Goal: Transaction & Acquisition: Purchase product/service

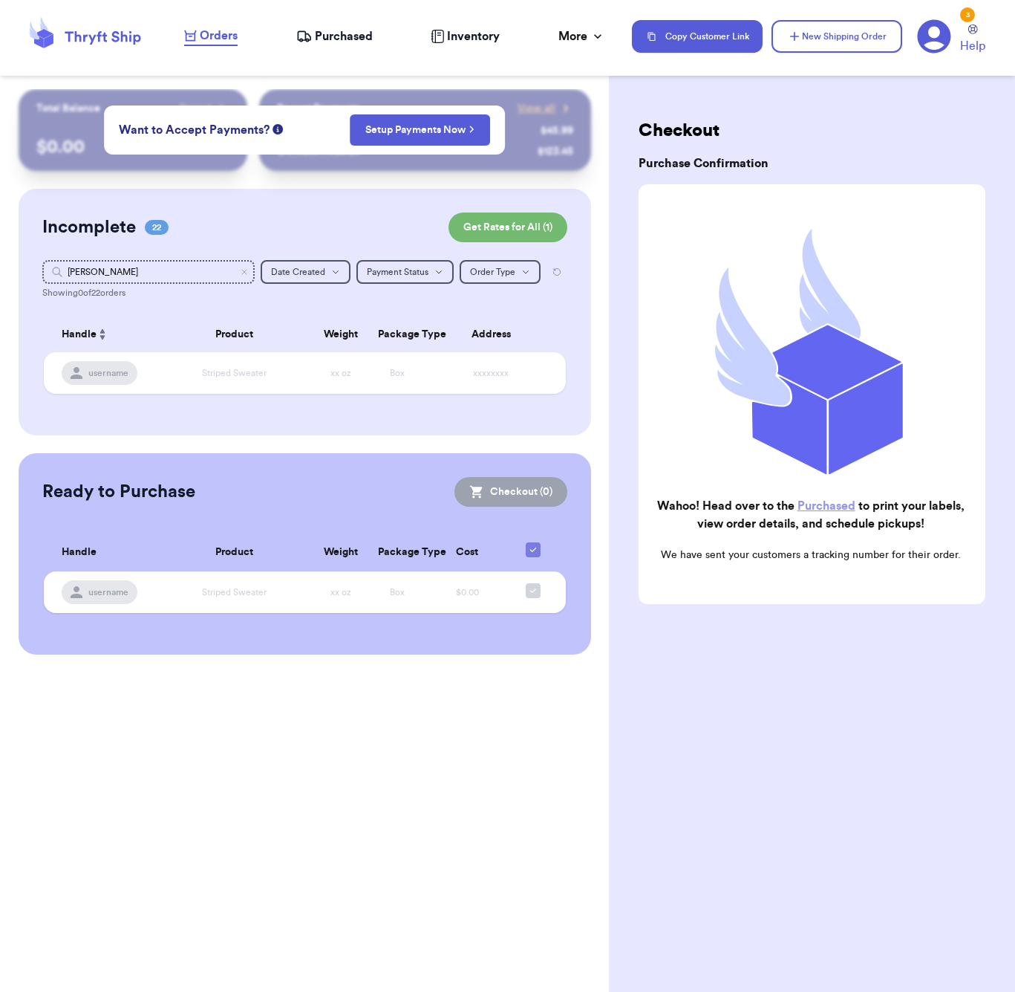
click at [360, 33] on span "Purchased" at bounding box center [344, 36] width 58 height 18
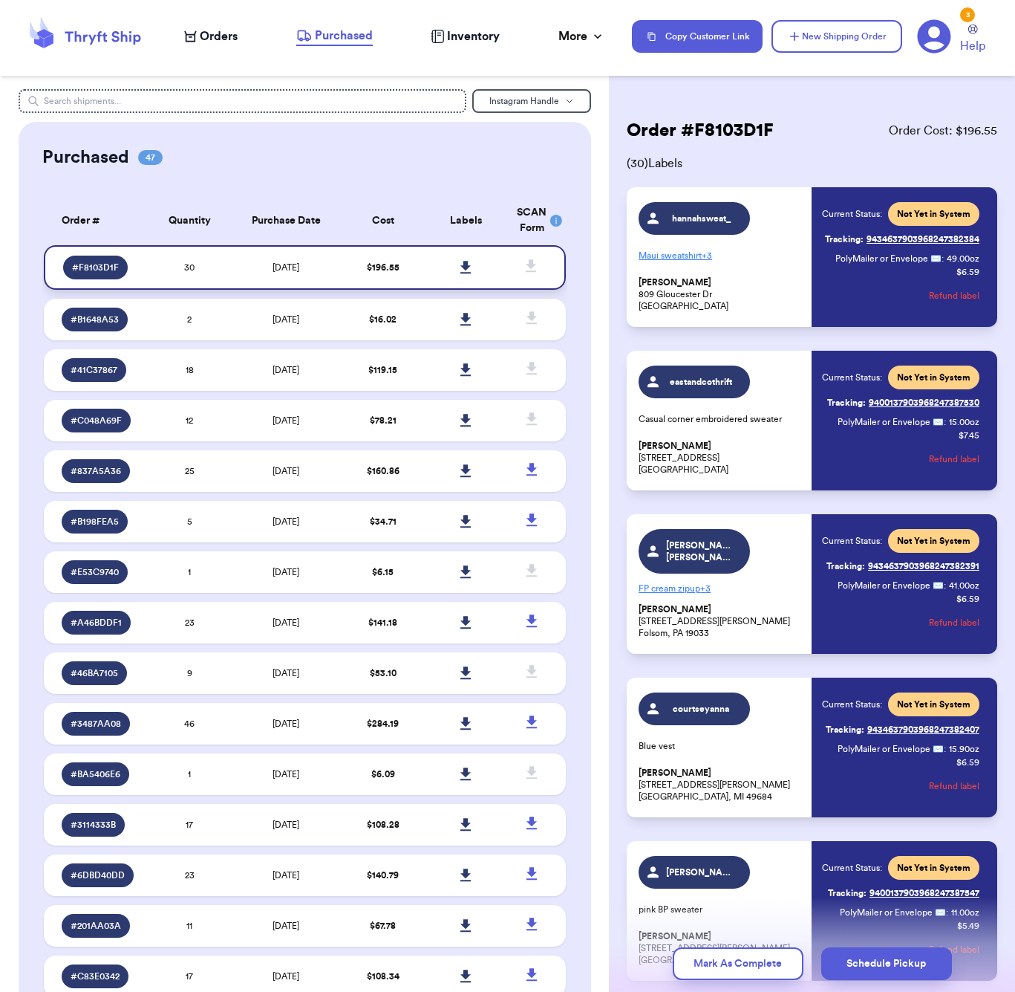
click at [468, 274] on icon at bounding box center [465, 267] width 11 height 13
click at [867, 166] on span "( 30 ) Labels" at bounding box center [812, 163] width 371 height 18
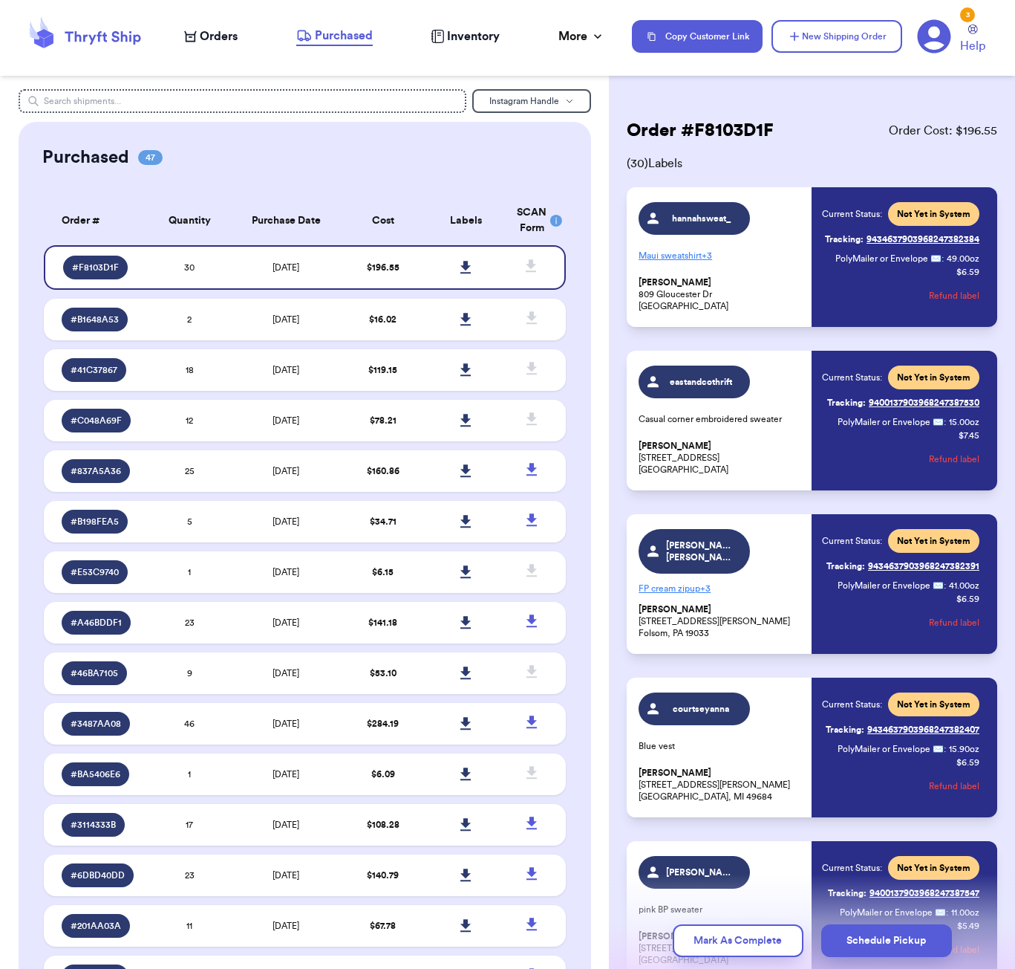
click at [218, 39] on span "Orders" at bounding box center [219, 36] width 38 height 18
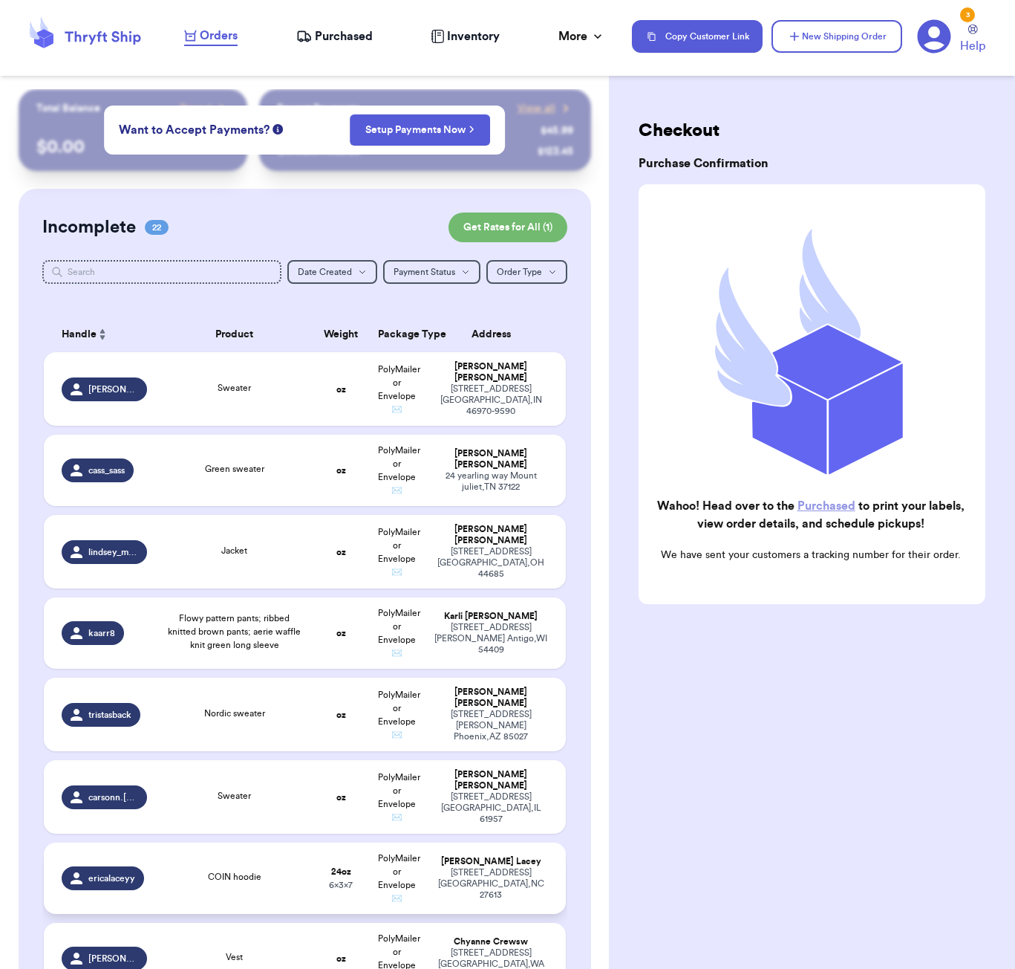
drag, startPoint x: 312, startPoint y: 899, endPoint x: 325, endPoint y: 871, distance: 30.2
click at [312, 899] on td "COIN hoodie" at bounding box center [234, 877] width 157 height 71
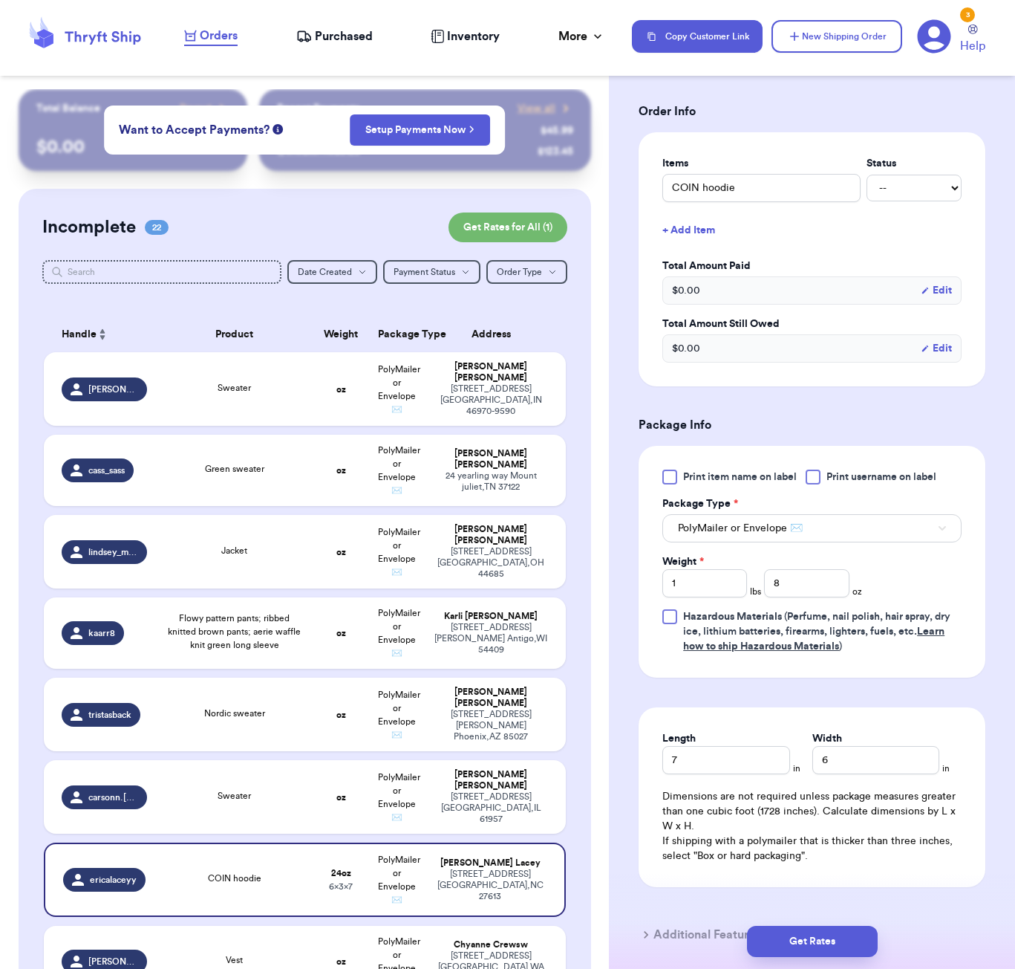
scroll to position [299, 0]
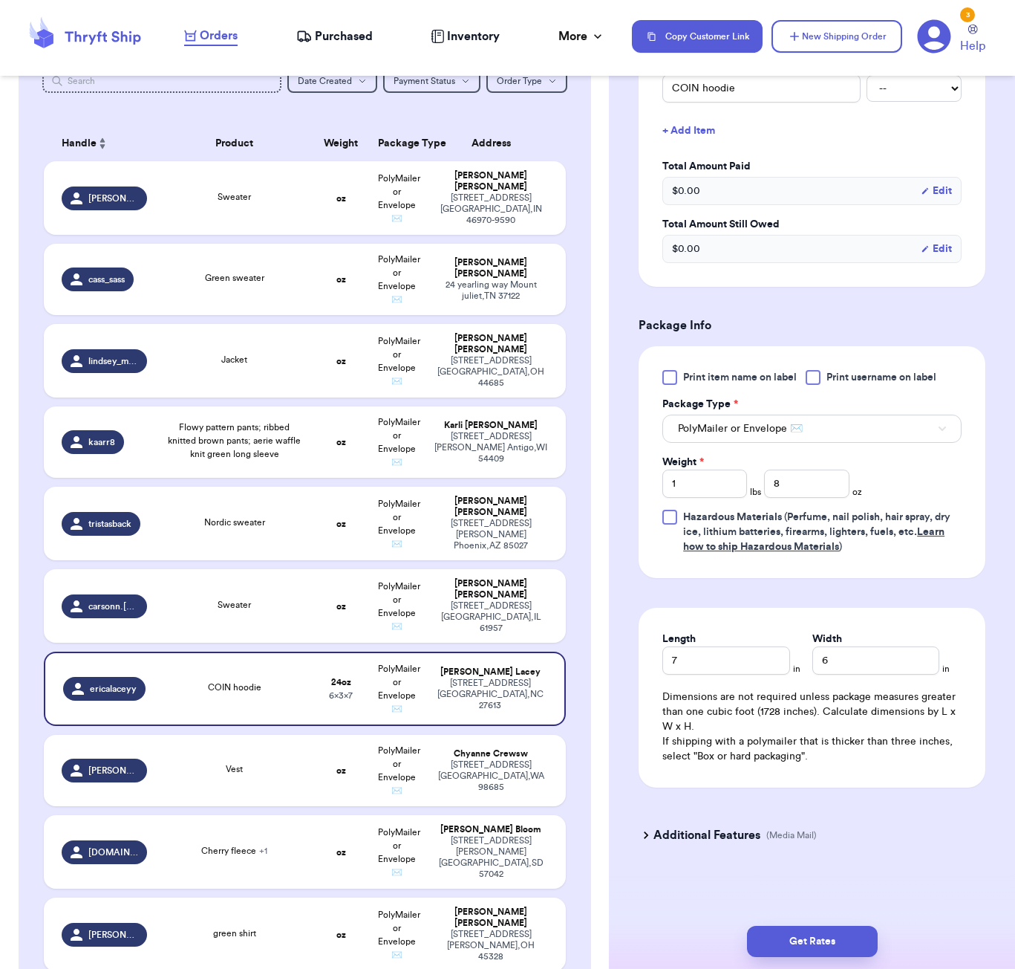
scroll to position [401, 0]
click at [831, 943] on button "Get Rates" at bounding box center [812, 940] width 131 height 31
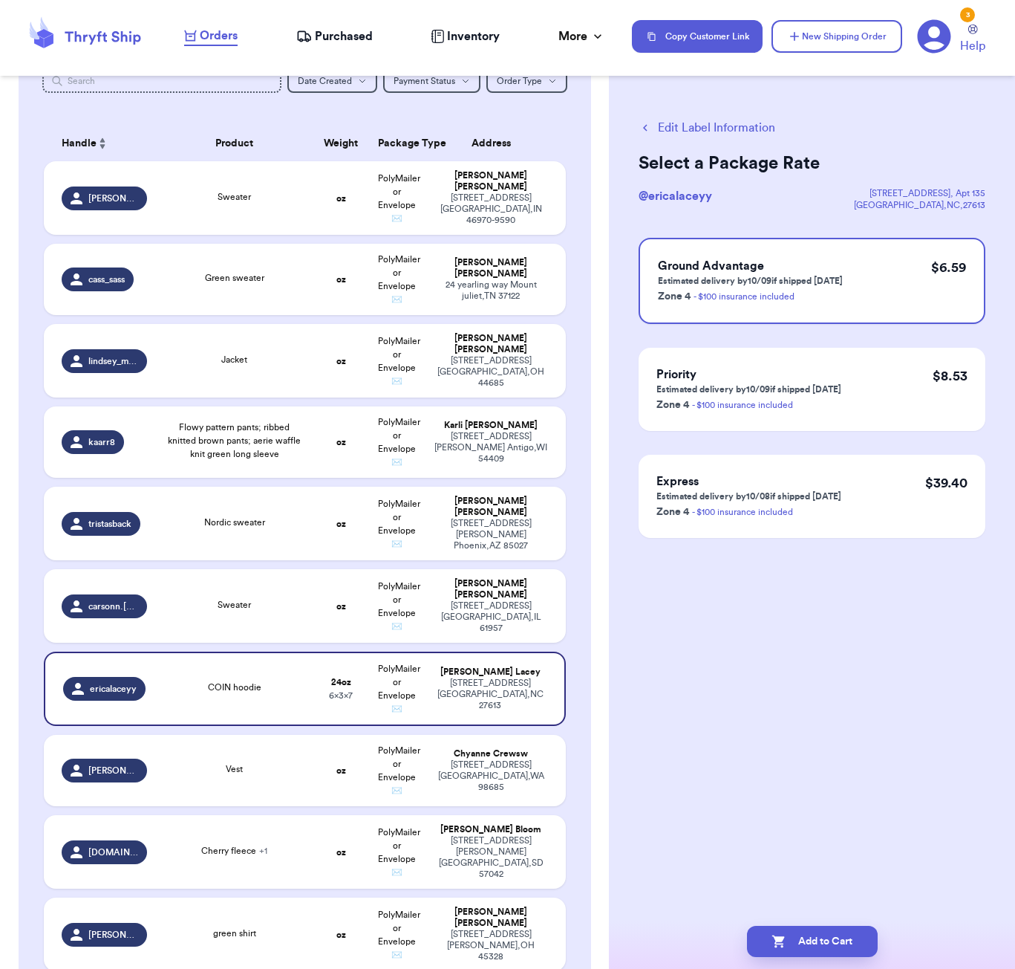
scroll to position [0, 0]
click at [813, 945] on button "Add to Cart" at bounding box center [812, 940] width 131 height 31
checkbox input "true"
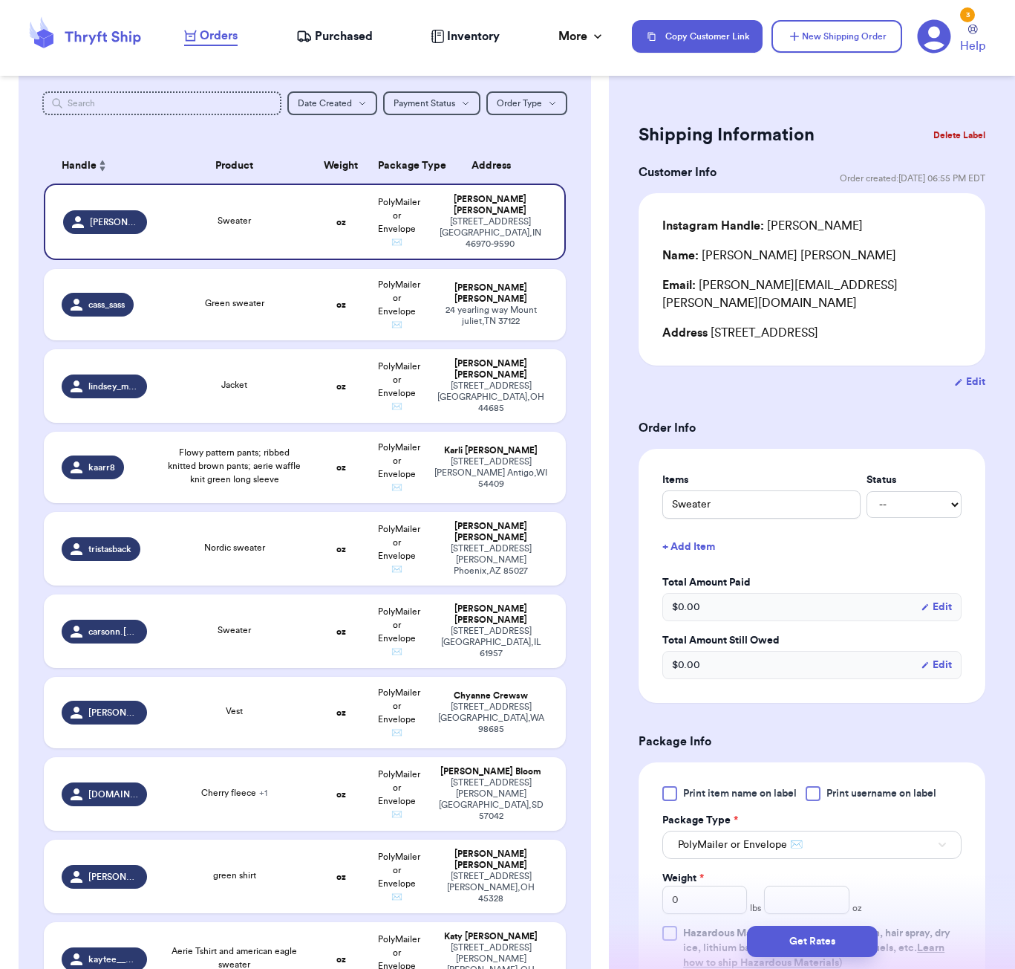
scroll to position [168, 0]
click at [840, 30] on button "New Shipping Order" at bounding box center [837, 36] width 131 height 33
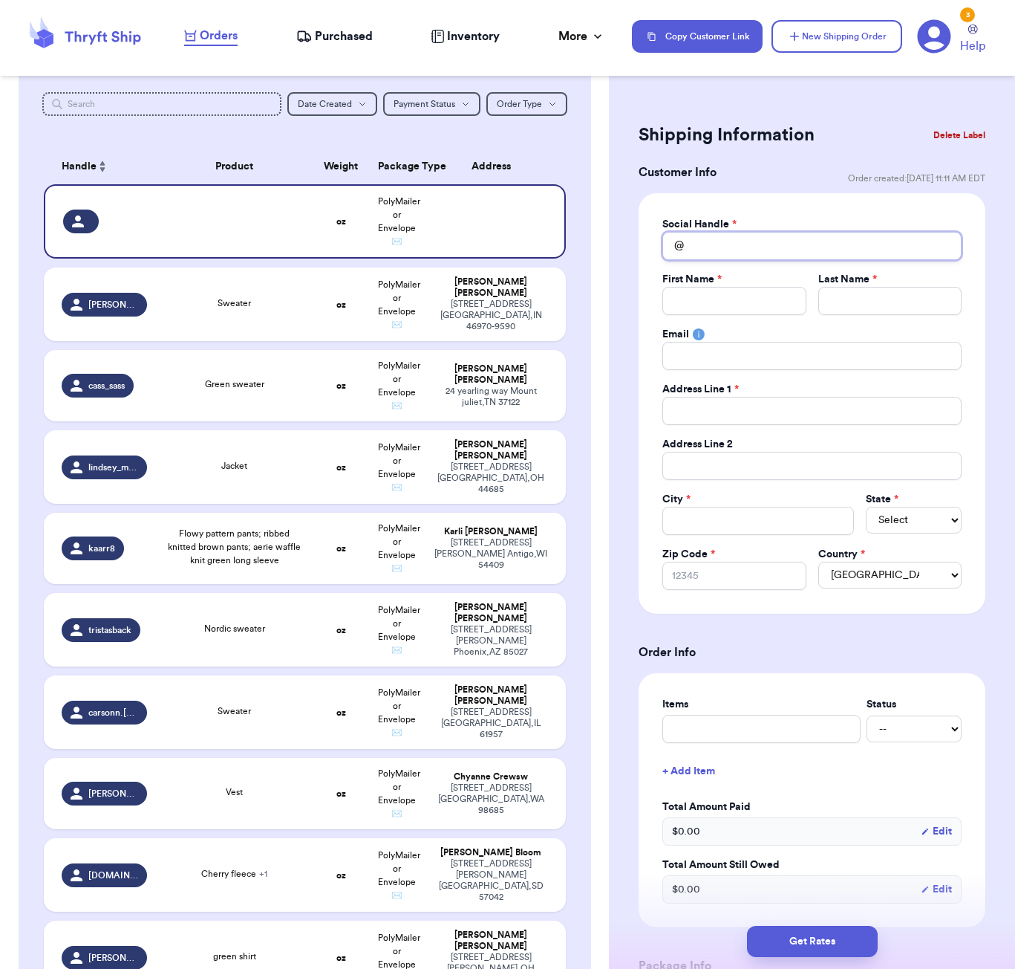
click at [728, 250] on input "Total Amount Paid" at bounding box center [812, 246] width 299 height 28
type input "a"
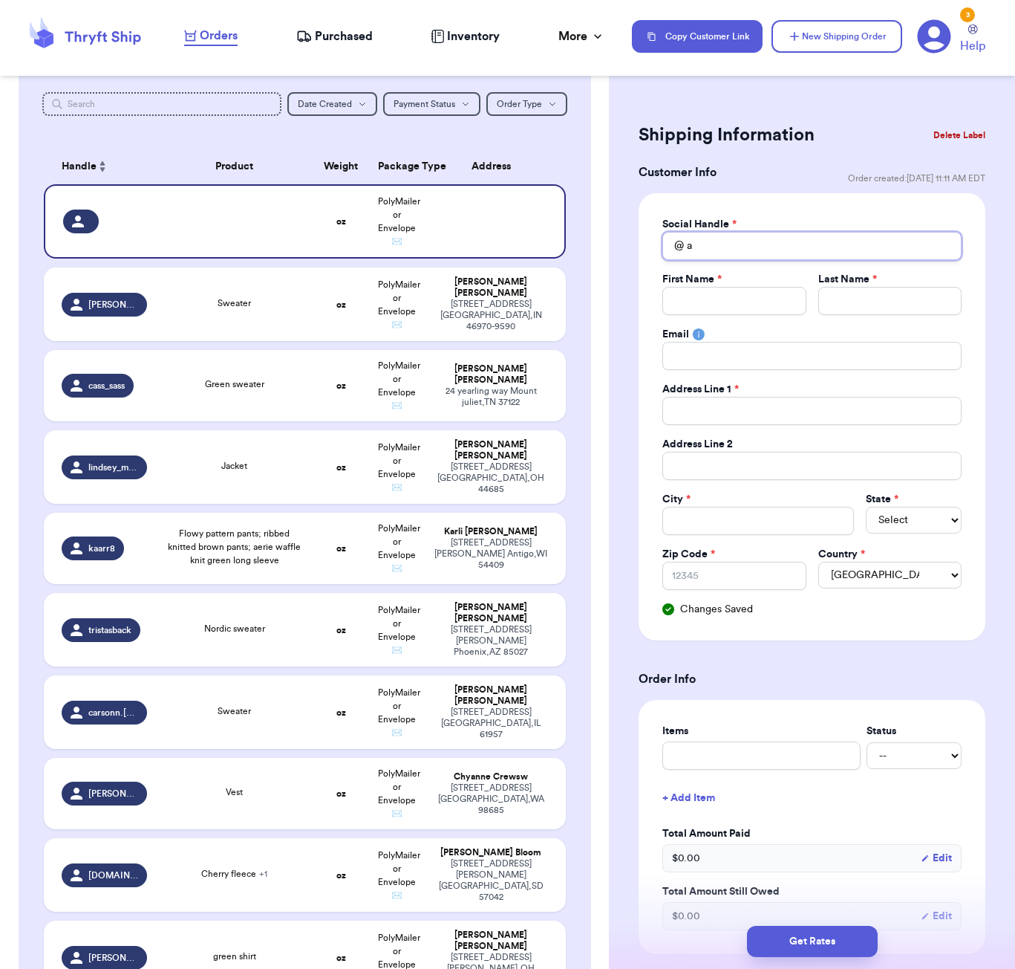
type input "al"
type input "ale"
type input "[PERSON_NAME]"
type input "alexi"
type input "[PERSON_NAME]"
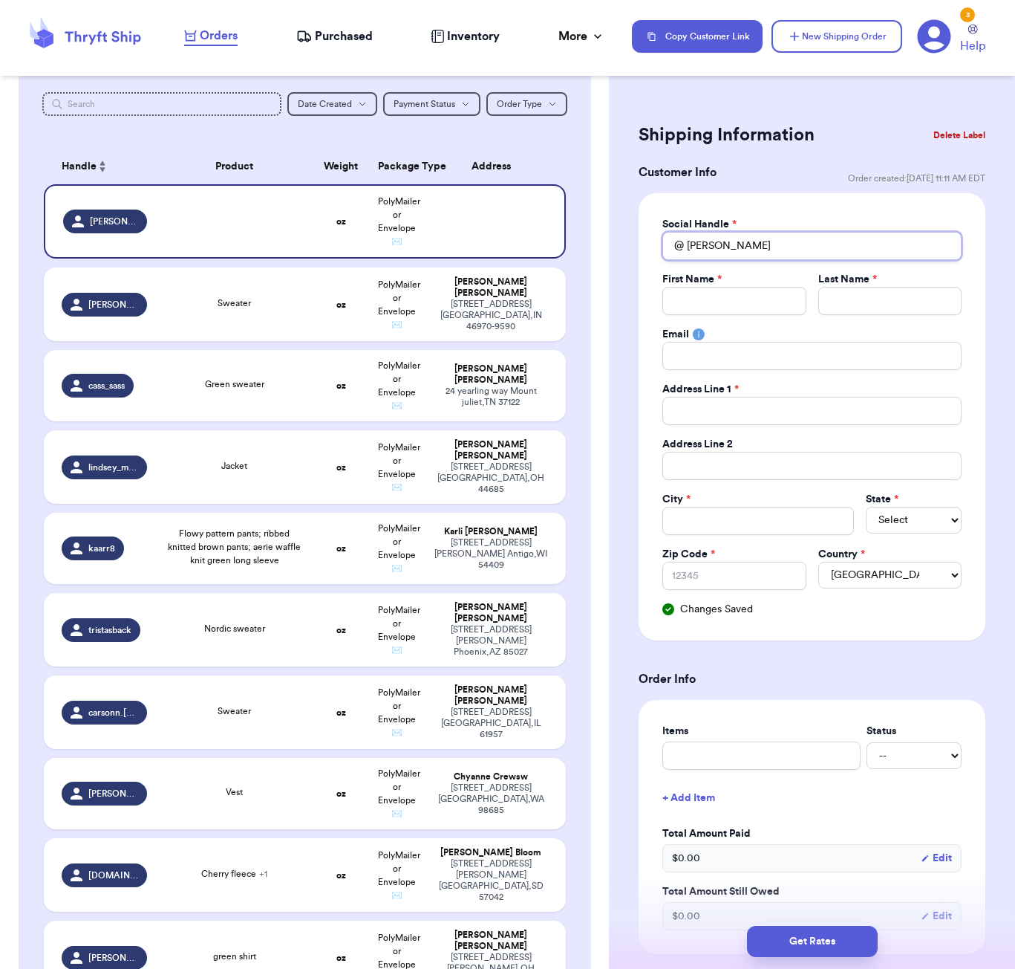
type input "[PERSON_NAME]."
type input "[PERSON_NAME].j"
type input "[PERSON_NAME][DOMAIN_NAME][PERSON_NAME]"
type input "[PERSON_NAME].jef"
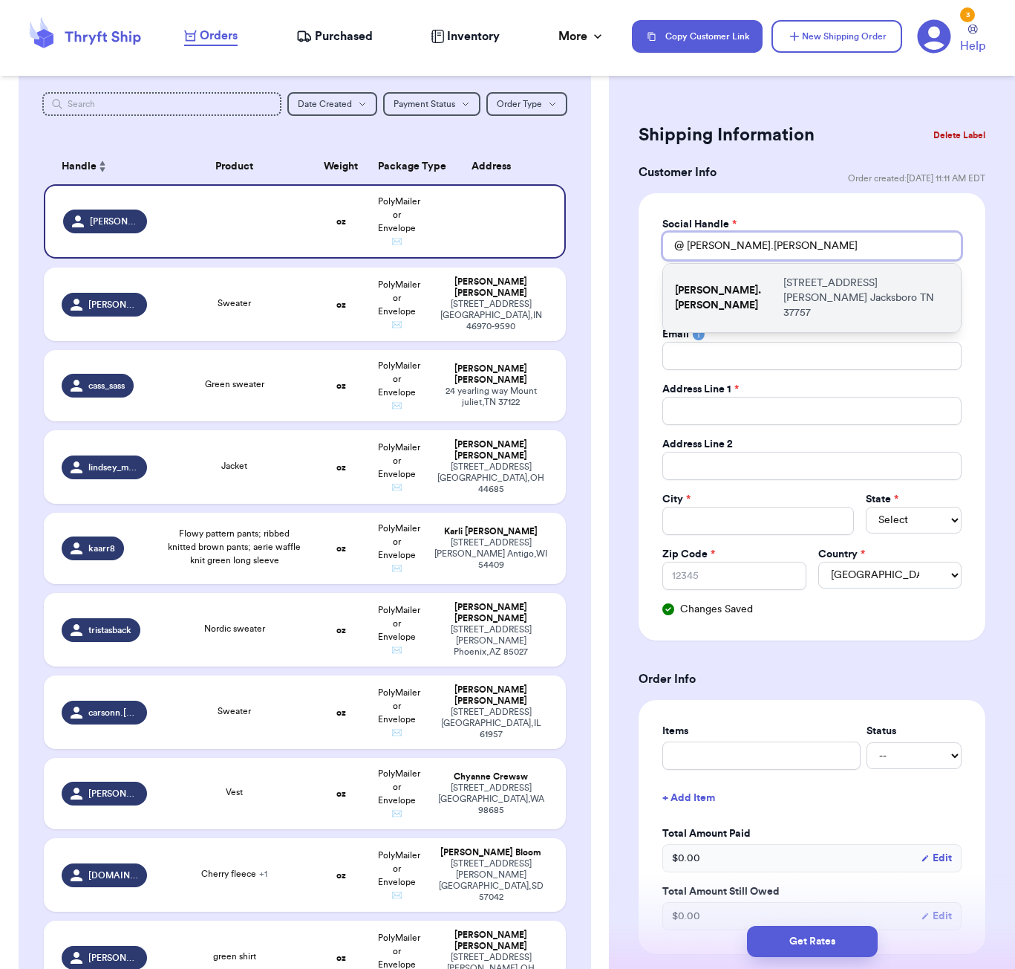
type input "[PERSON_NAME].[PERSON_NAME]"
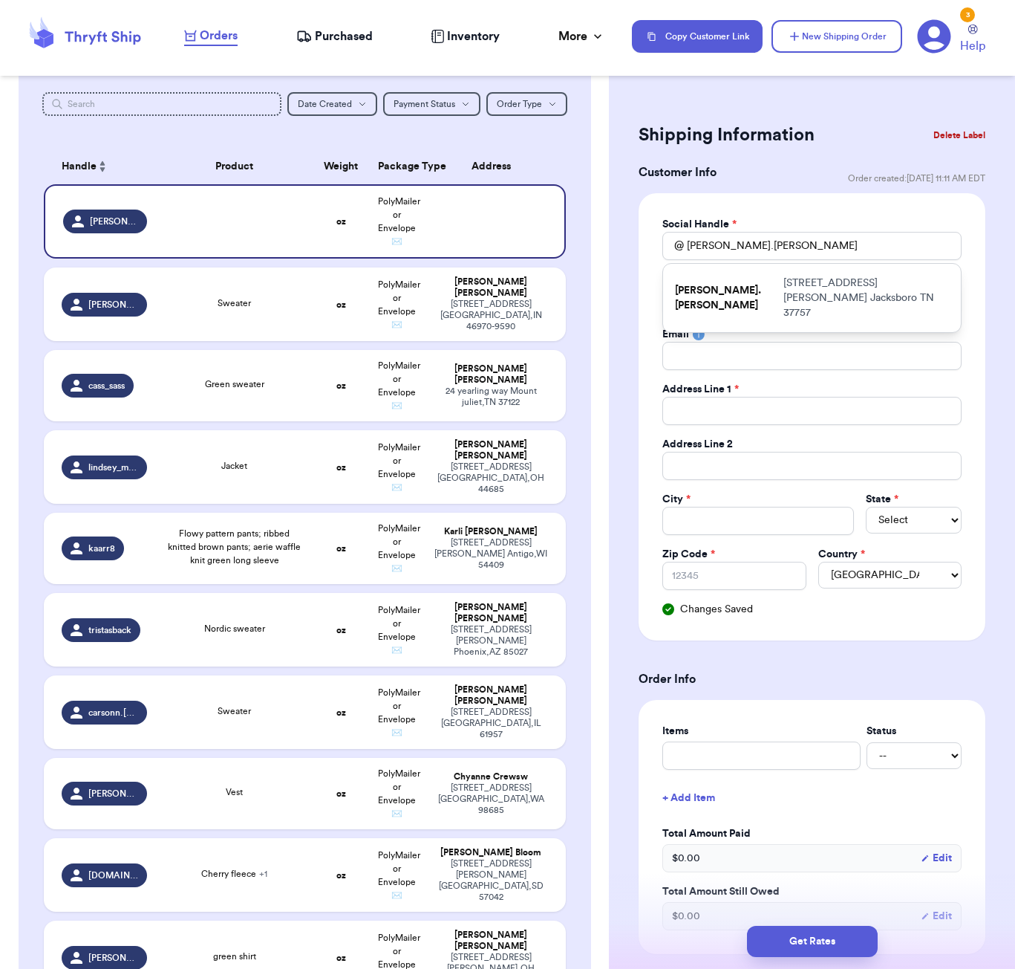
click at [738, 275] on div "[PERSON_NAME].[PERSON_NAME] [STREET_ADDRESS]" at bounding box center [812, 298] width 298 height 68
type input "[PERSON_NAME].[PERSON_NAME]"
type input "[PERSON_NAME]"
type input "[EMAIL_ADDRESS][DOMAIN_NAME]"
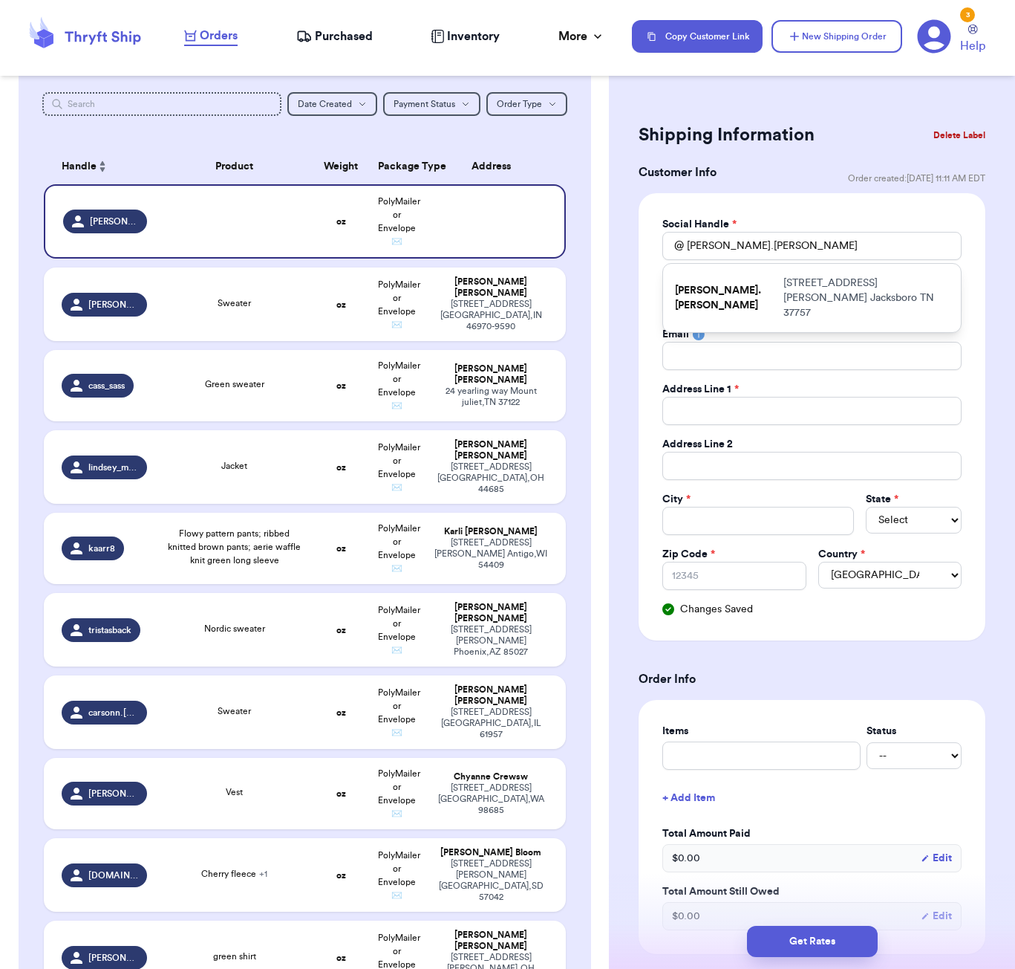
type input "[STREET_ADDRESS][PERSON_NAME]"
type input "Jacksboro"
select select "TN"
type input "37757"
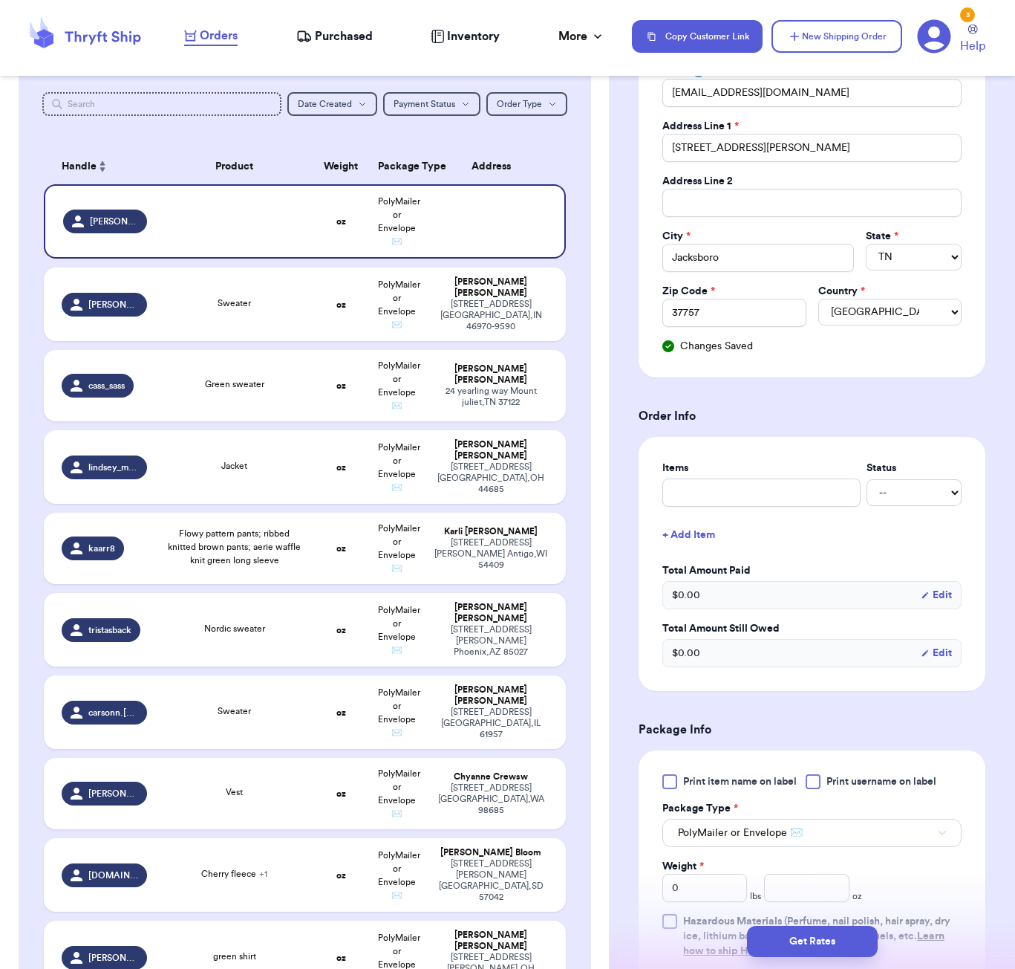
scroll to position [287, 0]
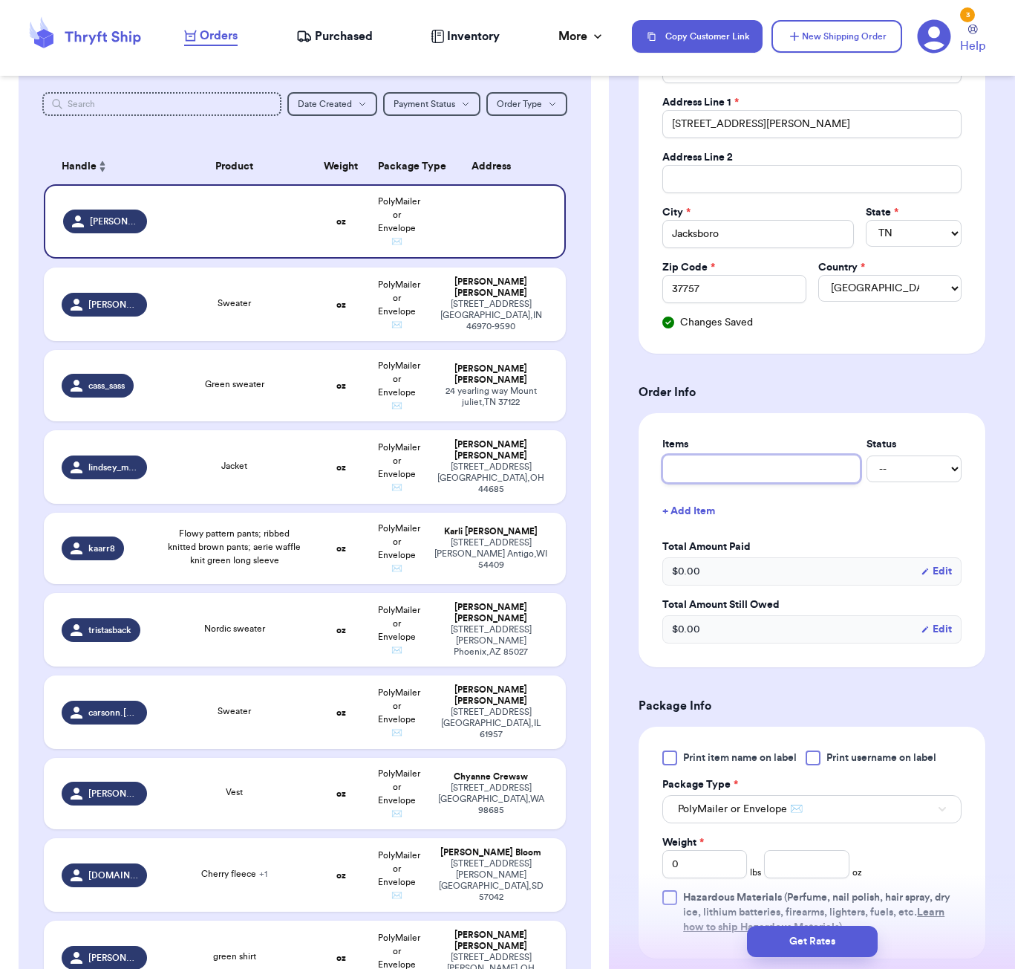
type input "b"
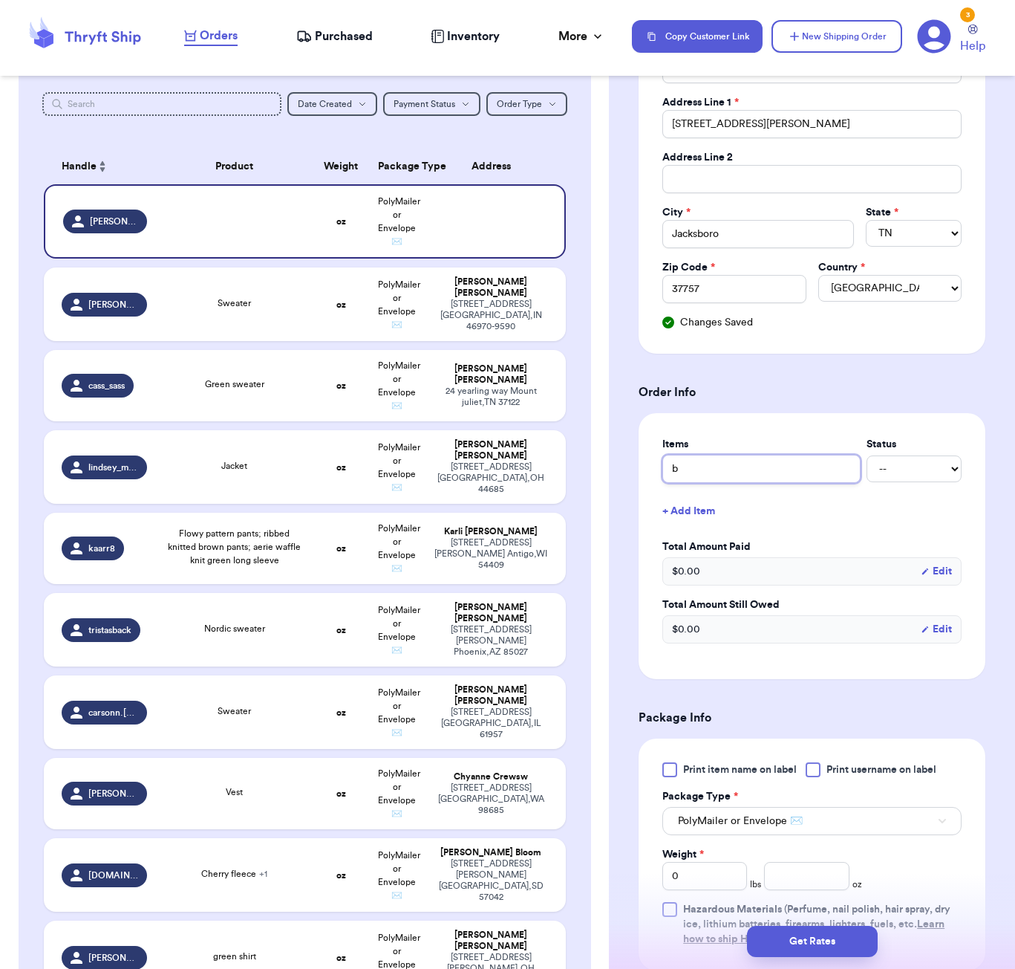
type input "bl"
type input "blu"
type input "blue"
type input "blue a"
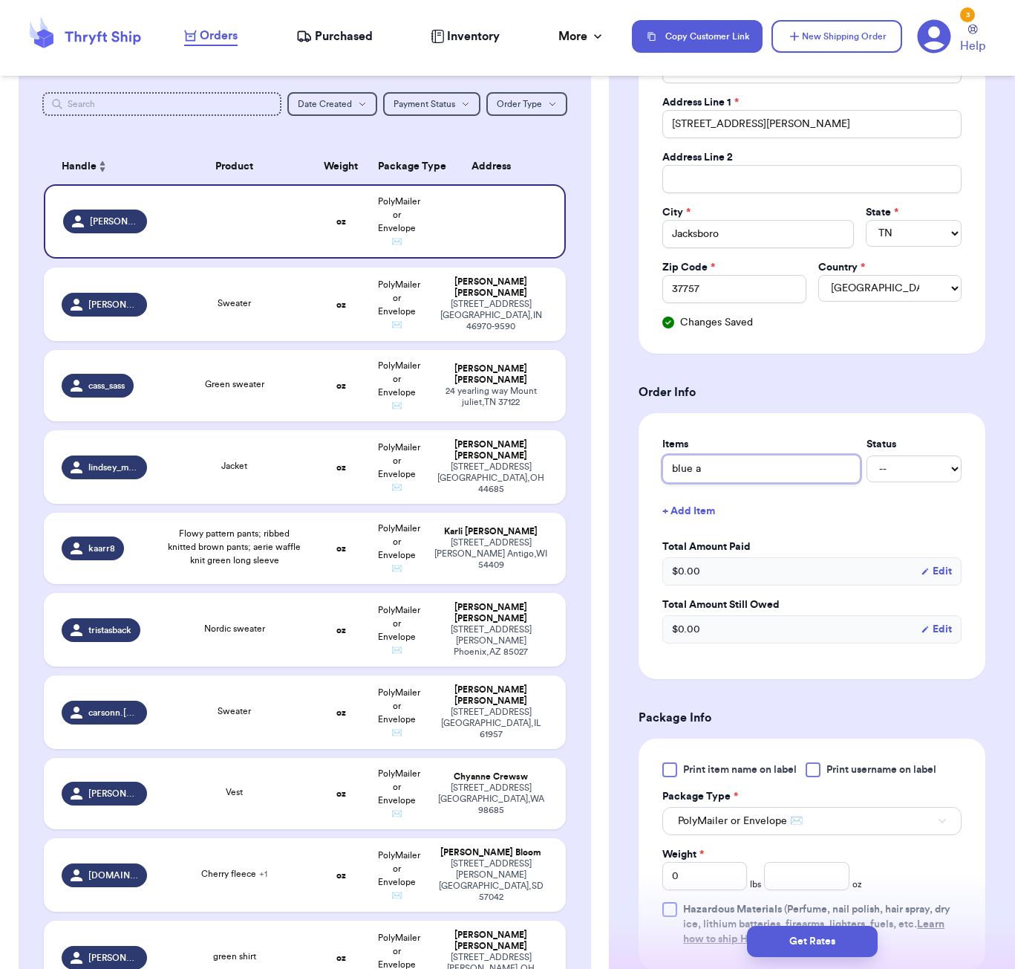
type input "blue ae"
type input "blue aer"
type input "blue aeri"
type input "blue aerie"
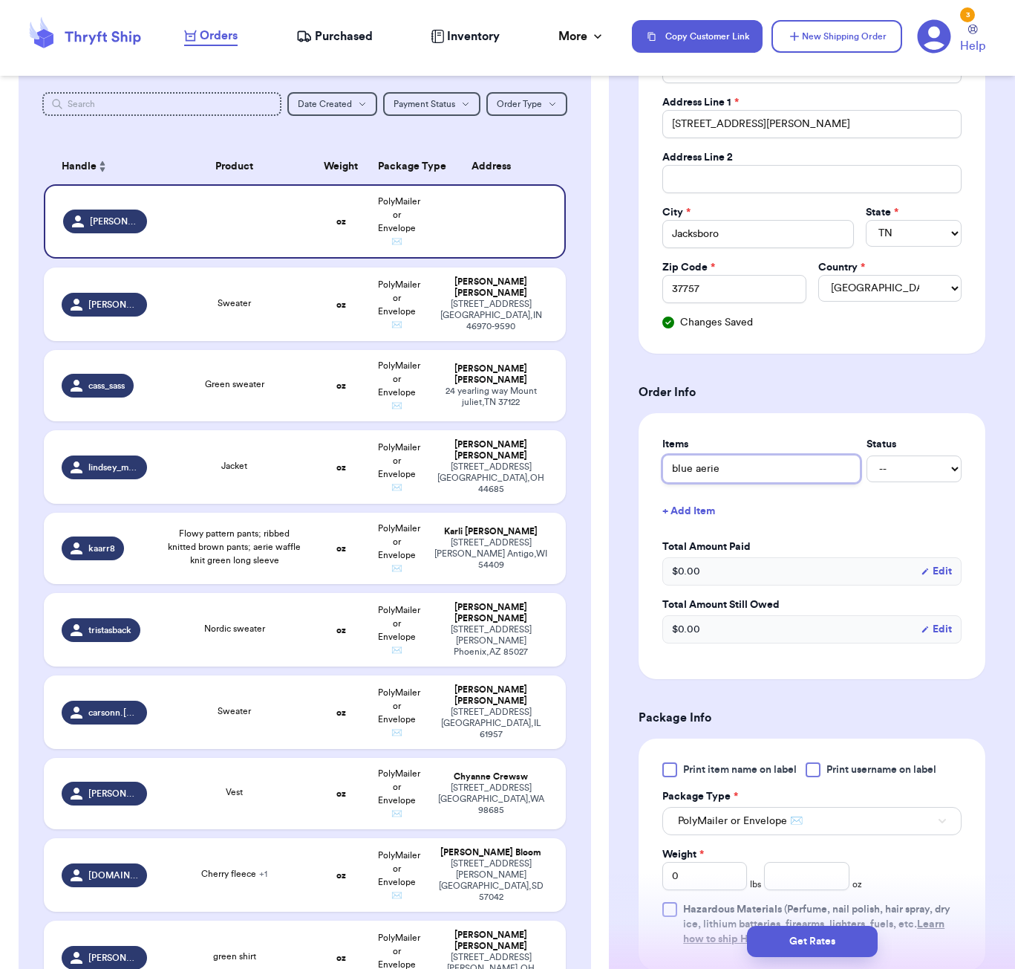
type input "blue aerie l"
type input "blue aerie lo"
type input "blue aerie lon"
type input "blue aerie long"
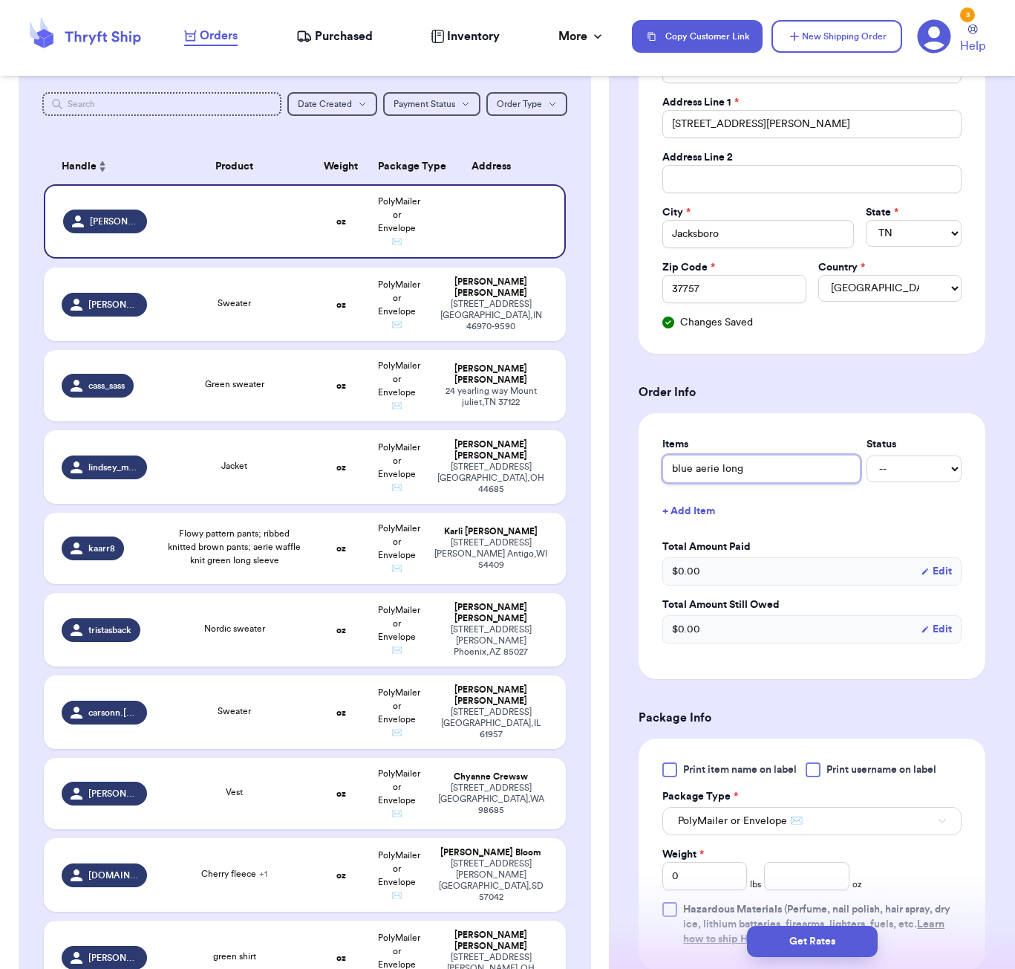
type input "blue aerie long s"
type input "blue aerie [PERSON_NAME]"
type input "blue aerie long sle"
type input "blue aerie long slee"
type input "blue aerie long sleev"
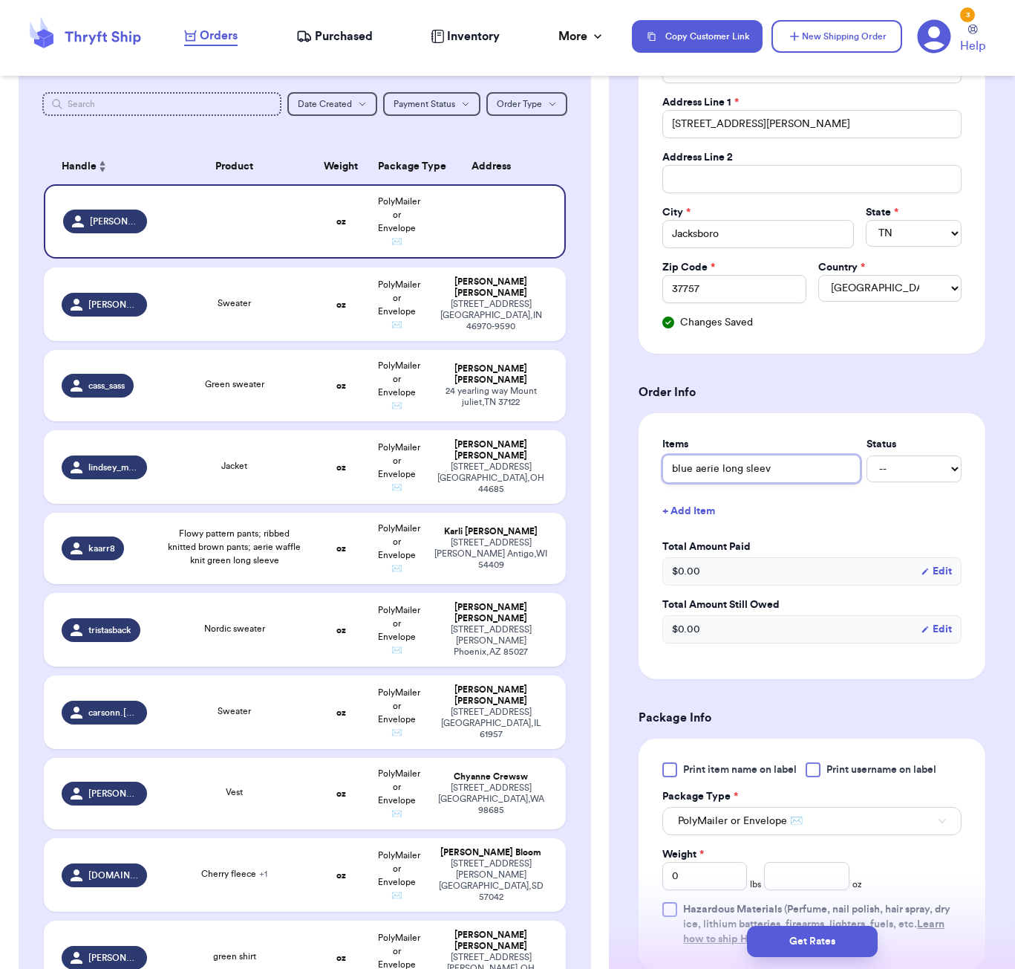
type input "blue aerie long sleeve"
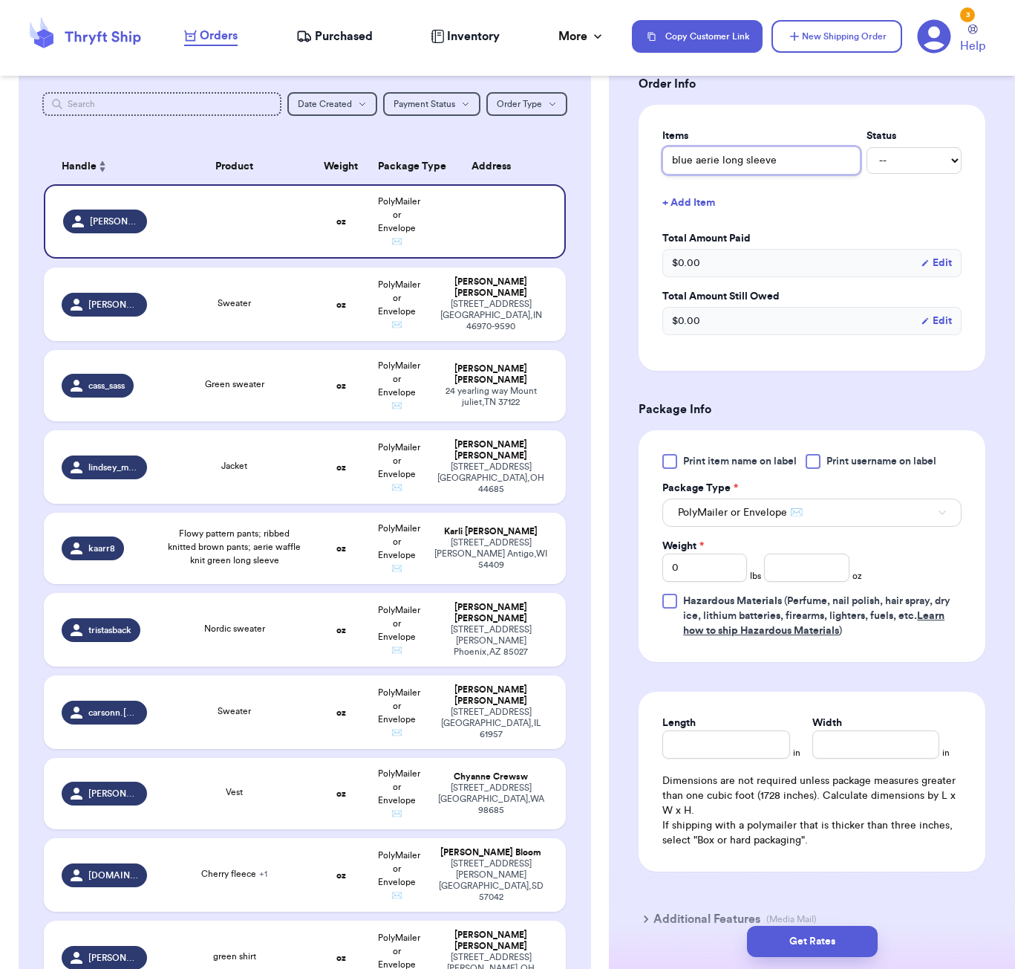
scroll to position [556, 0]
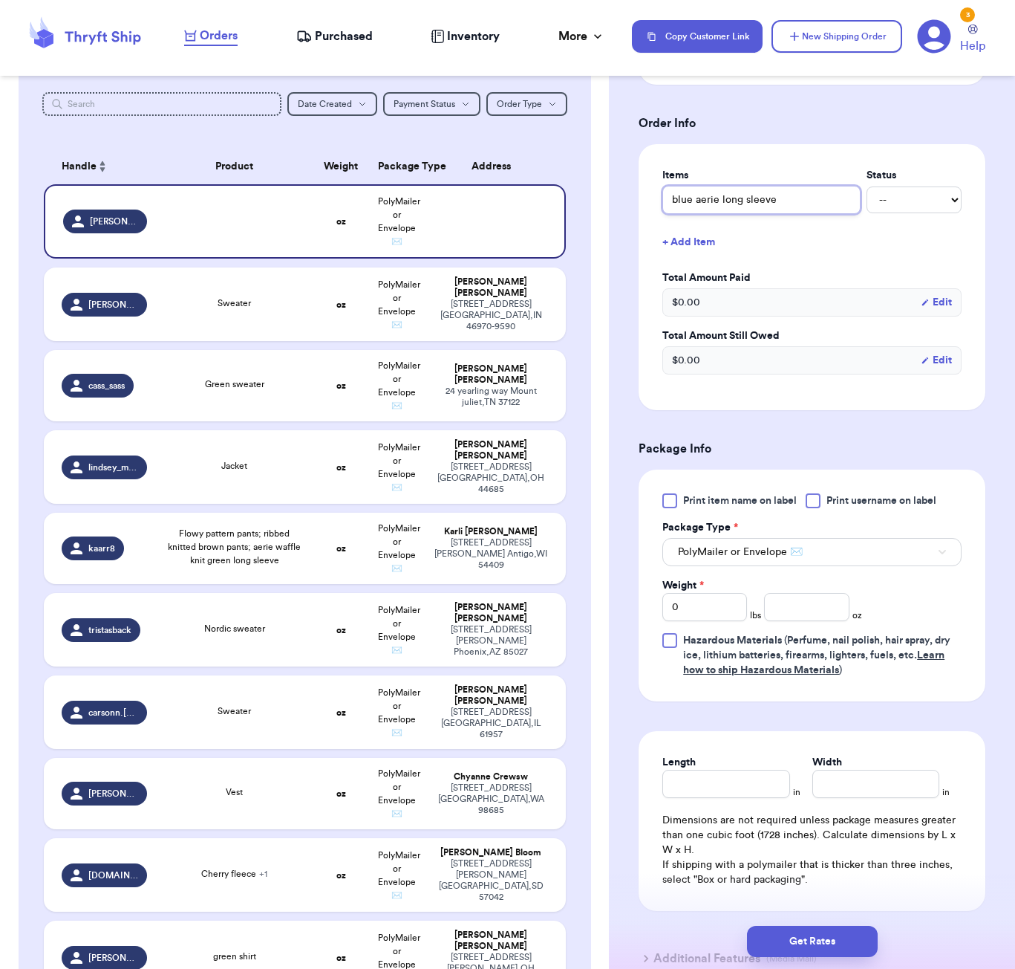
type input "blue aerie long sleeve"
click at [620, 381] on div "Shipping Information Delete Label Customer Info Order created: [DATE] 11:11 AM …" at bounding box center [812, 313] width 406 height 1558
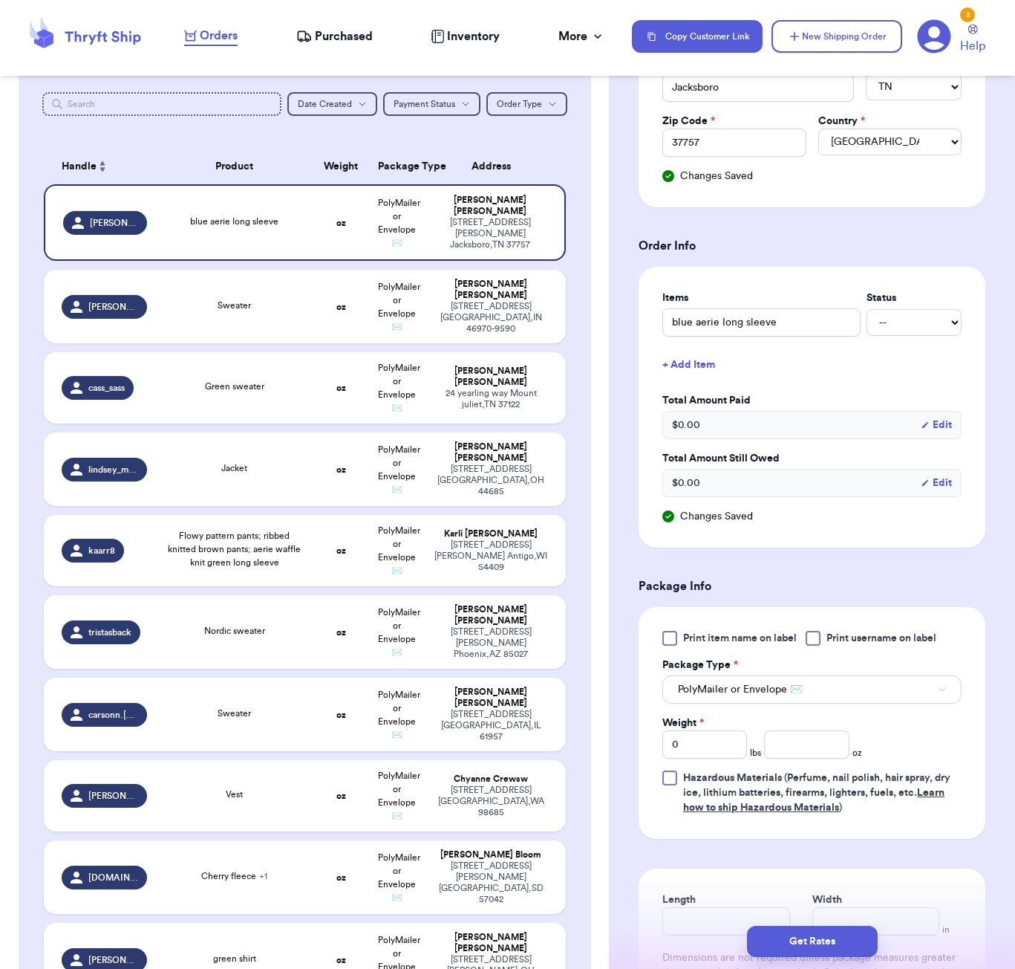
scroll to position [427, 0]
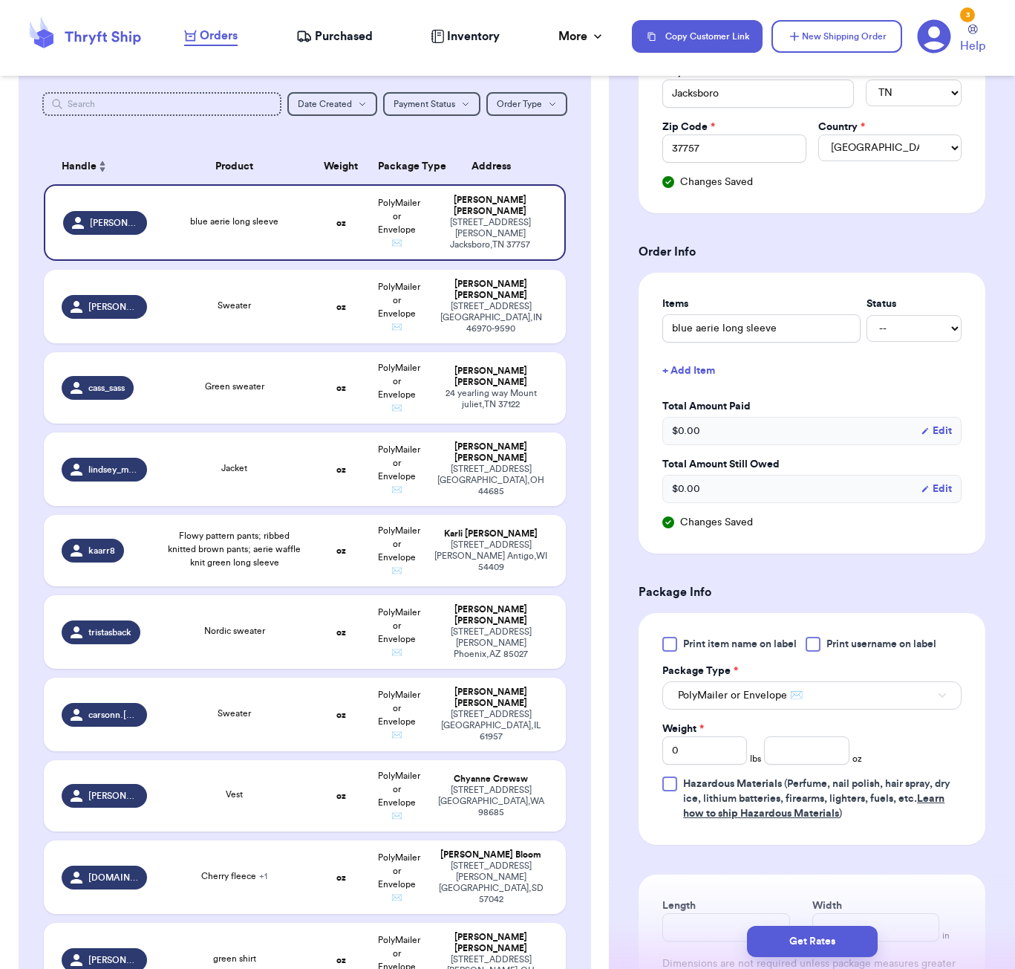
click at [615, 235] on div "Shipping Information Delete Label Customer Info Order created: [DATE] 11:11 AM …" at bounding box center [812, 448] width 406 height 1573
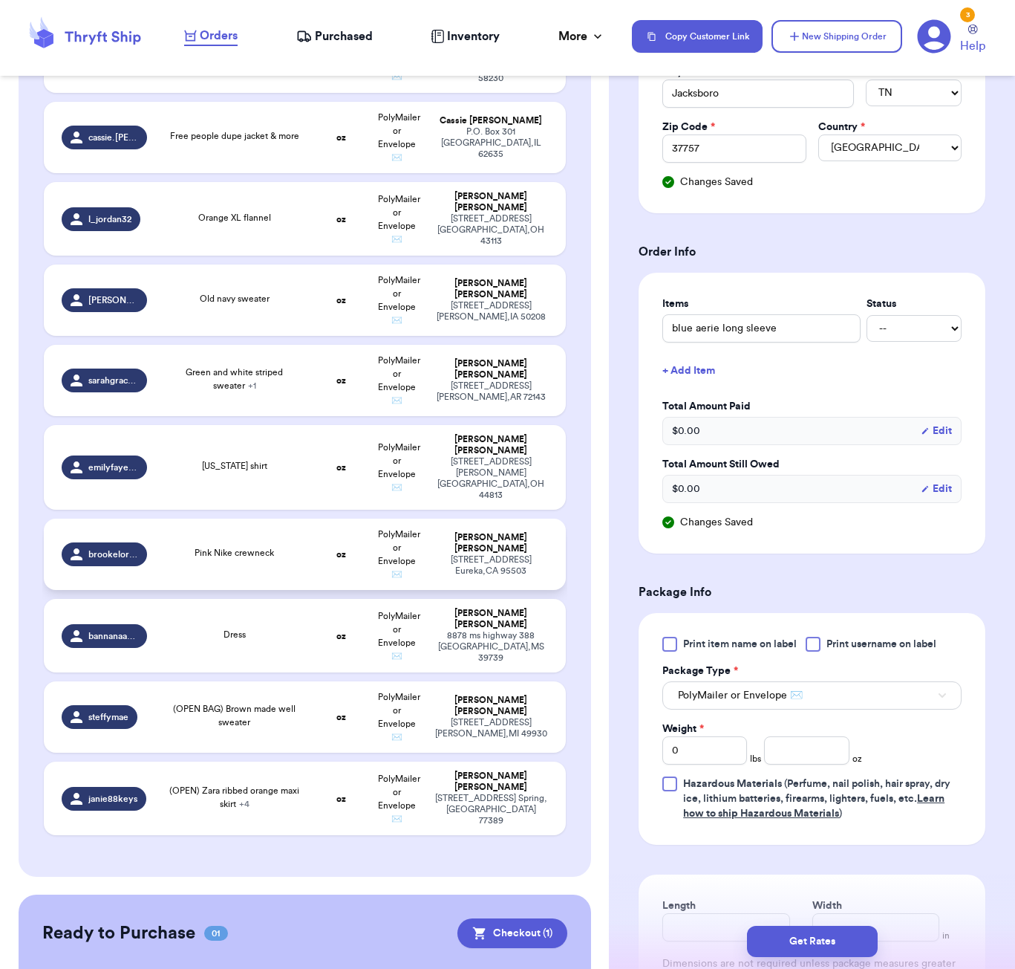
scroll to position [1318, 0]
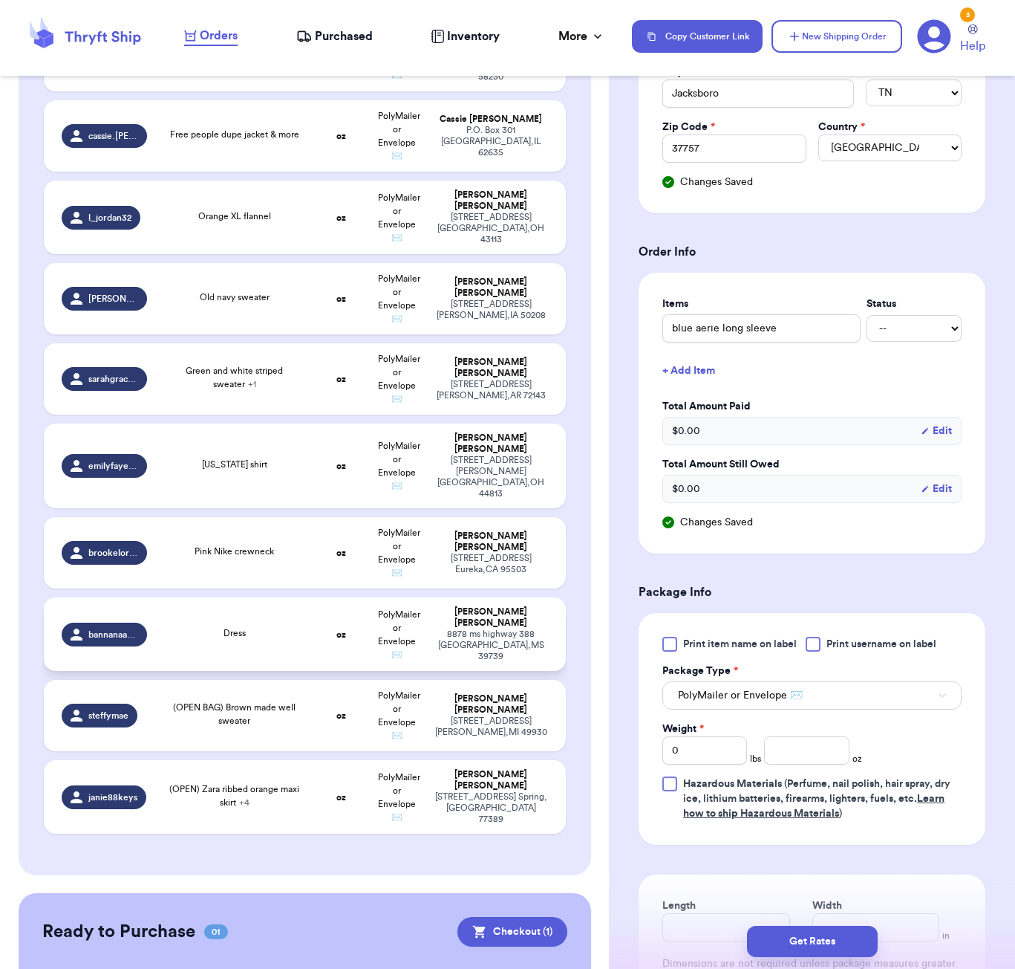
click at [269, 616] on td "Dress" at bounding box center [234, 634] width 157 height 74
type input "Dress"
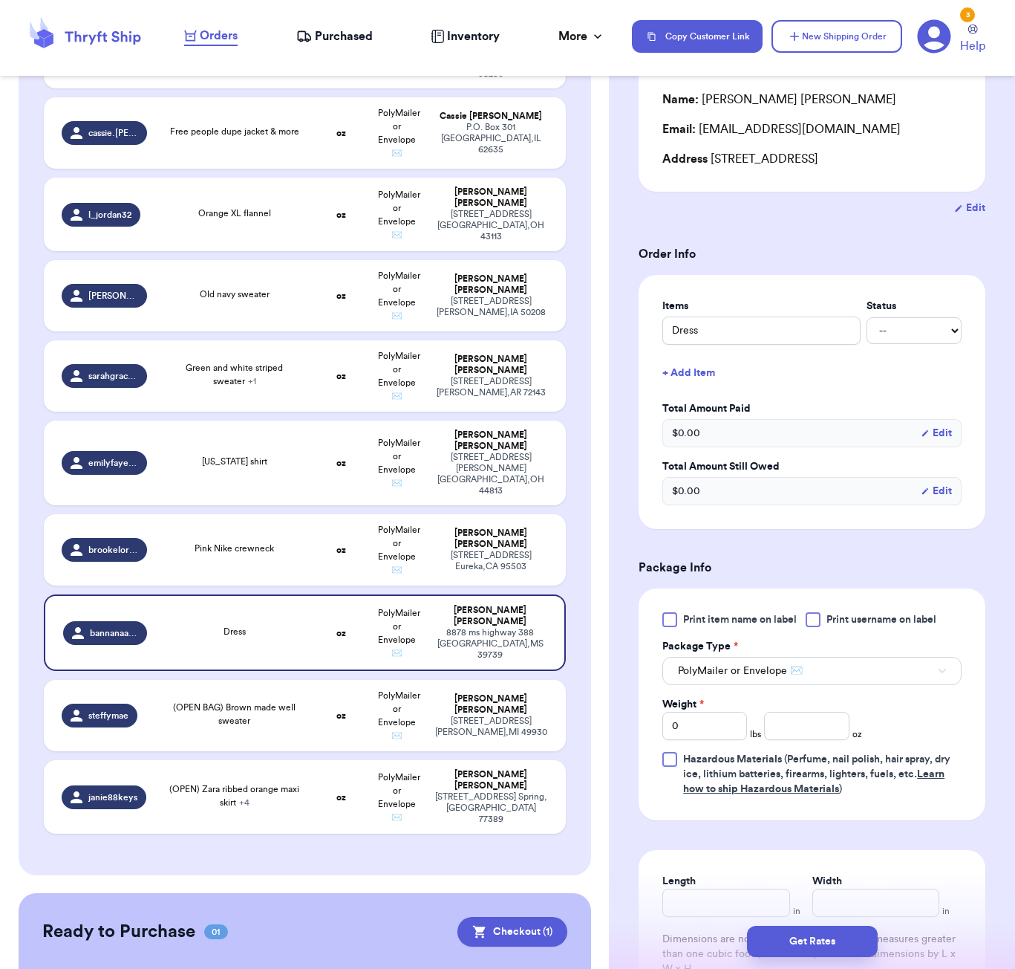
scroll to position [217, 0]
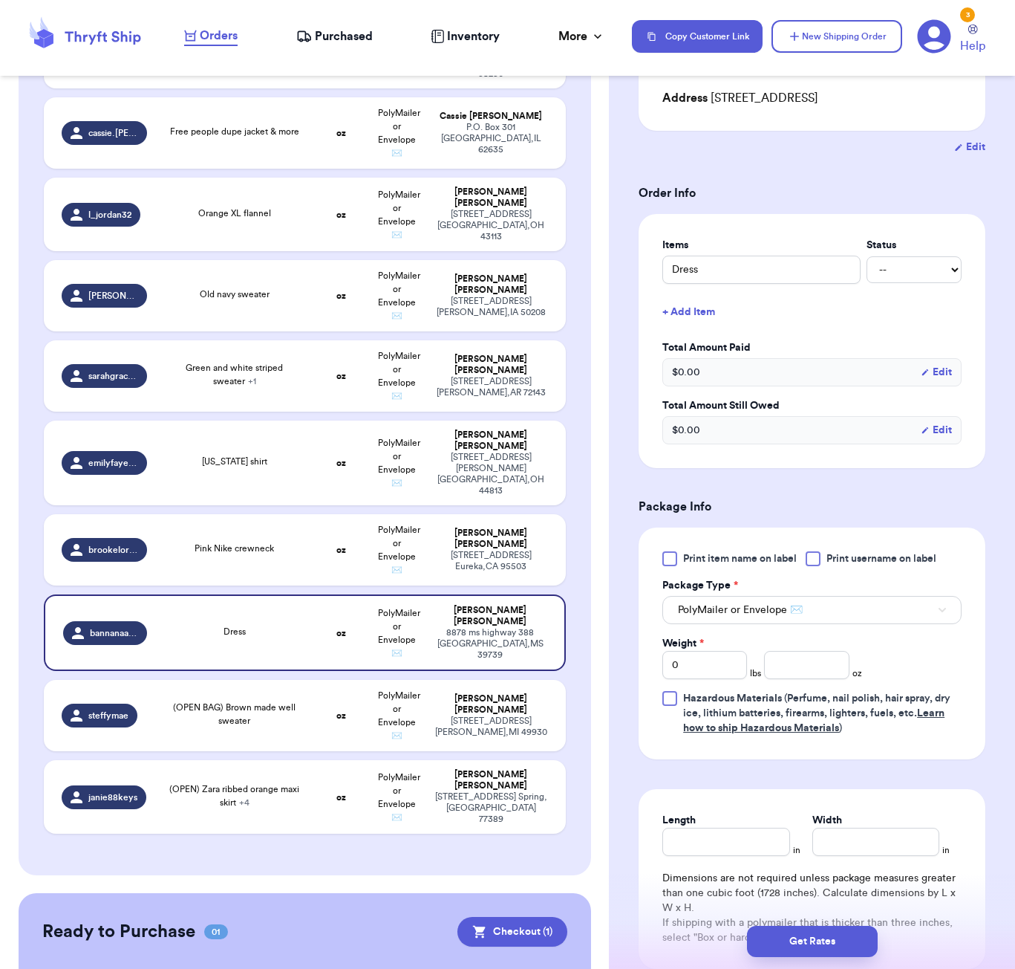
click at [681, 310] on button "+ Add Item" at bounding box center [812, 312] width 311 height 33
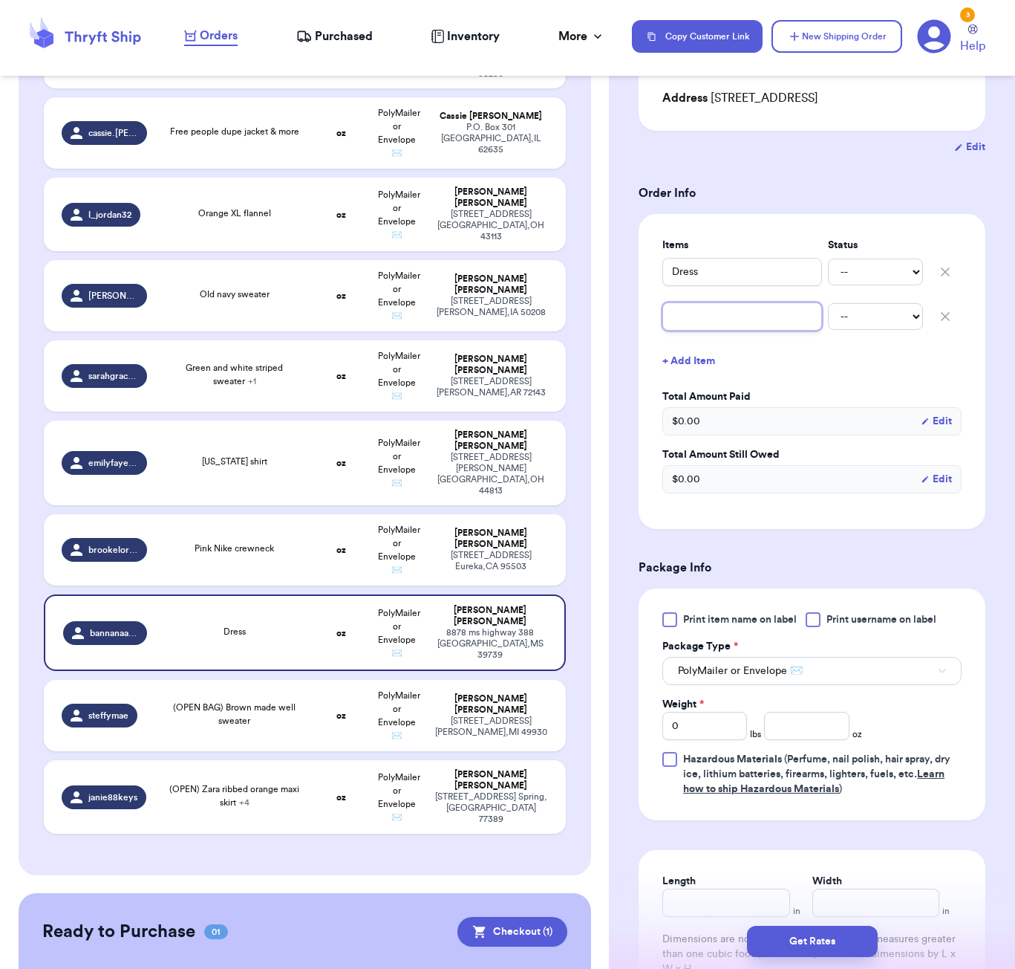
click at [692, 321] on input "text" at bounding box center [743, 316] width 160 height 28
type input "s"
type input "sw"
type input "swe"
type input "swea"
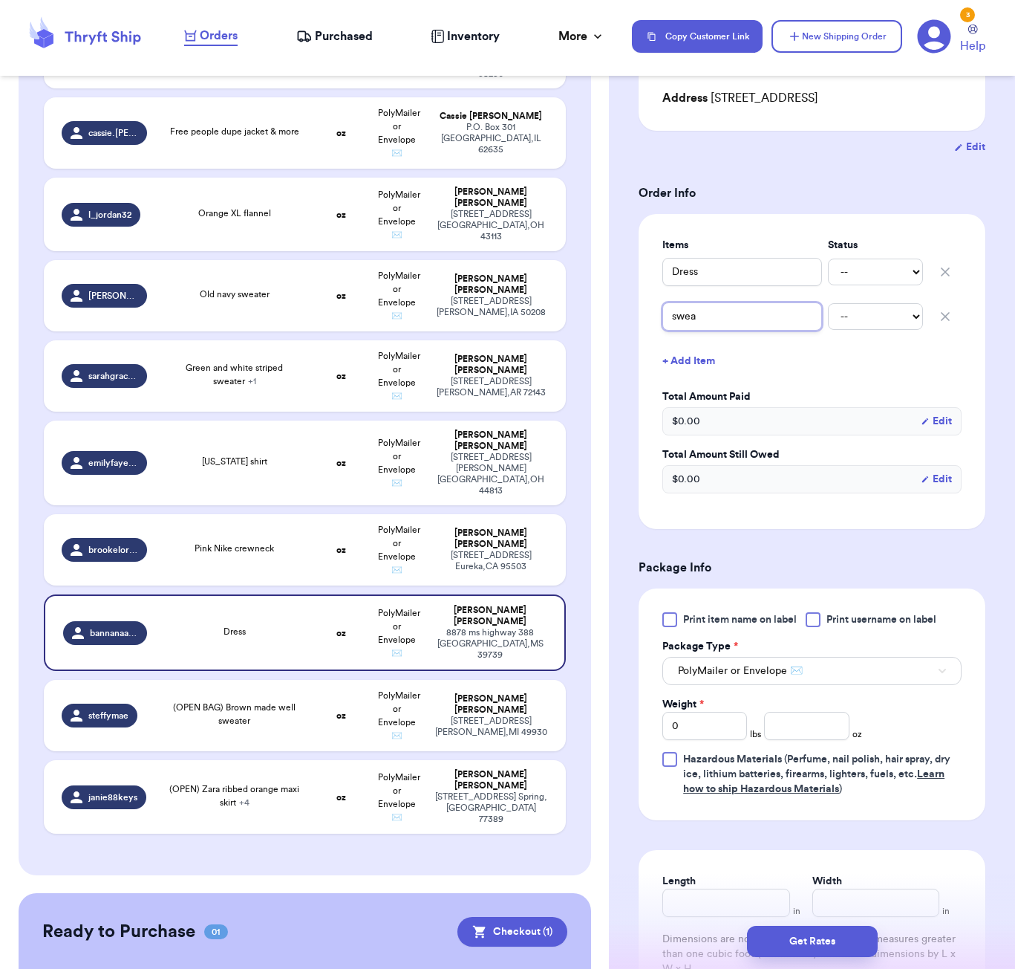
type input "sweat"
type input "sweate"
type input "sweater"
click at [810, 735] on input "number" at bounding box center [806, 726] width 85 height 28
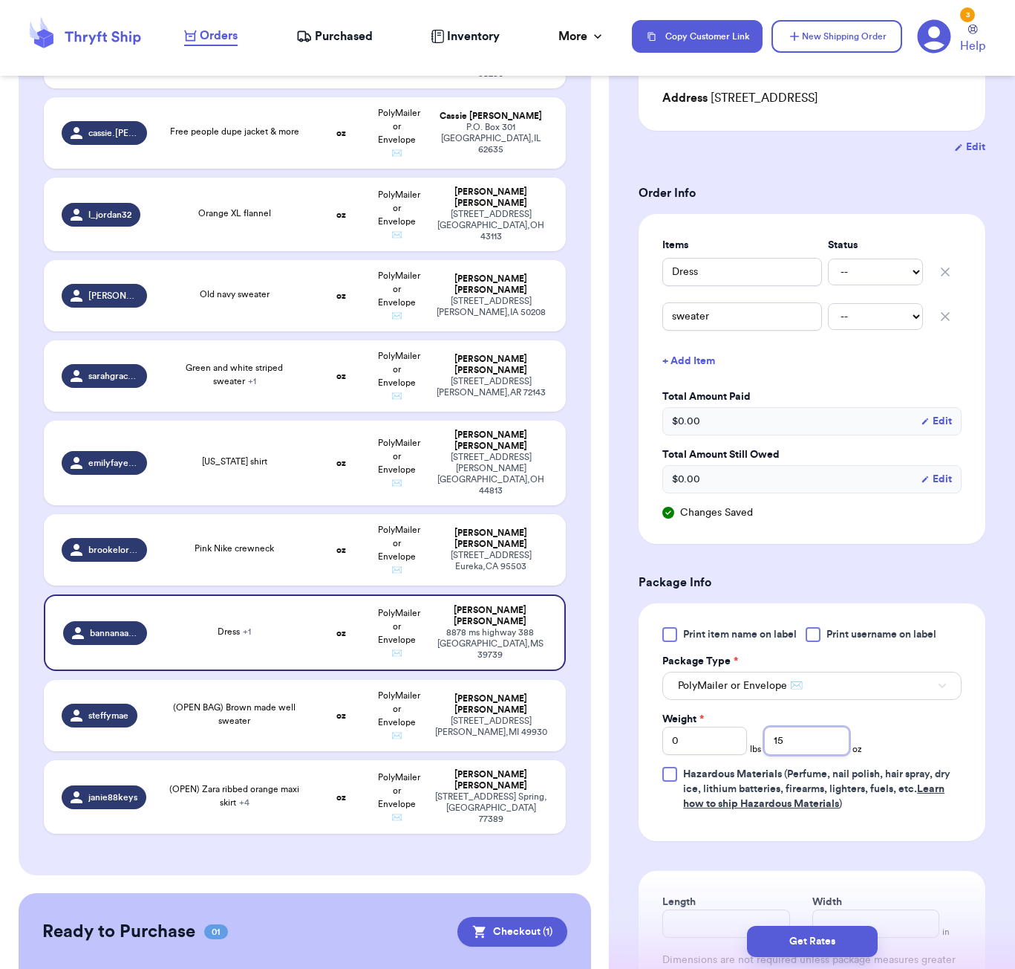
type input "15"
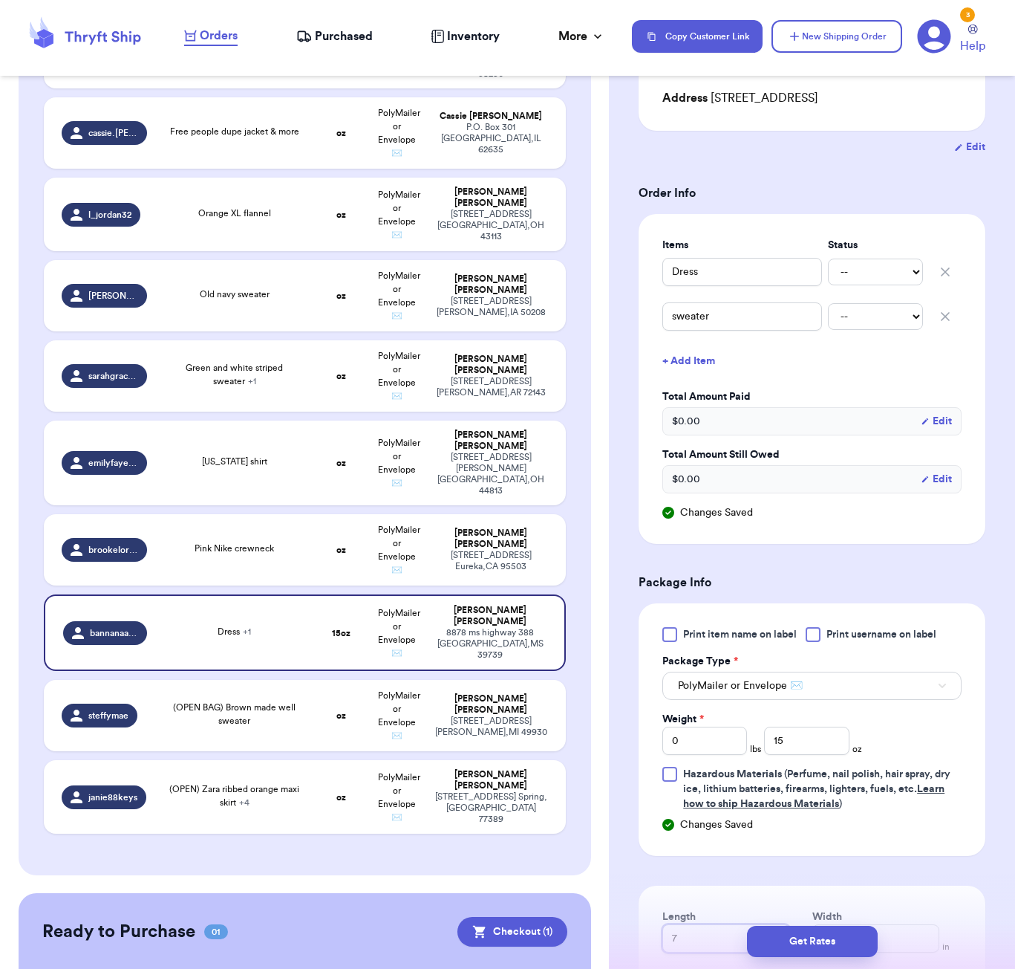
type input "7"
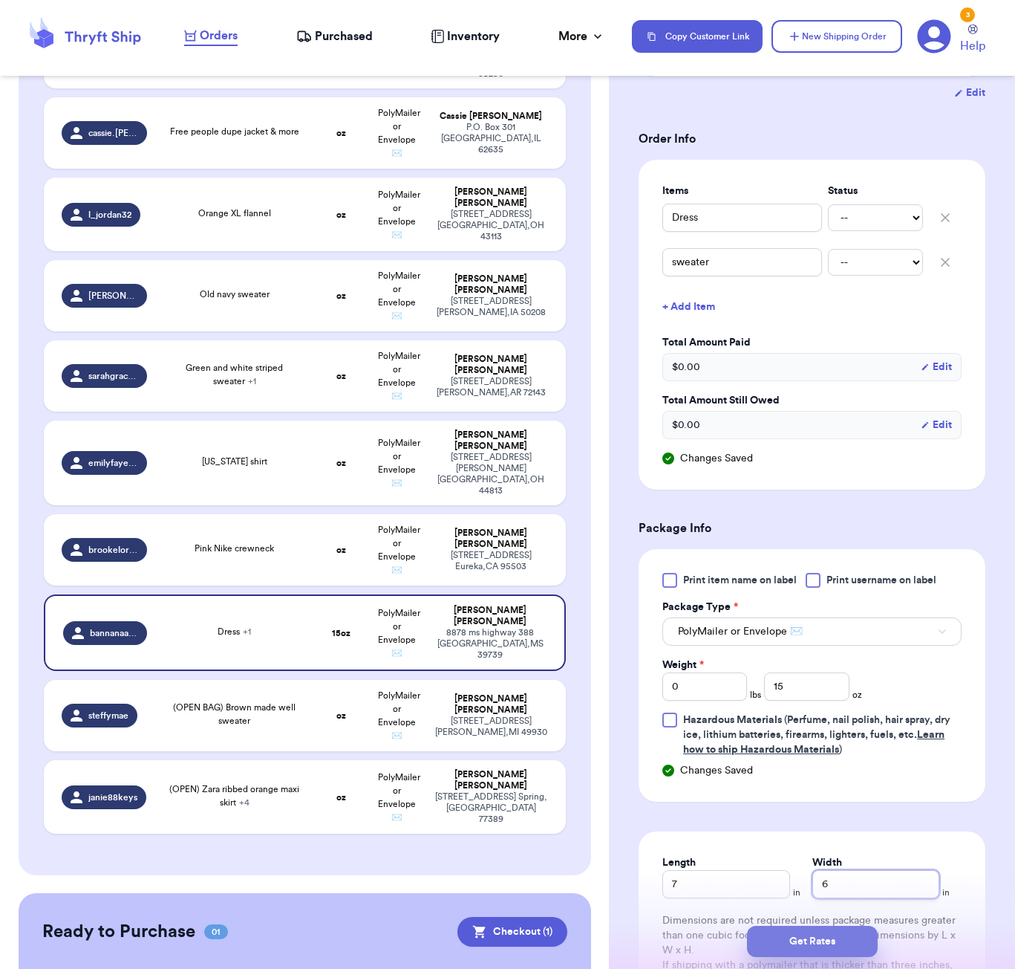
scroll to position [323, 0]
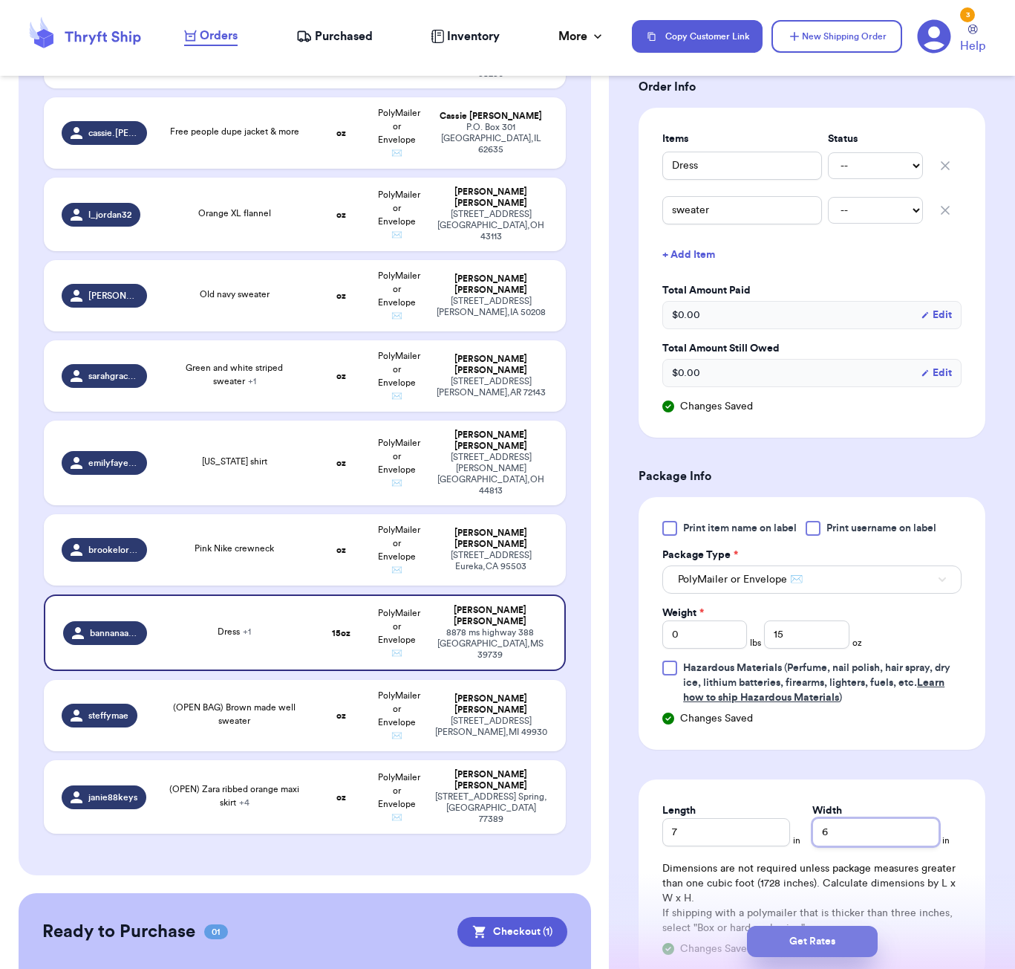
type input "6"
click at [828, 944] on button "Get Rates" at bounding box center [812, 940] width 131 height 31
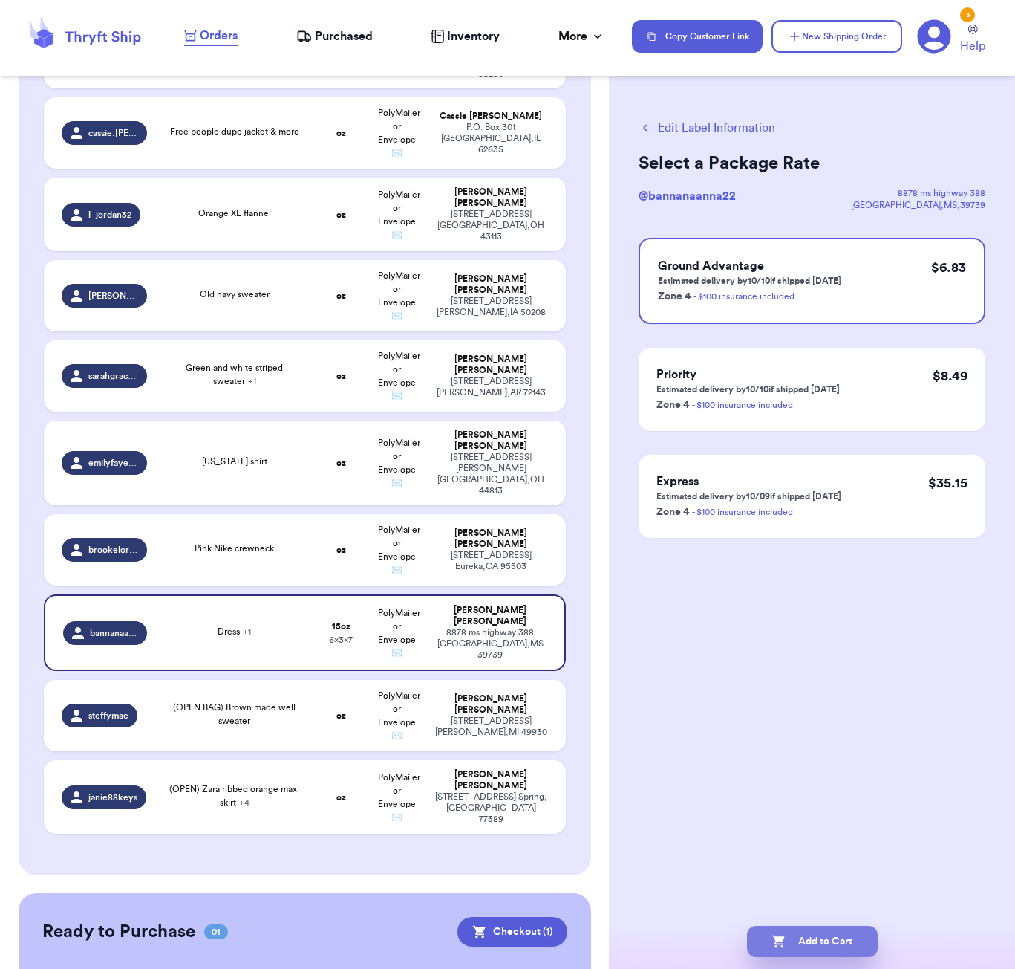
click at [834, 937] on button "Add to Cart" at bounding box center [812, 940] width 131 height 31
checkbox input "true"
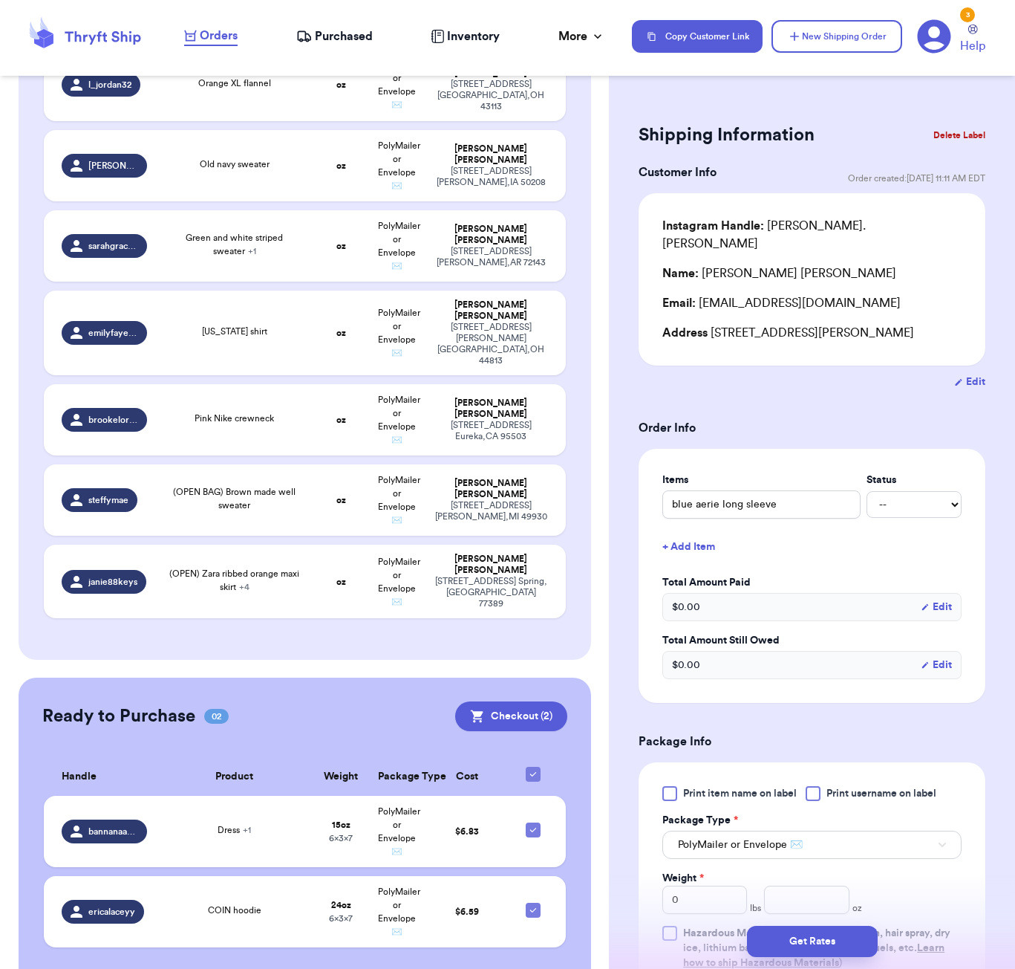
scroll to position [1450, 0]
click at [536, 824] on icon at bounding box center [533, 830] width 12 height 12
click at [533, 822] on input "checkbox" at bounding box center [533, 822] width 1 height 1
checkbox input "false"
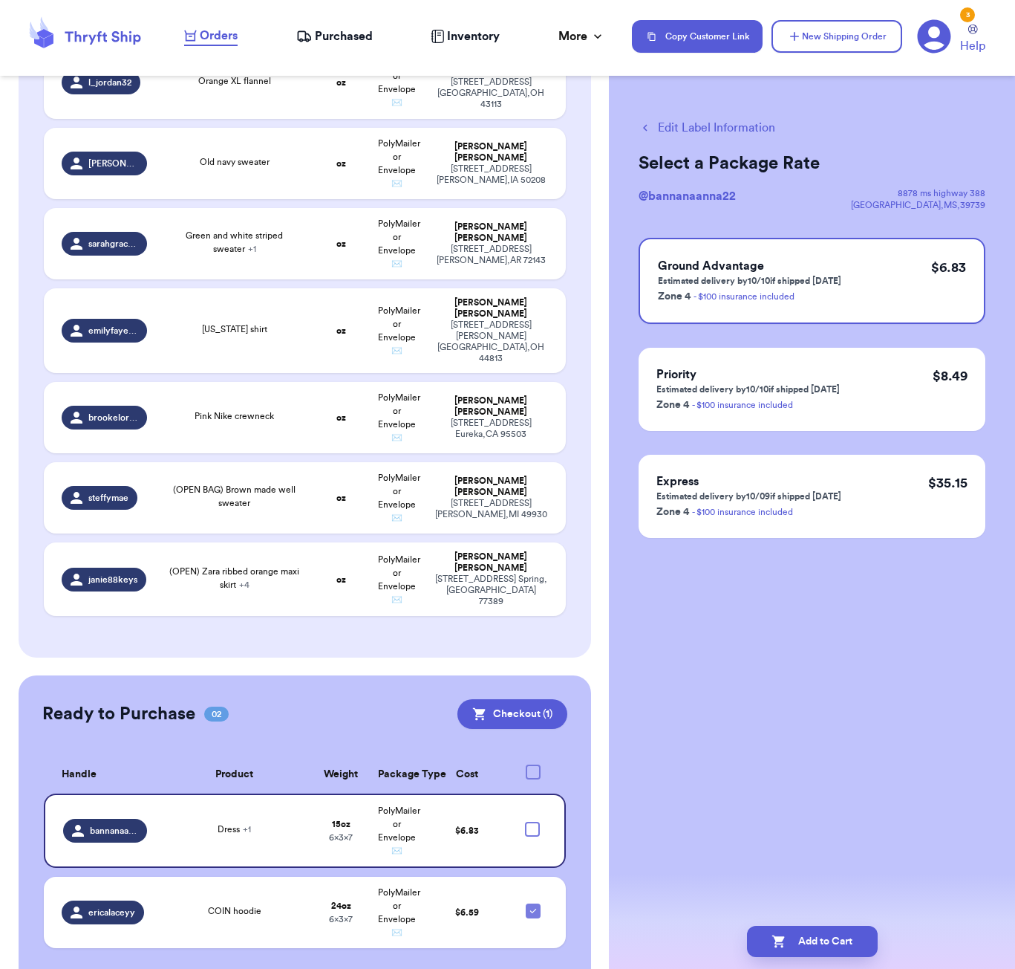
click at [824, 830] on div "Edit Label Information Select a Package Rate @ bannanaanna22 8878 ms highway 38…" at bounding box center [812, 484] width 406 height 969
click at [714, 126] on button "Edit Label Information" at bounding box center [707, 128] width 137 height 18
checkbox input "true"
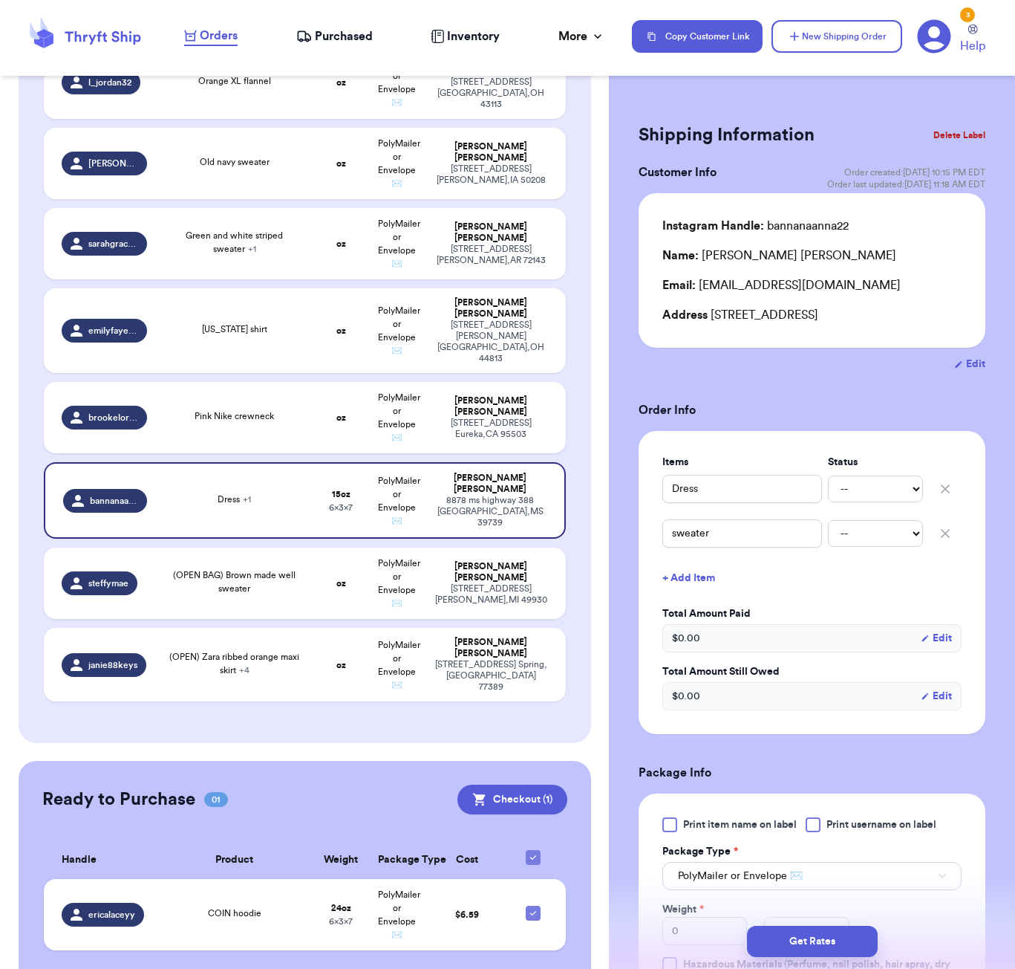
click at [623, 428] on div "Shipping Information Delete Label Customer Info Order created: [DATE] 10:15 PM …" at bounding box center [812, 752] width 406 height 1326
click at [319, 570] on td "oz" at bounding box center [341, 582] width 56 height 71
type input "(OPEN BAG) Brown made well sweater"
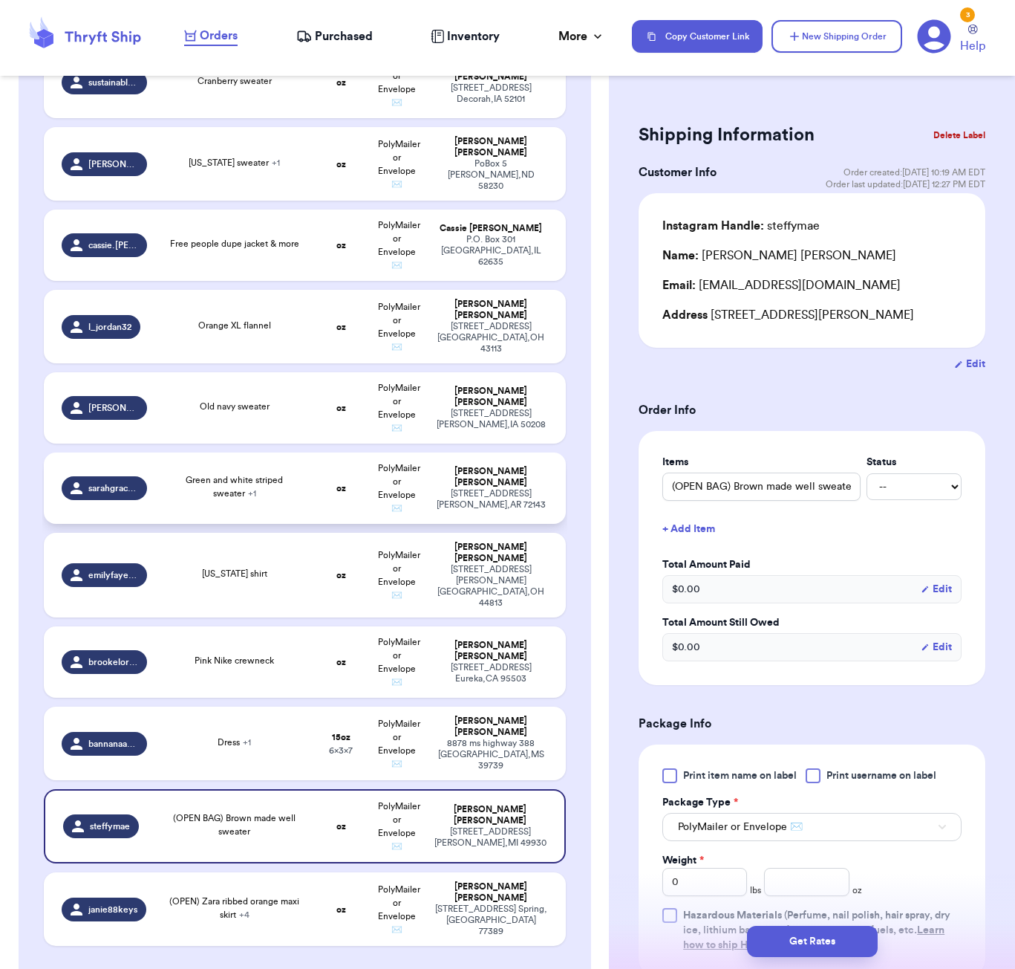
scroll to position [1204, 0]
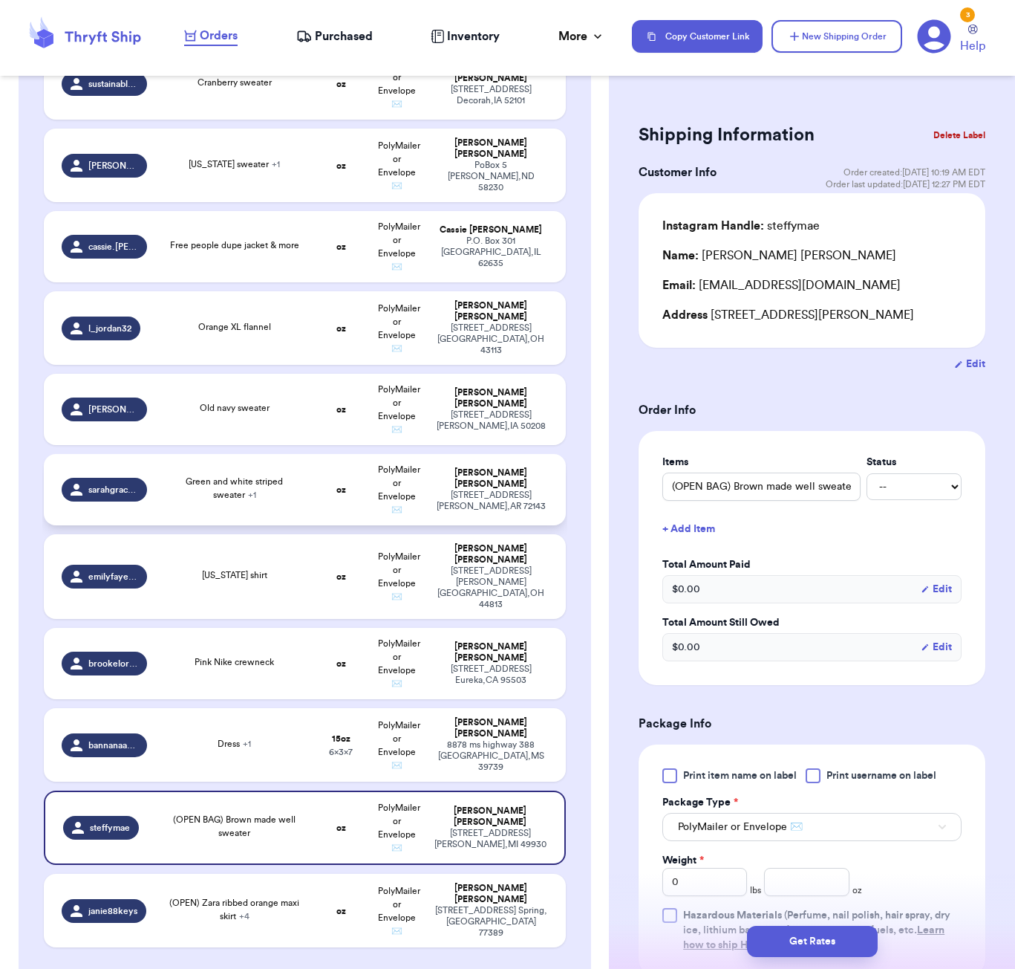
click at [327, 492] on td "oz" at bounding box center [341, 489] width 56 height 71
type input "Green and white striped sweater"
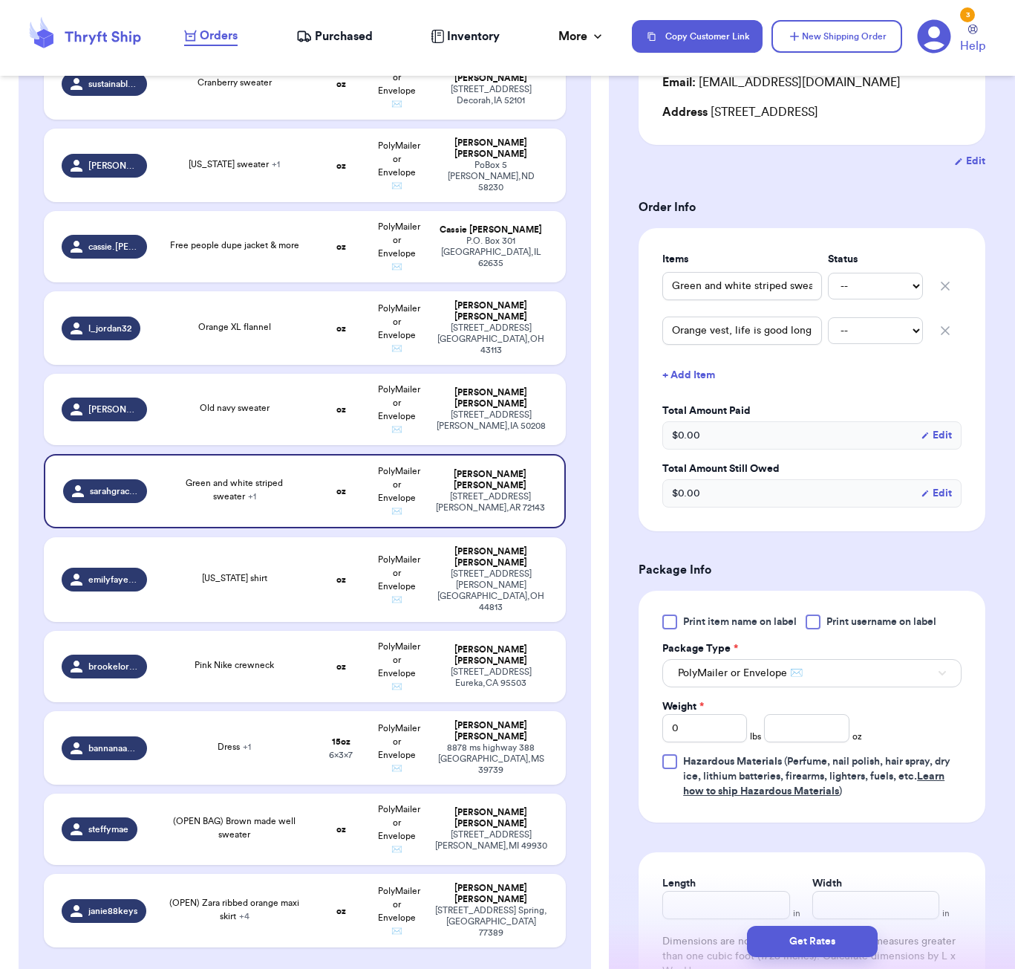
scroll to position [377, 0]
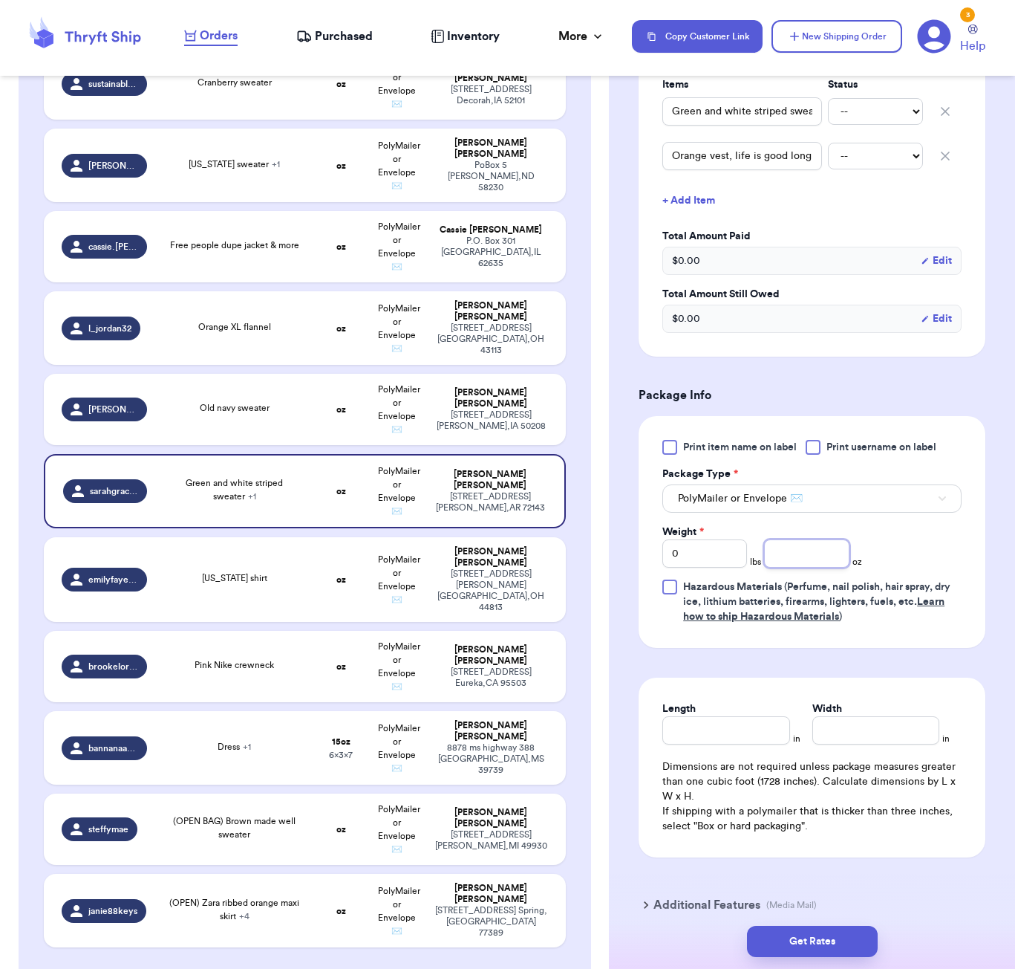
click at [804, 550] on input "number" at bounding box center [806, 553] width 85 height 28
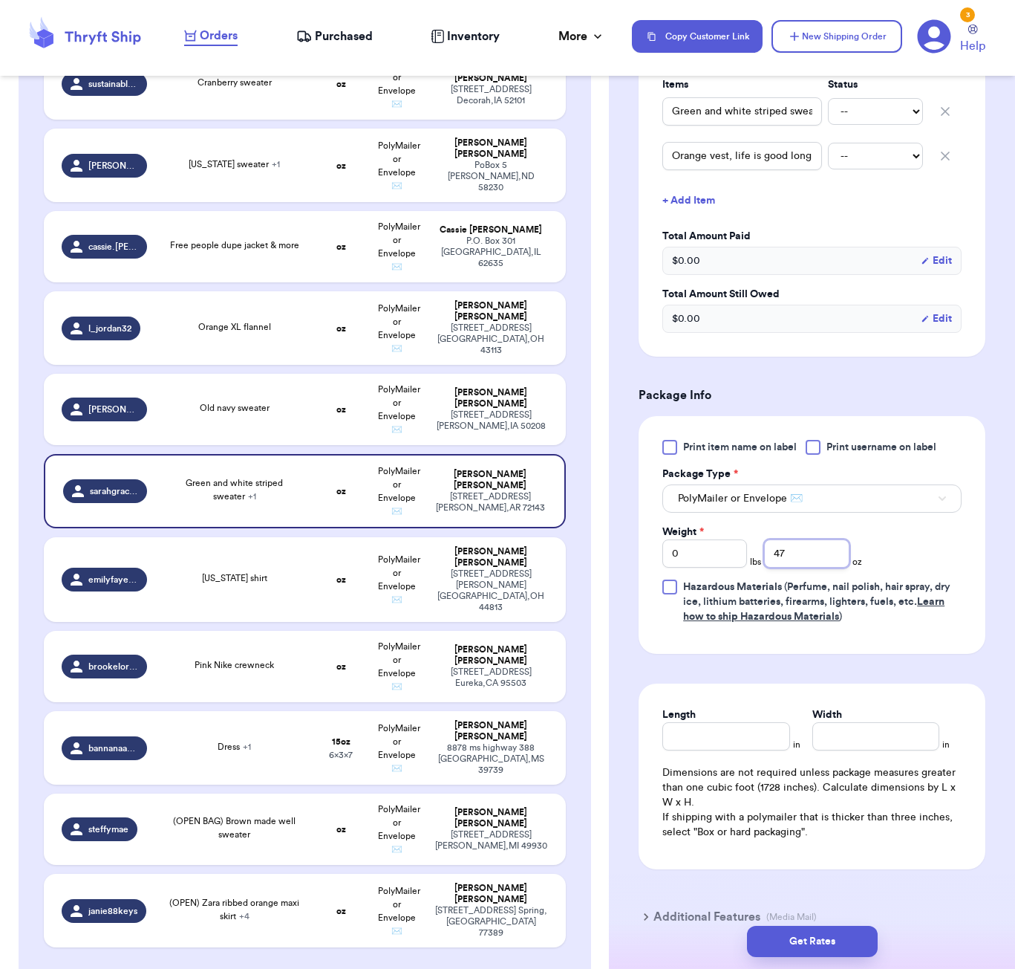
type input "47"
click at [723, 743] on input "Length" at bounding box center [726, 736] width 127 height 28
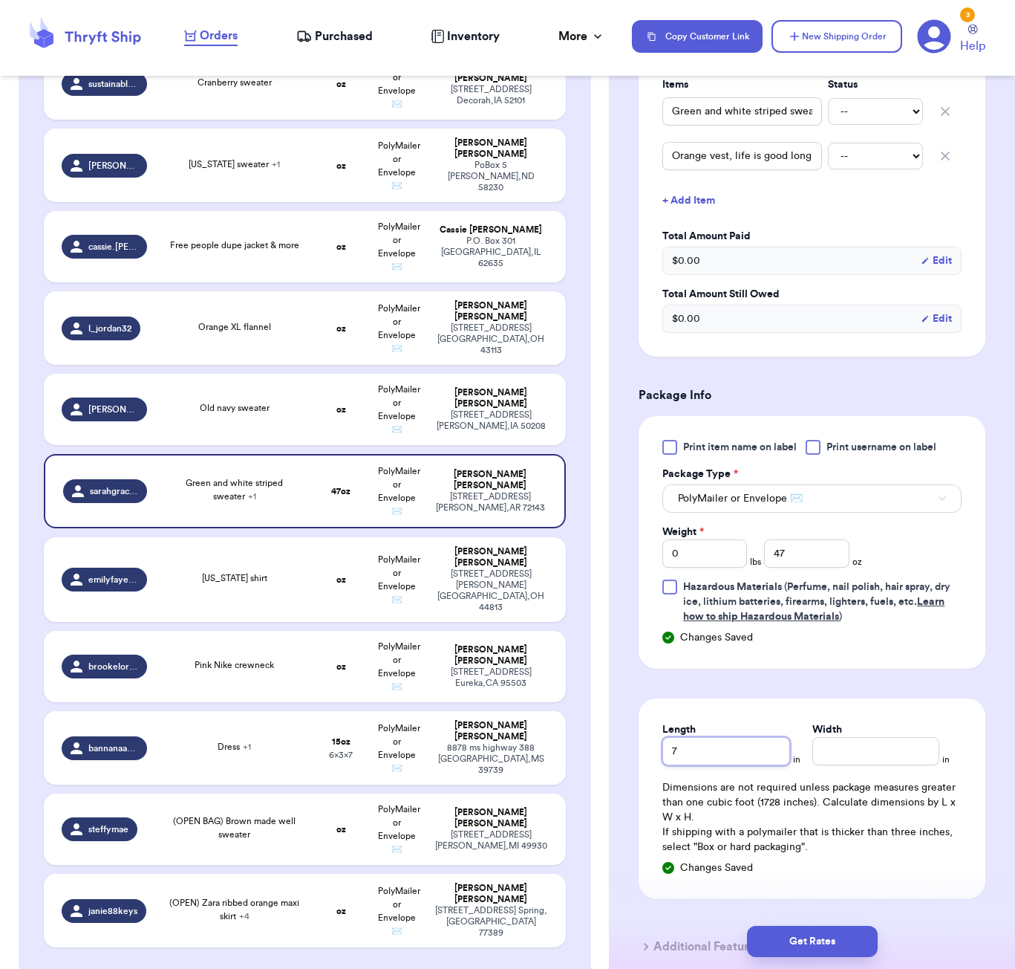
type input "7"
type input "6"
click at [842, 937] on button "Get Rates" at bounding box center [812, 940] width 131 height 31
type input "2"
type input "15"
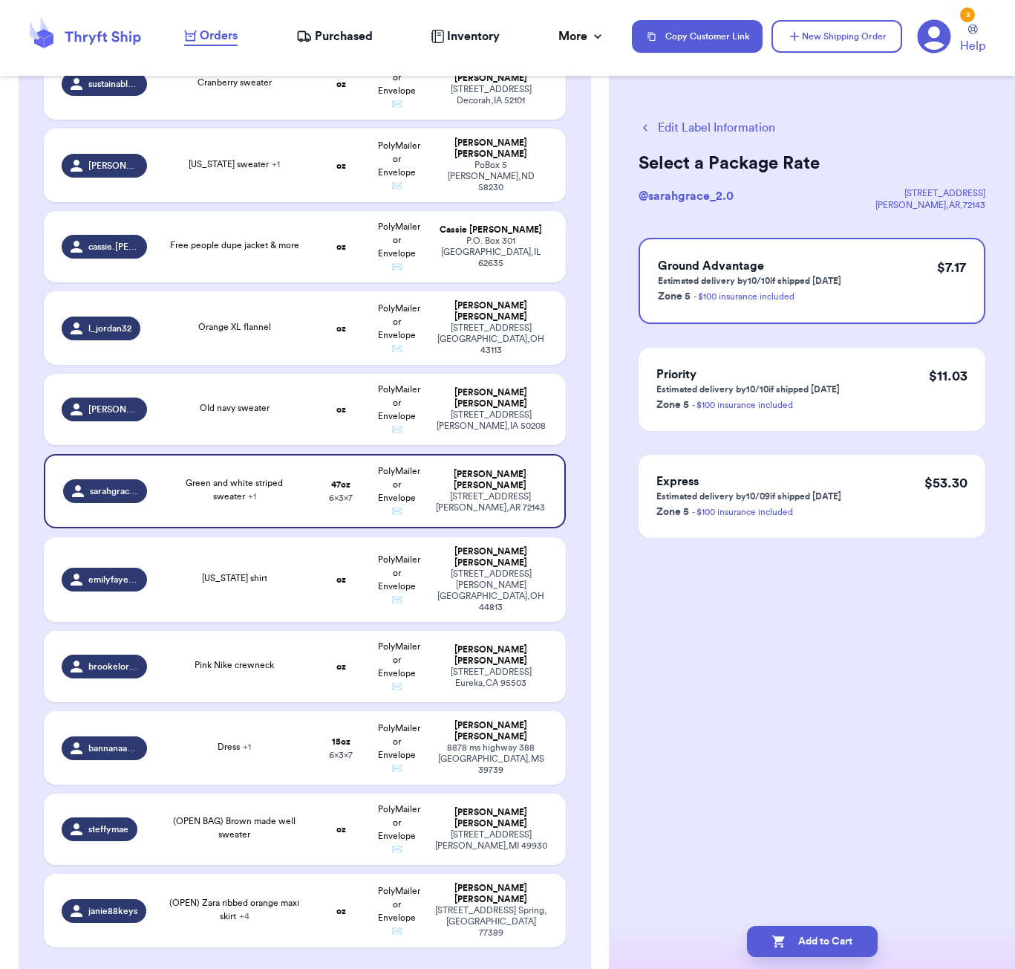
scroll to position [0, 0]
click at [852, 936] on button "Add to Cart" at bounding box center [812, 940] width 131 height 31
checkbox input "true"
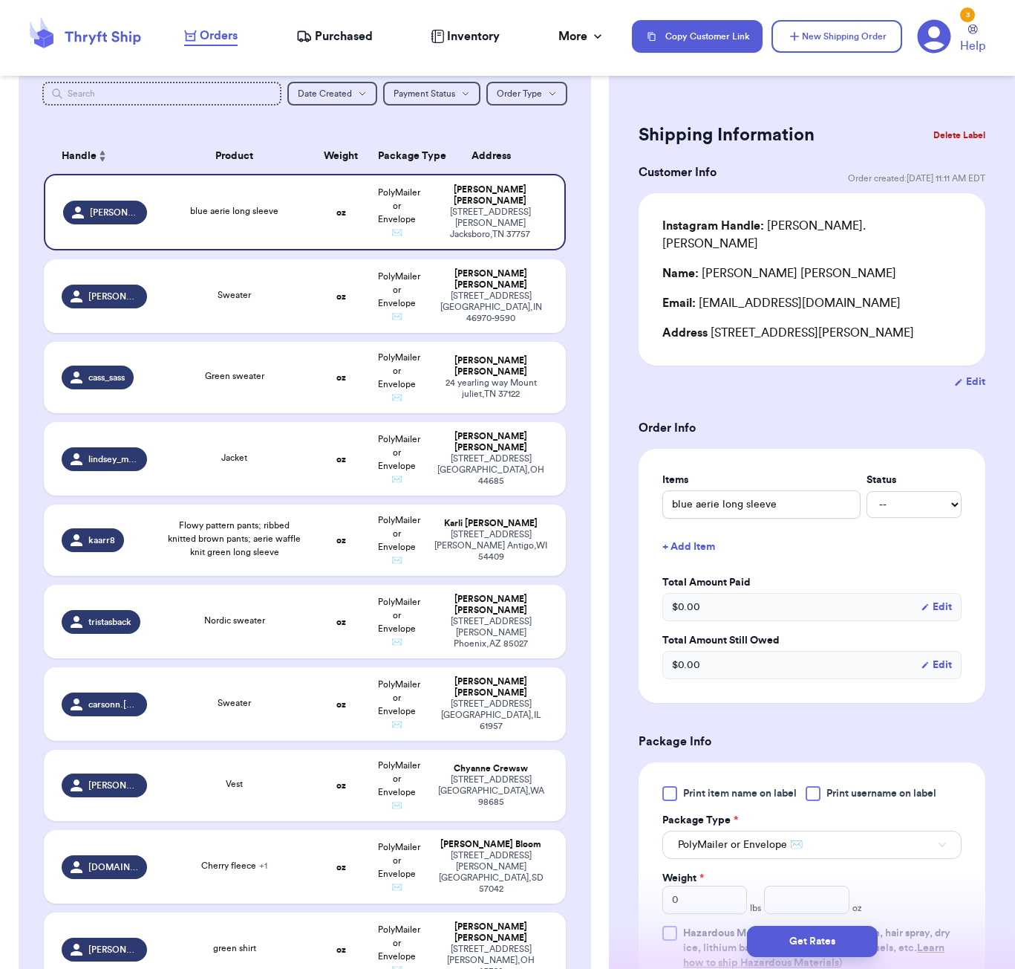
scroll to position [124, 0]
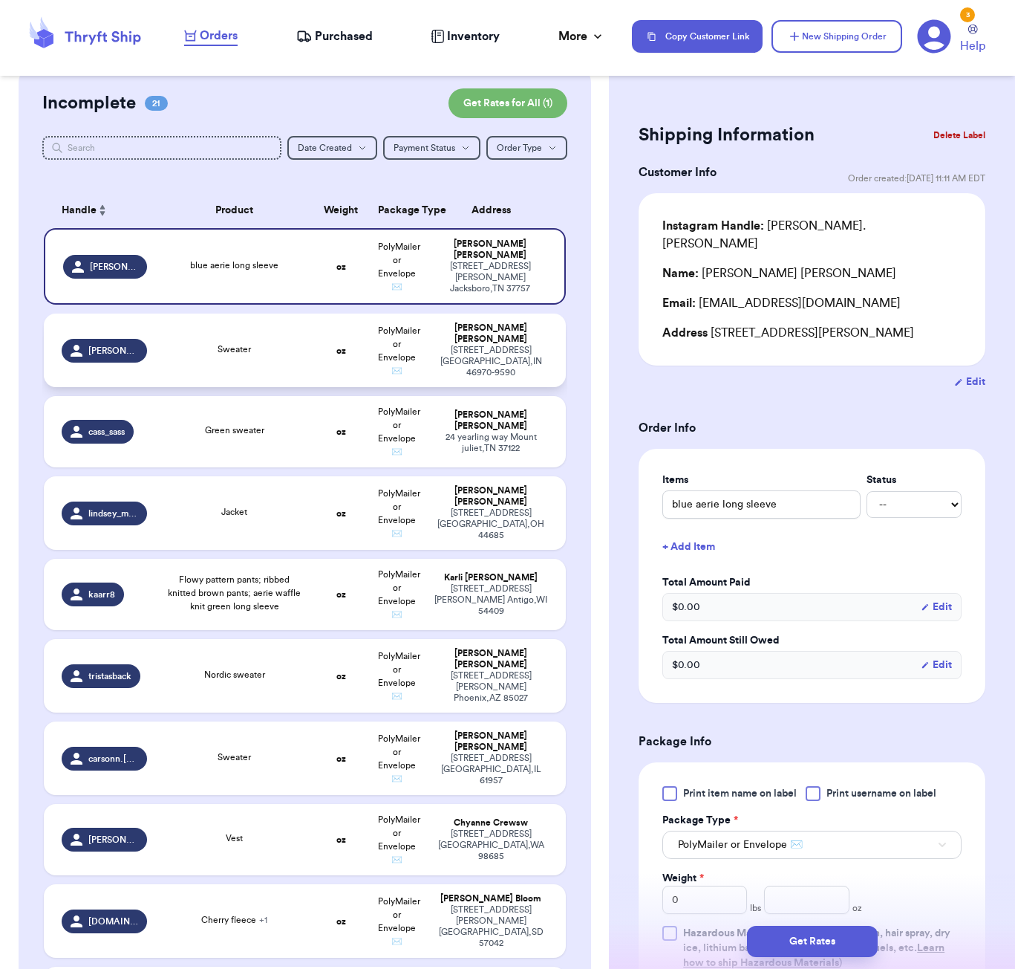
click at [254, 350] on div "Sweater" at bounding box center [235, 350] width 140 height 16
type input "Sweater"
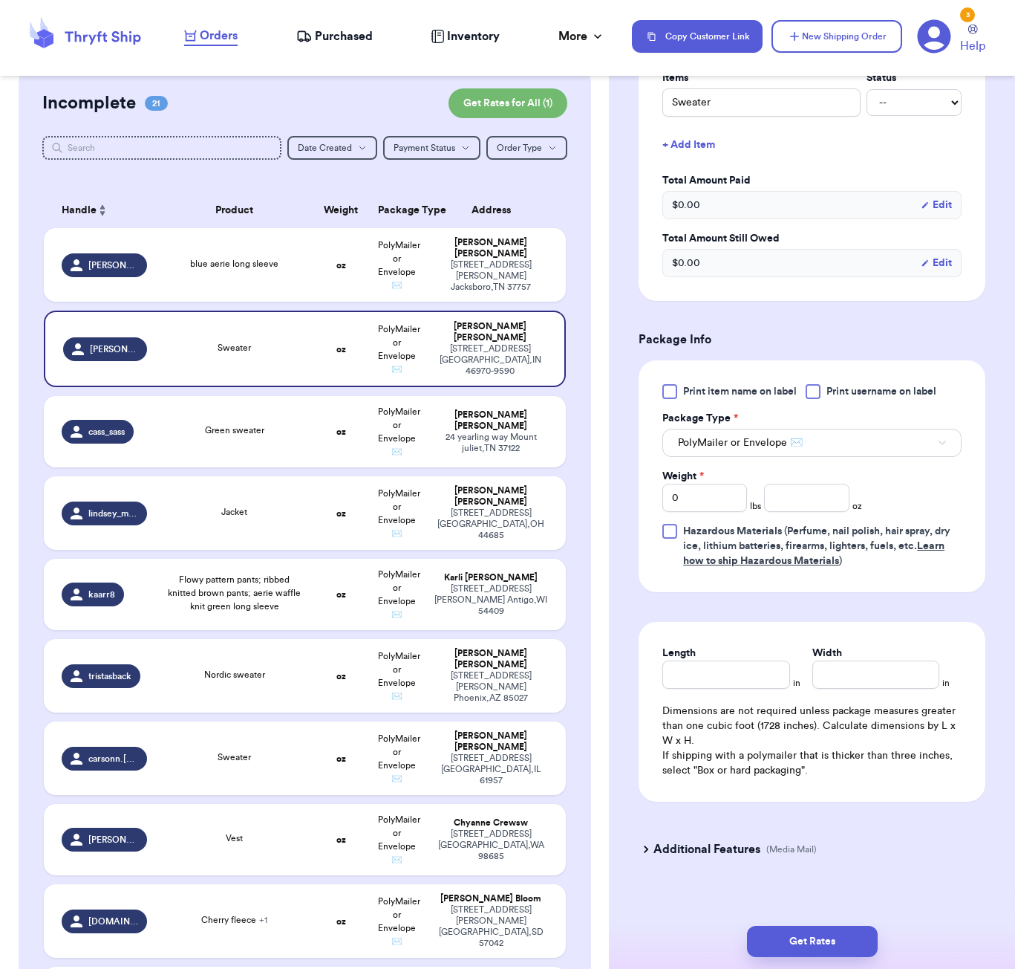
scroll to position [401, 0]
click at [805, 488] on input "number" at bounding box center [806, 498] width 85 height 28
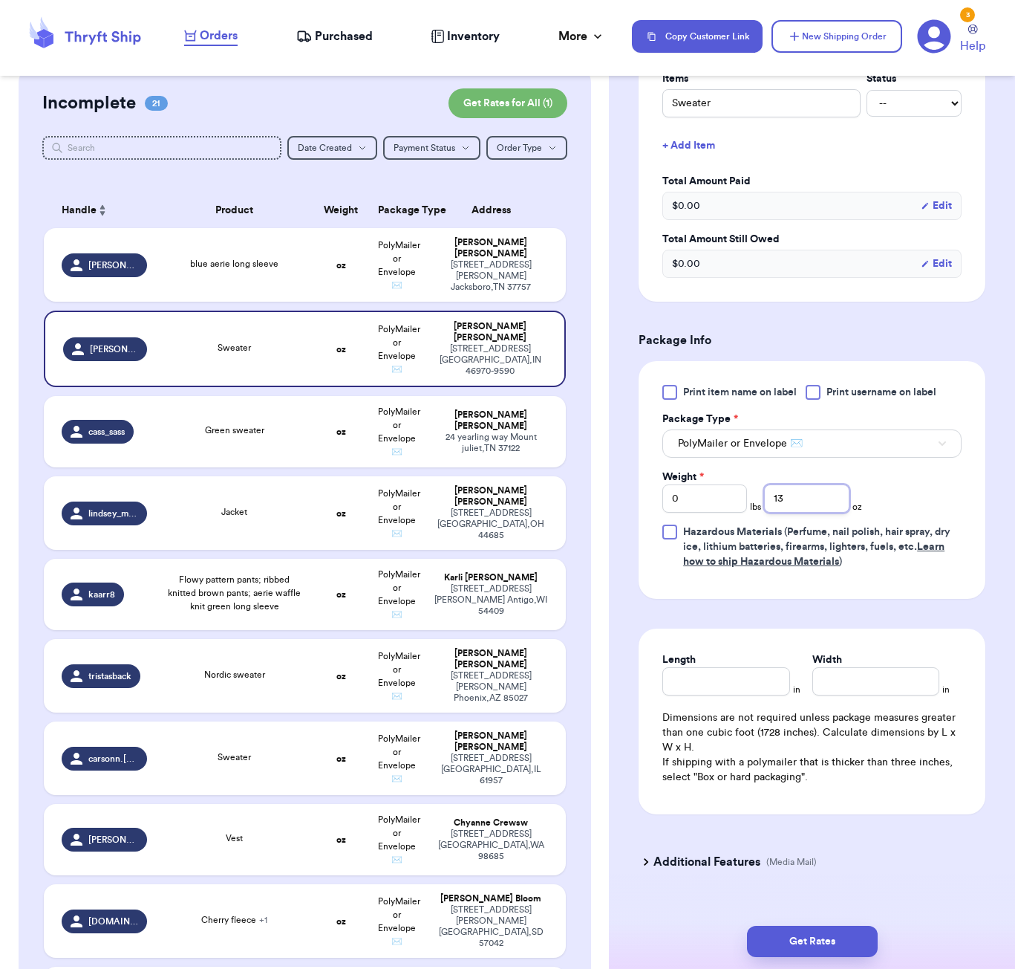
type input "13"
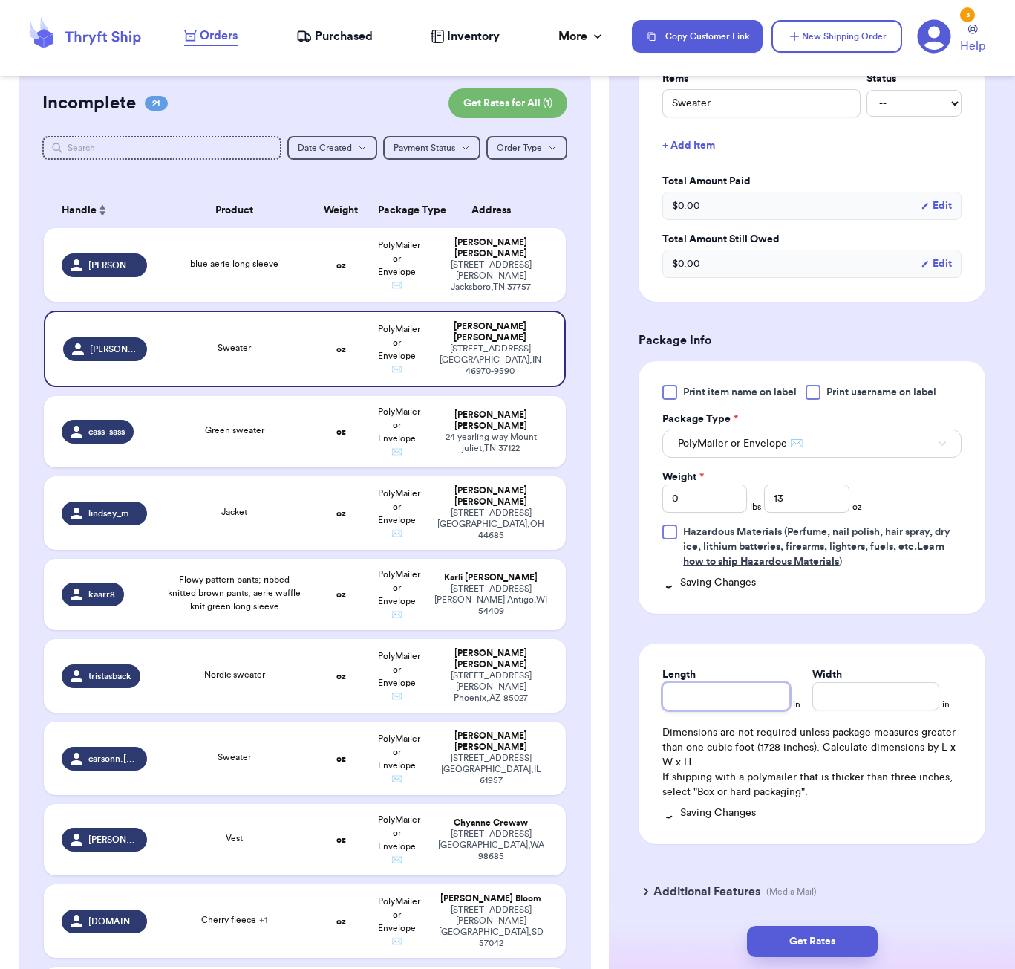
click at [757, 667] on div "Length" at bounding box center [726, 688] width 127 height 43
type input "6"
type input "5"
click at [854, 926] on button "Get Rates" at bounding box center [812, 940] width 131 height 31
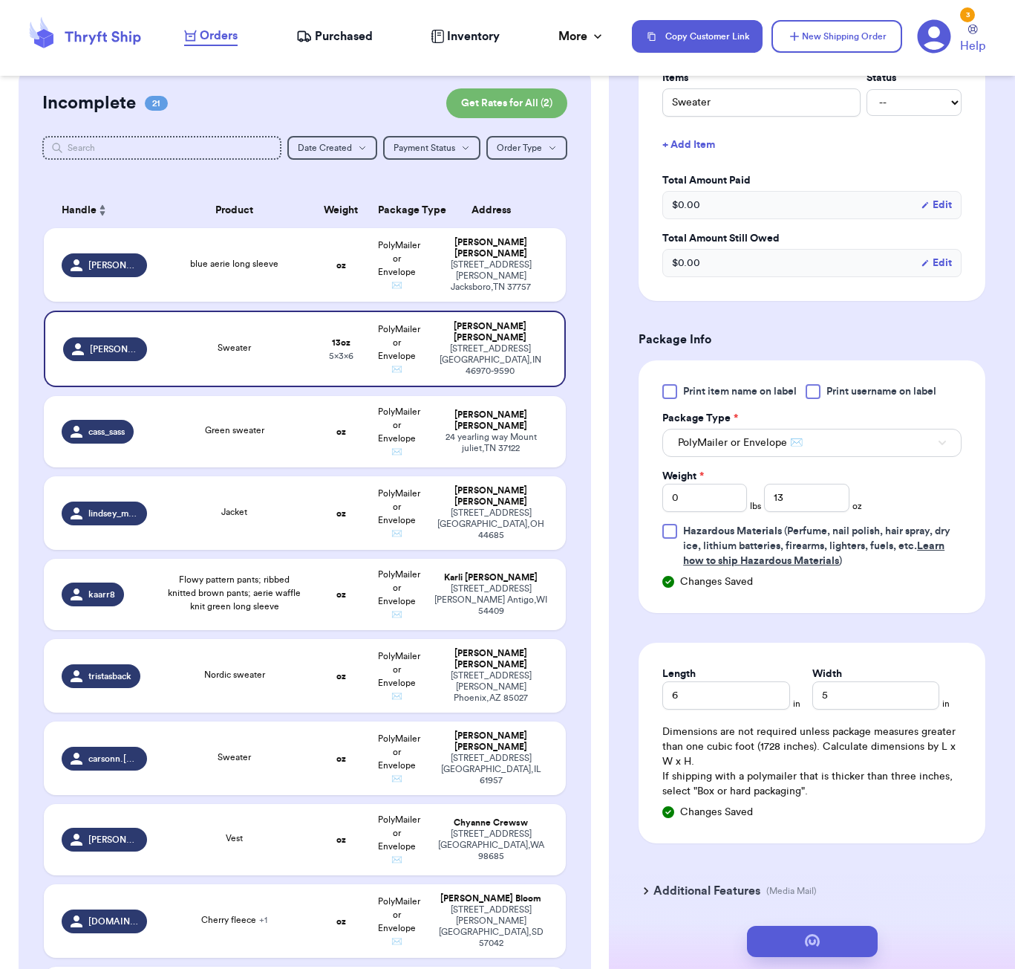
scroll to position [0, 0]
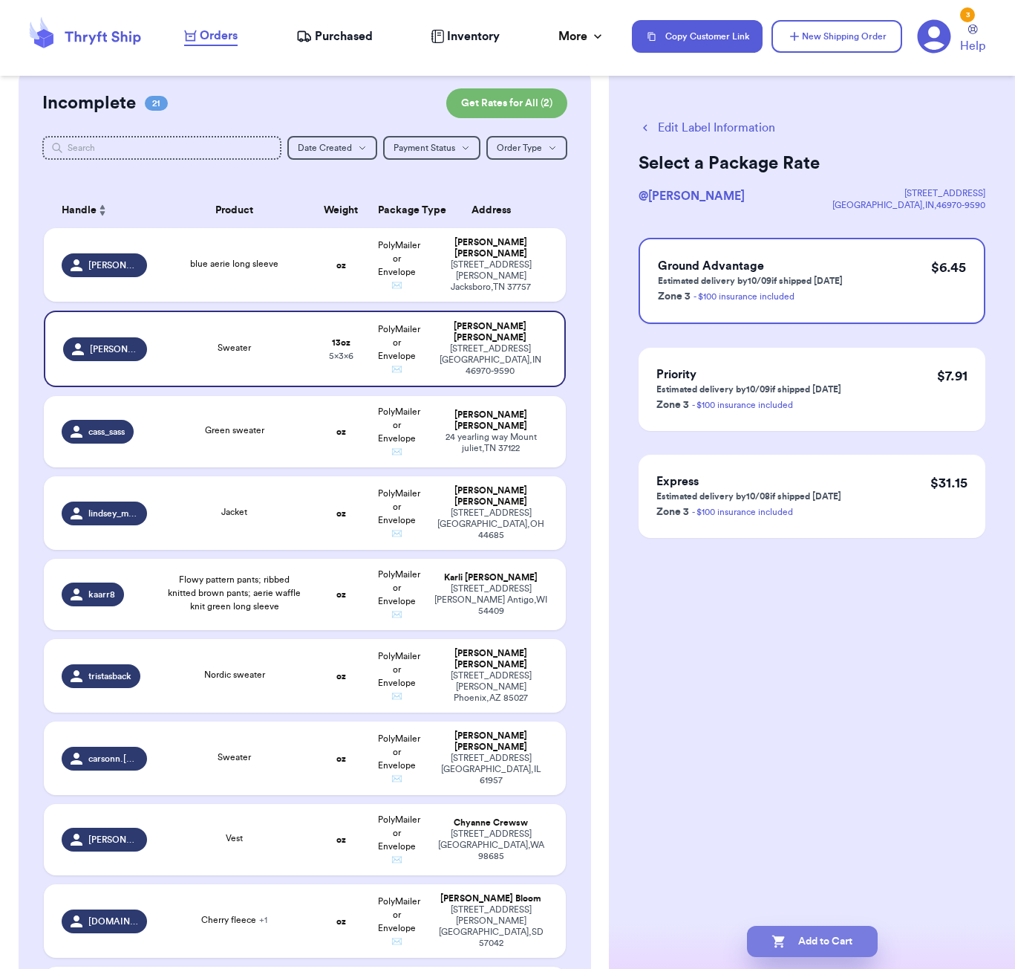
click at [849, 941] on button "Add to Cart" at bounding box center [812, 940] width 131 height 31
checkbox input "true"
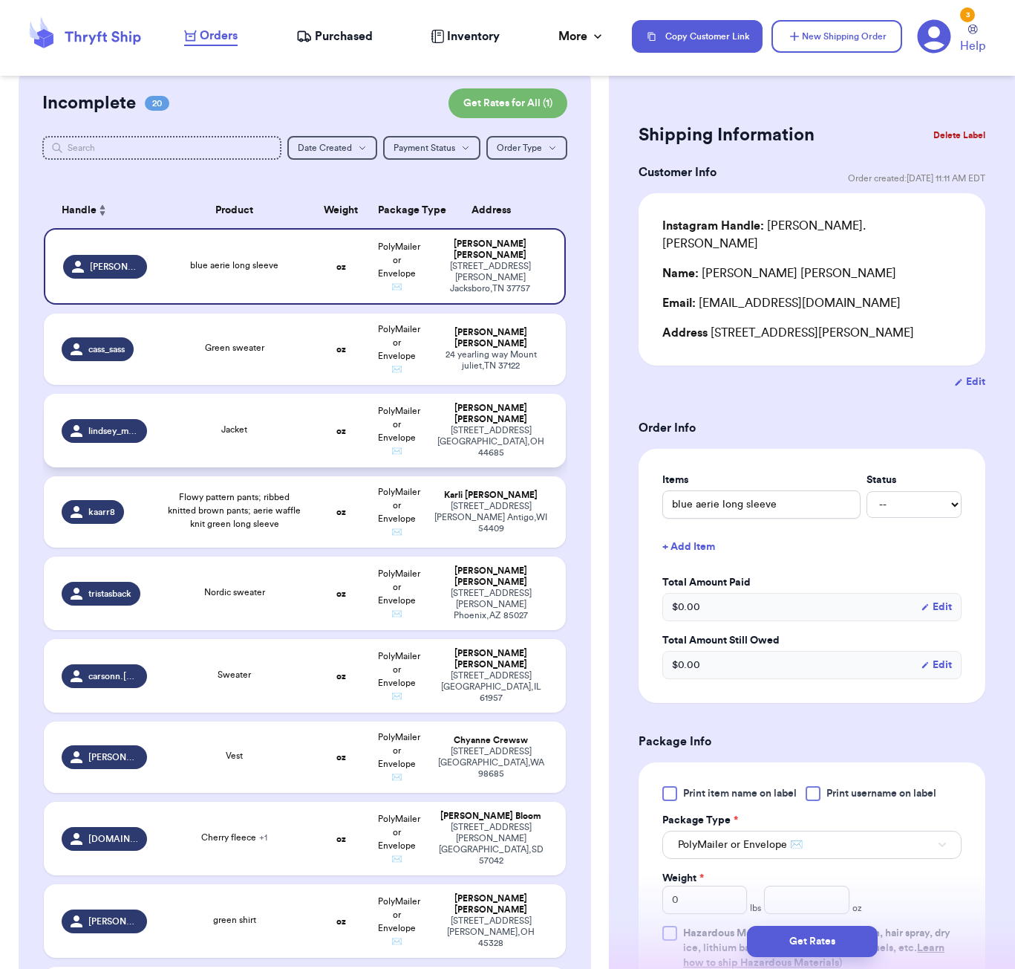
click at [198, 416] on td "Jacket" at bounding box center [234, 431] width 157 height 74
type input "Jacket"
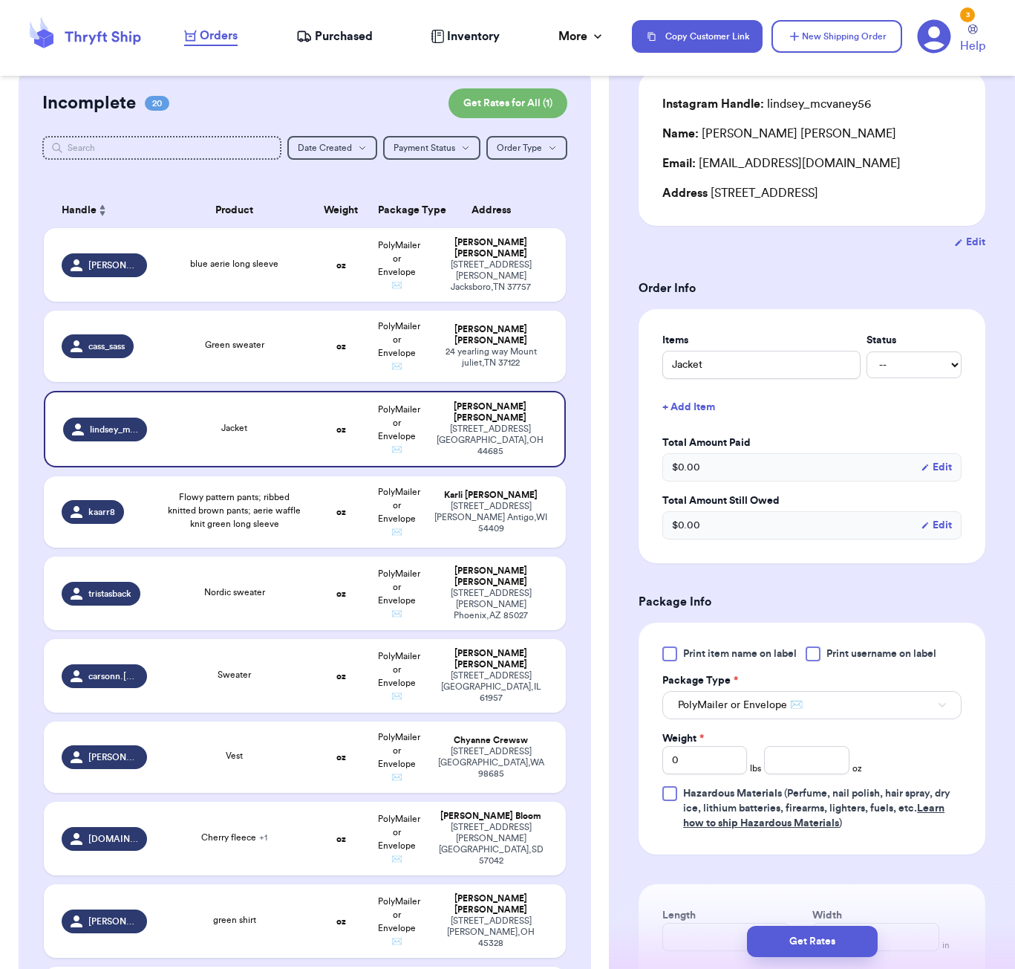
scroll to position [154, 0]
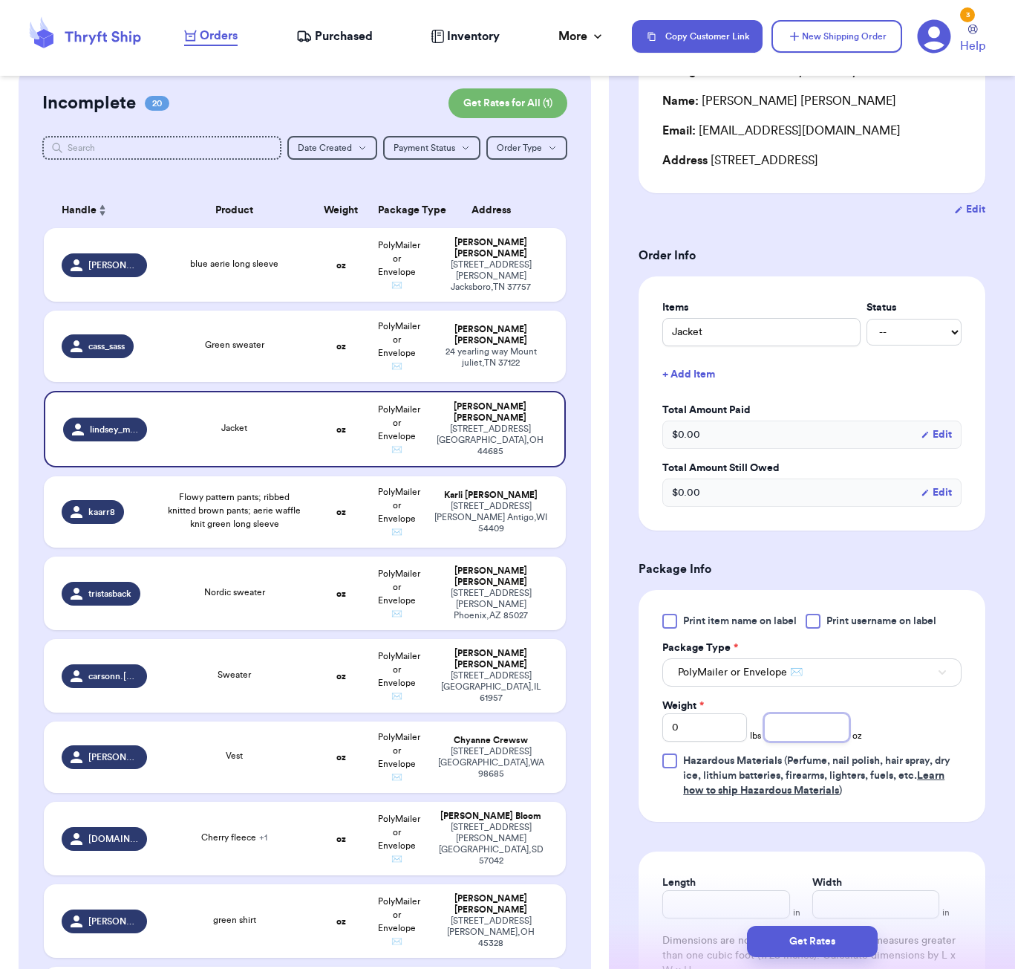
click at [787, 741] on input "number" at bounding box center [806, 727] width 85 height 28
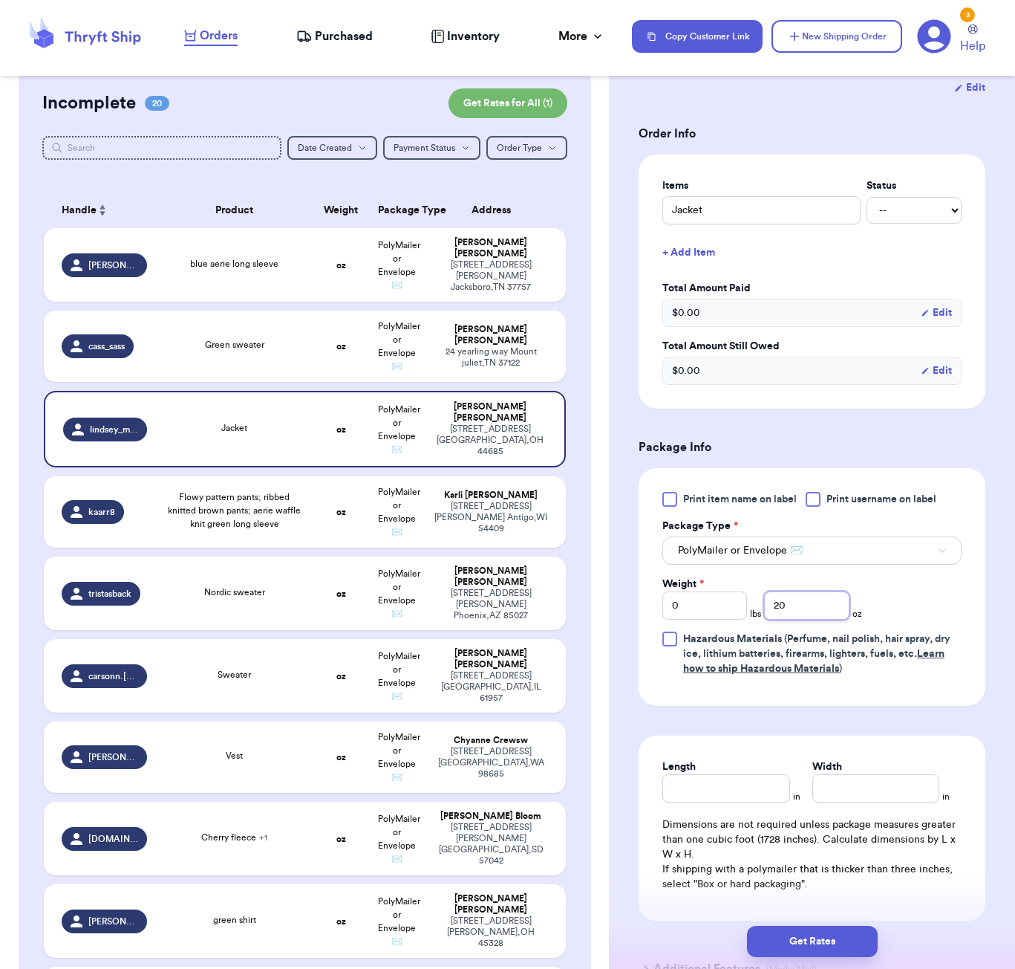
scroll to position [290, 0]
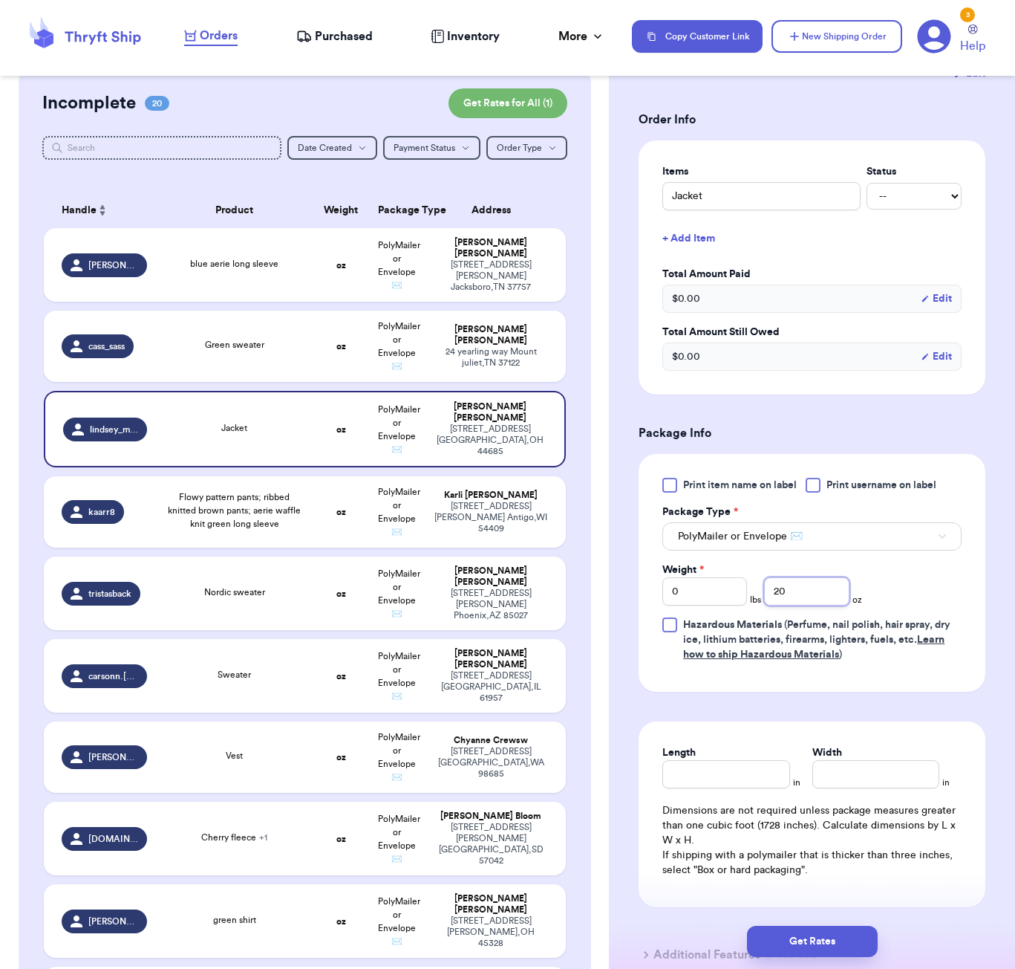
type input "20"
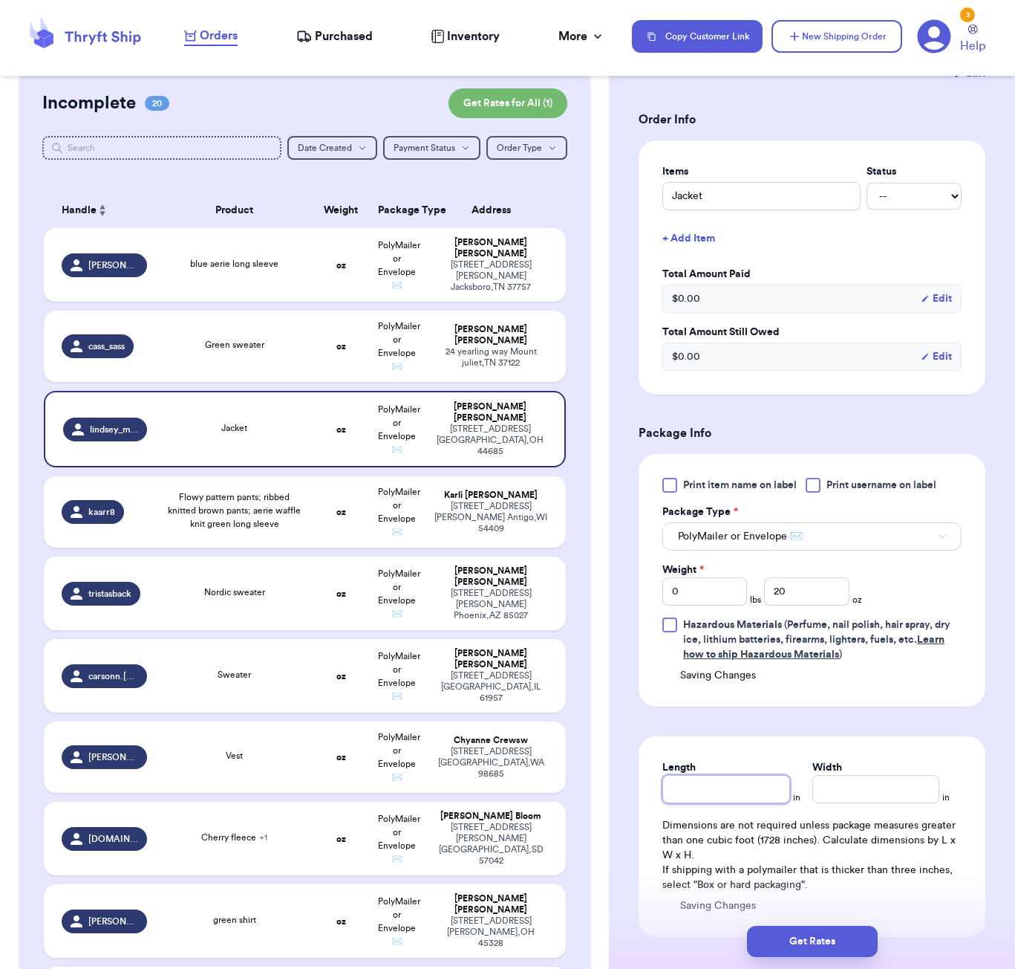
click at [723, 792] on div "Length" at bounding box center [726, 781] width 127 height 43
type input "6"
type input "5"
click at [839, 940] on button "Get Rates" at bounding box center [812, 940] width 131 height 31
type input "1"
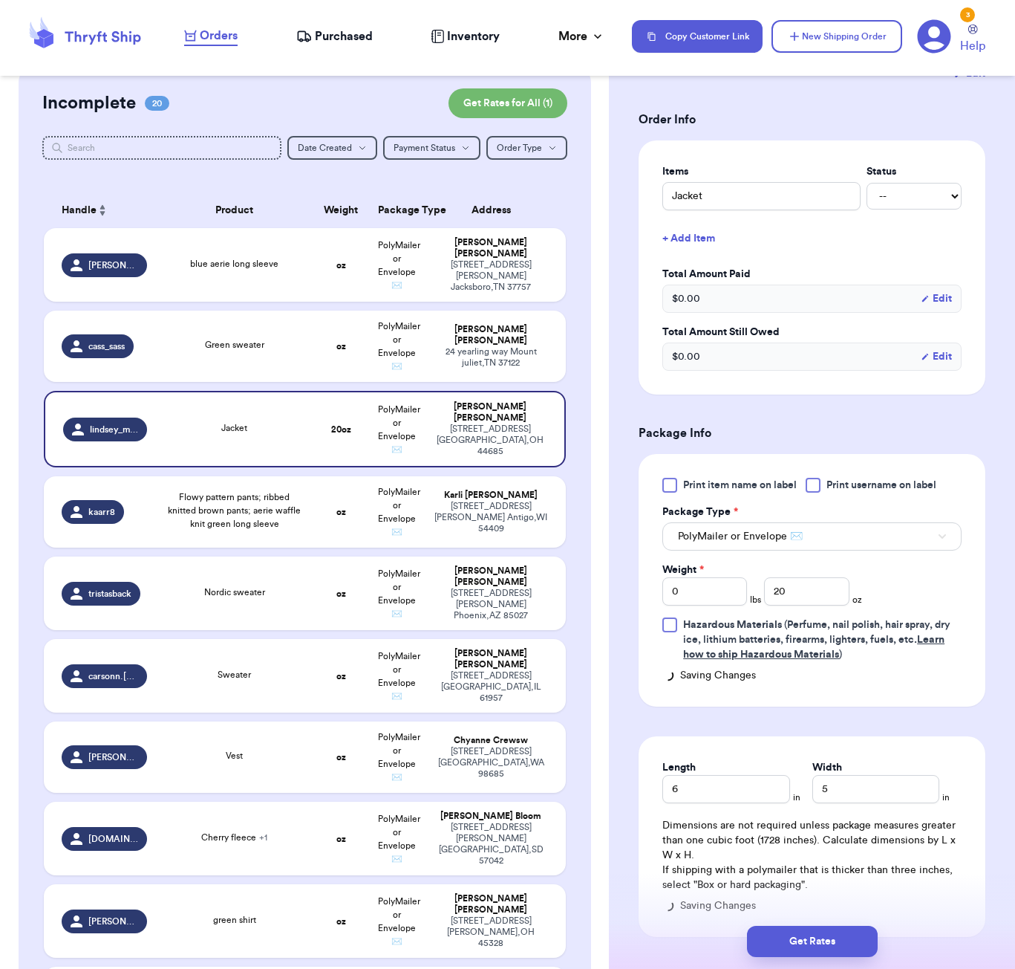
type input "4"
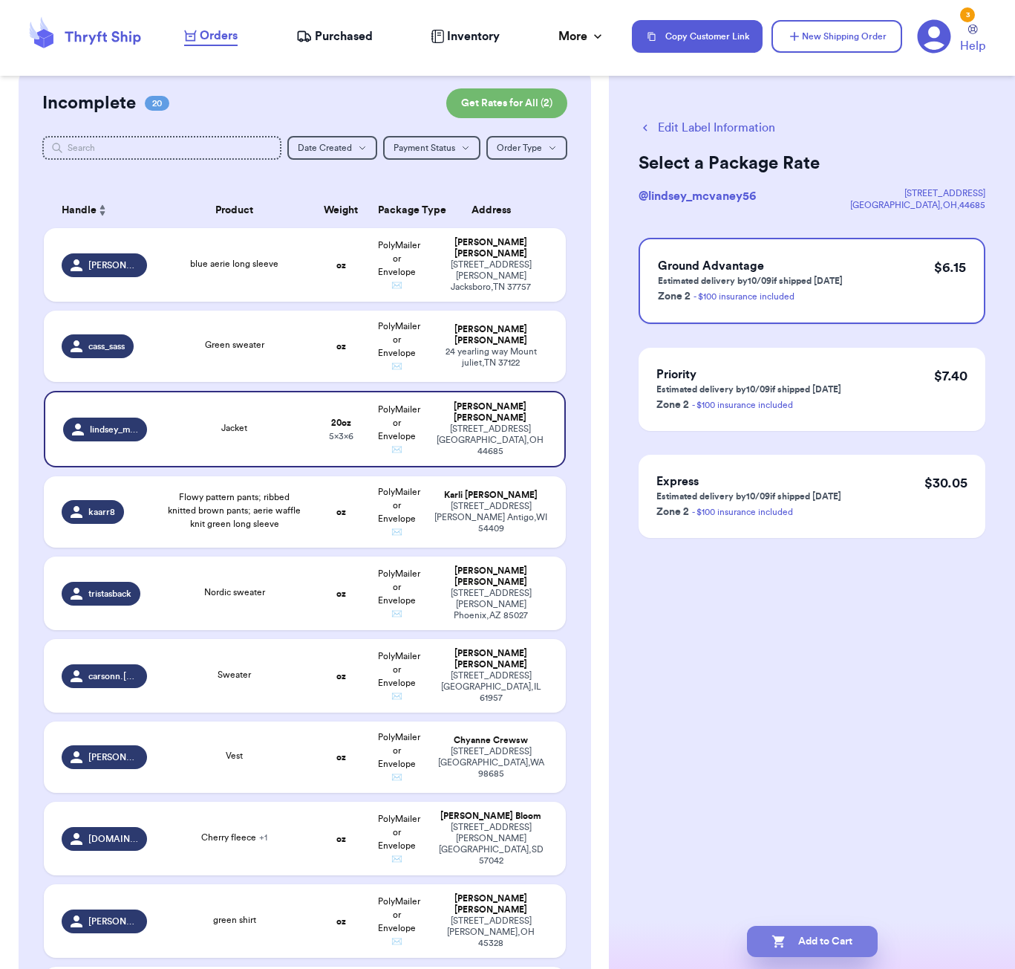
click at [835, 931] on button "Add to Cart" at bounding box center [812, 940] width 131 height 31
checkbox input "true"
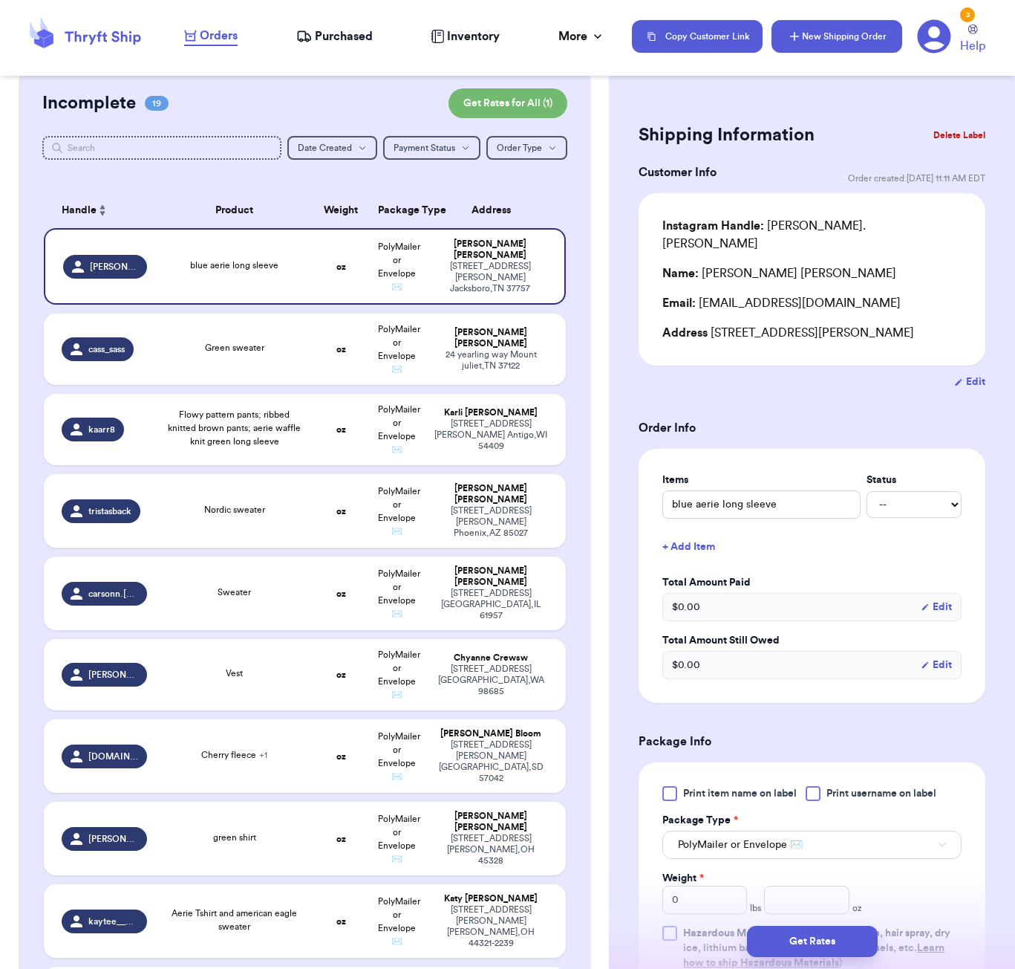
click at [820, 48] on button "New Shipping Order" at bounding box center [837, 36] width 131 height 33
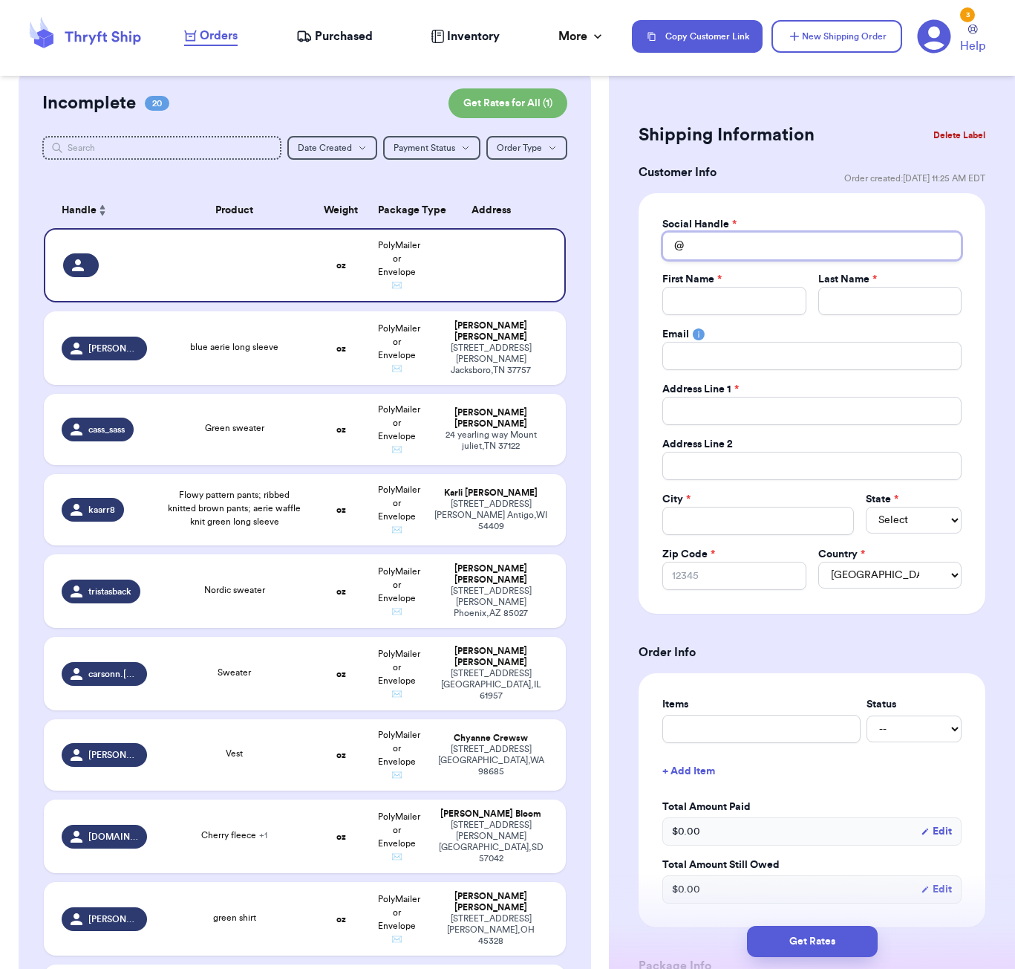
click at [755, 247] on input "Total Amount Paid" at bounding box center [812, 246] width 299 height 28
type input "m"
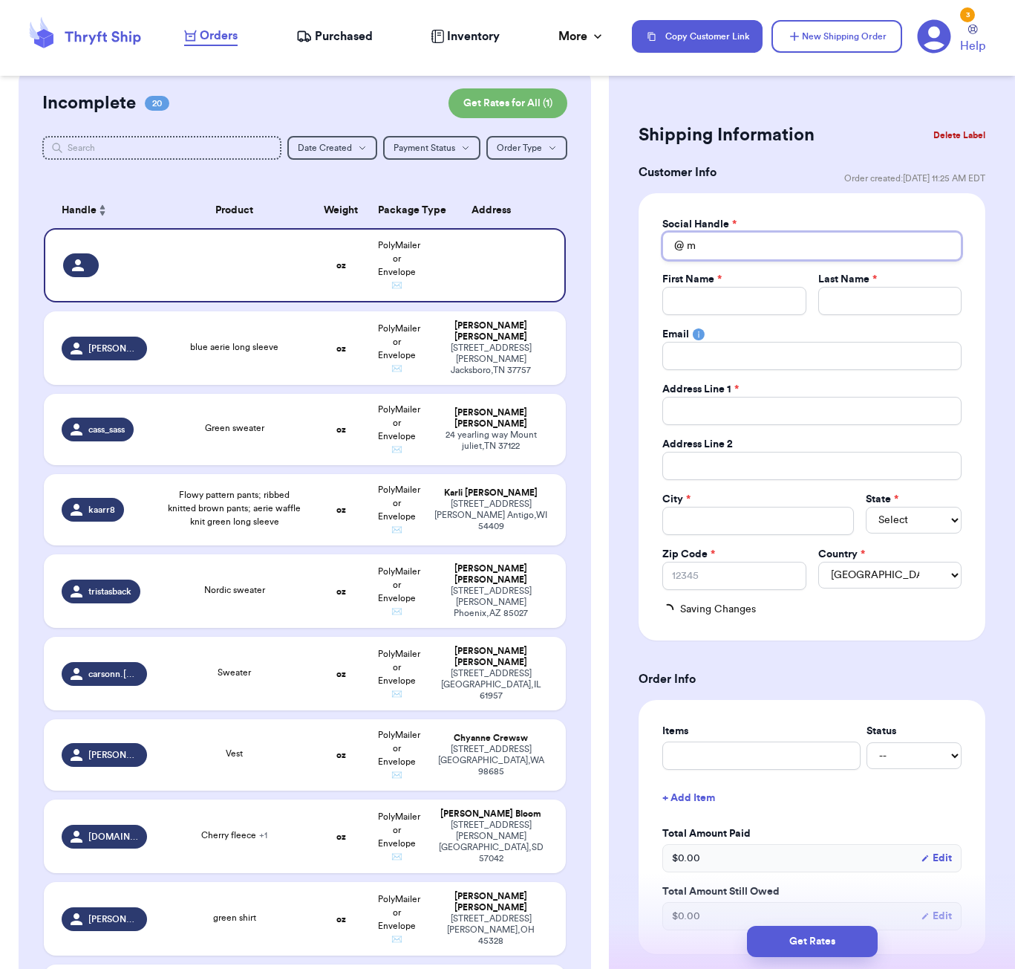
type input "ma"
type input "maa"
type input "maac"
type input "[PERSON_NAME]"
type input "maackj"
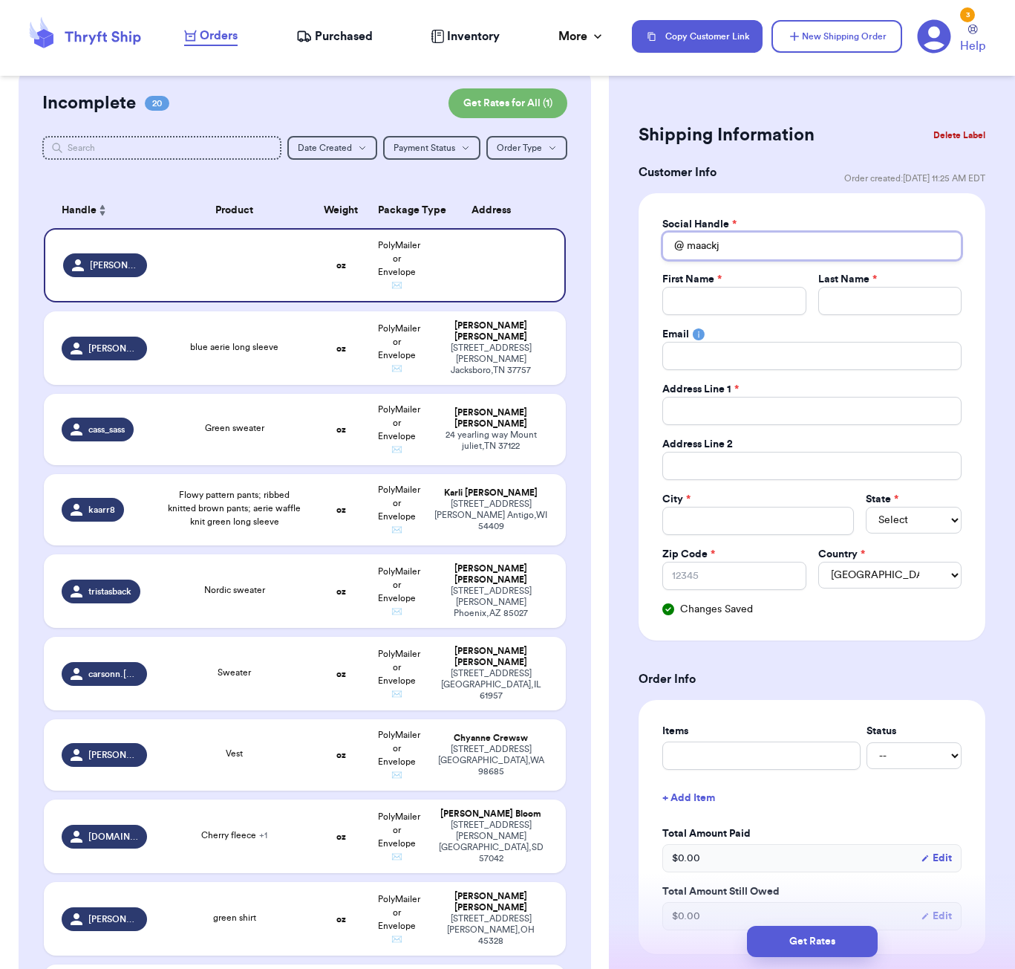
type input "maackja"
type input "maackjac"
type input "maackjack"
type input "maackjackk"
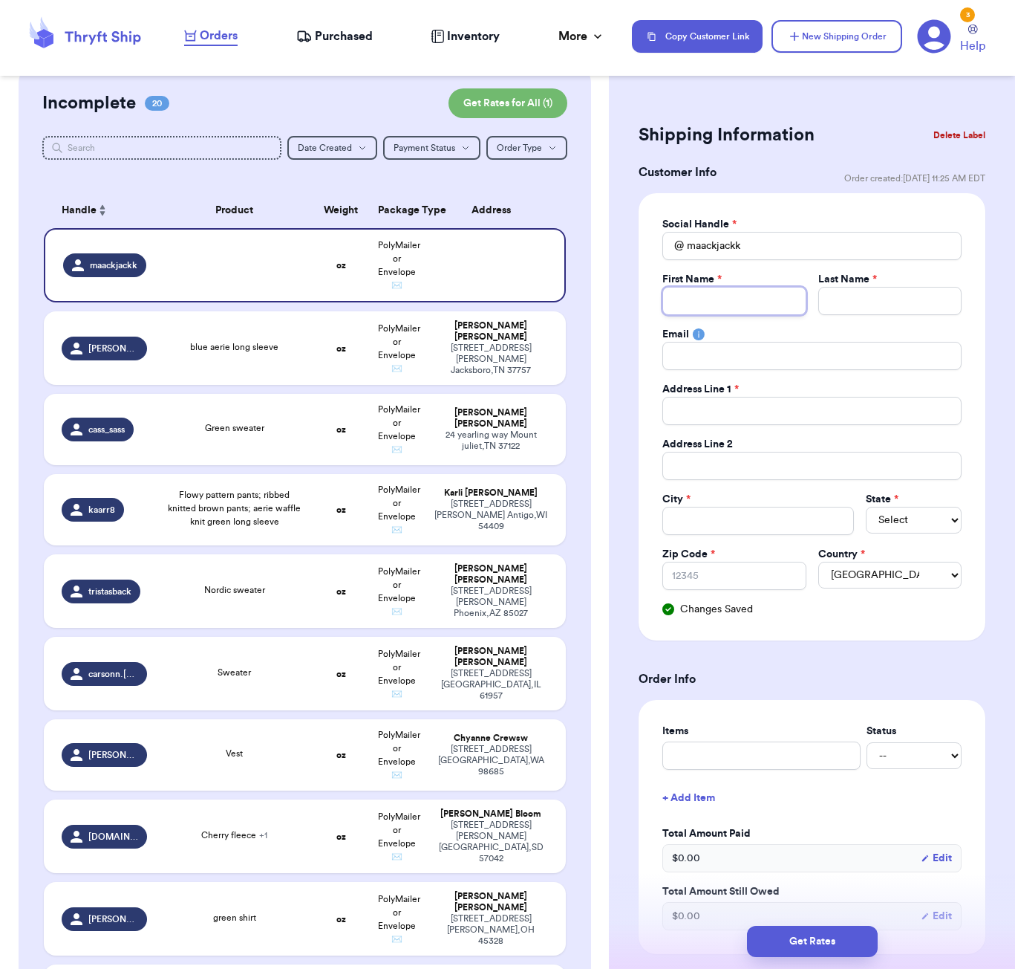
type input "m"
type input "mA"
type input "m"
type input "M"
type input "Ma"
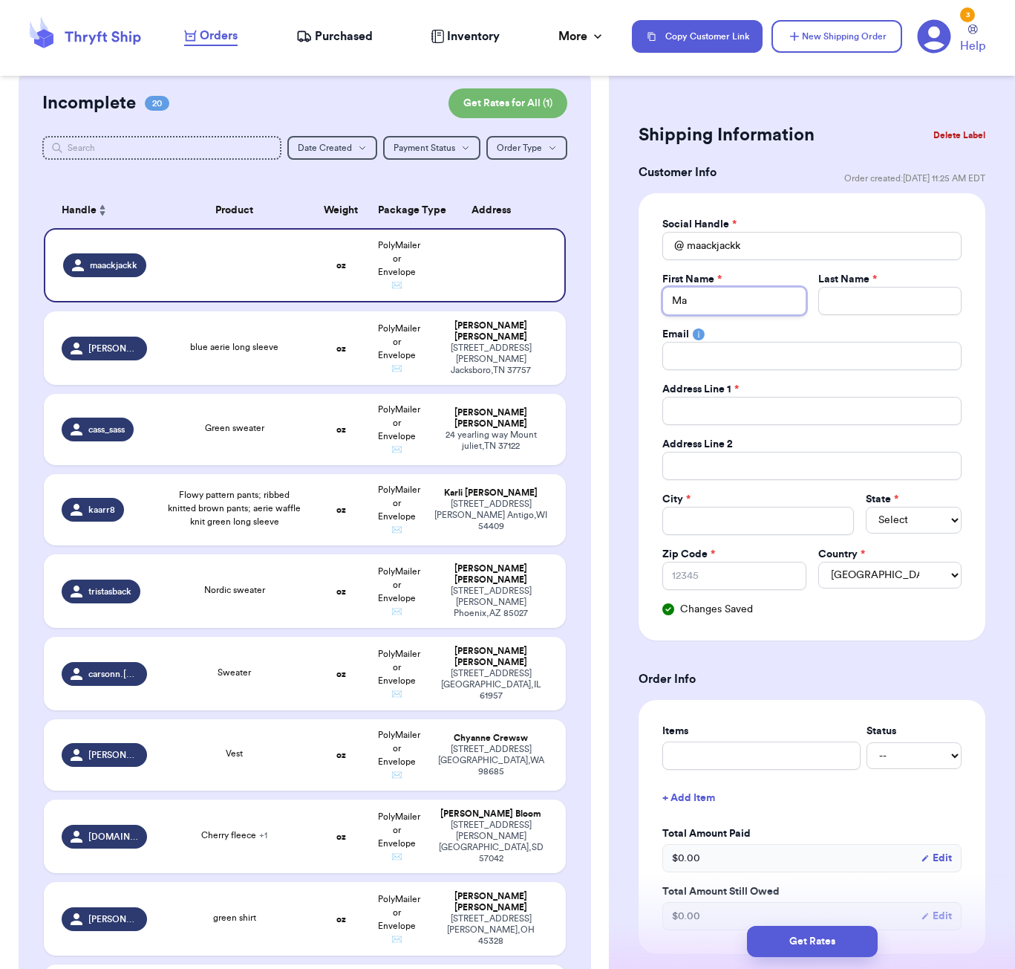
type input "Mac"
type input "[PERSON_NAME]"
type input "Mackeni"
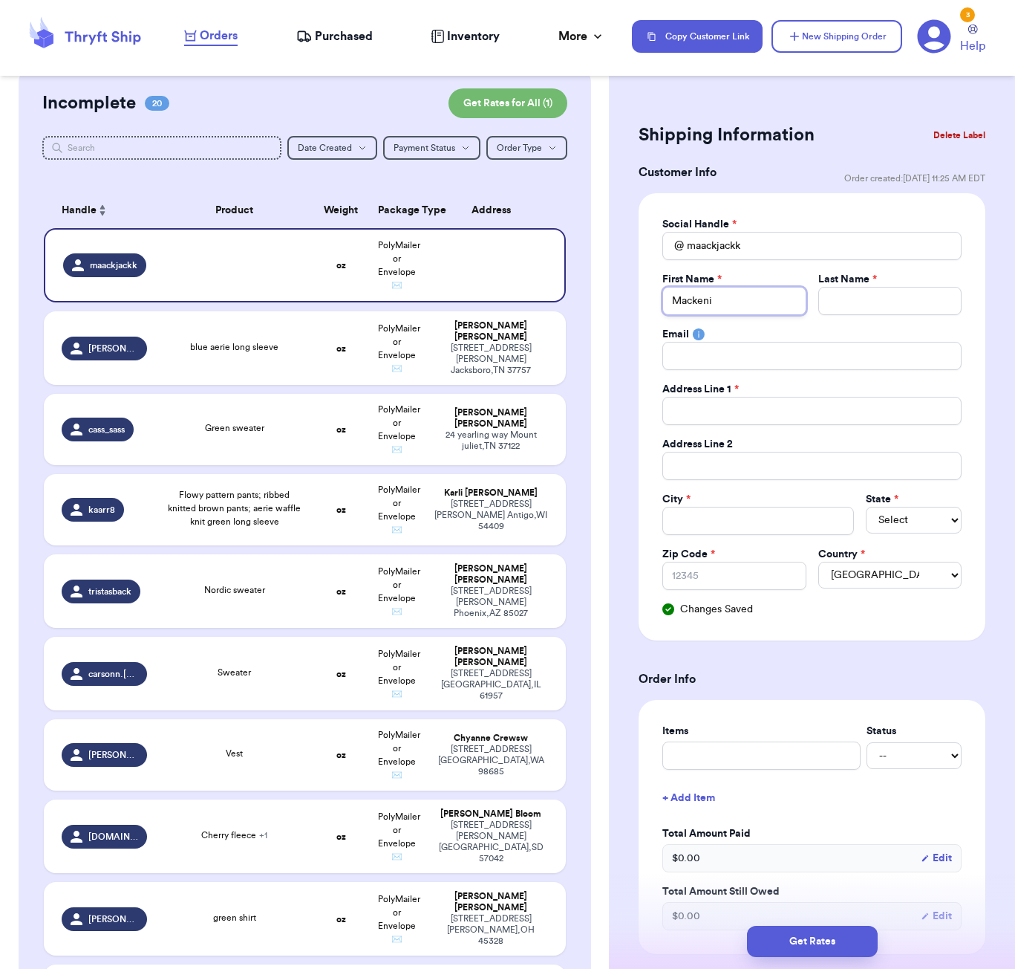
type input "Mackeniz"
type input "Mackeni"
type input "[PERSON_NAME]"
type input "Mackenz"
type input "[PERSON_NAME]"
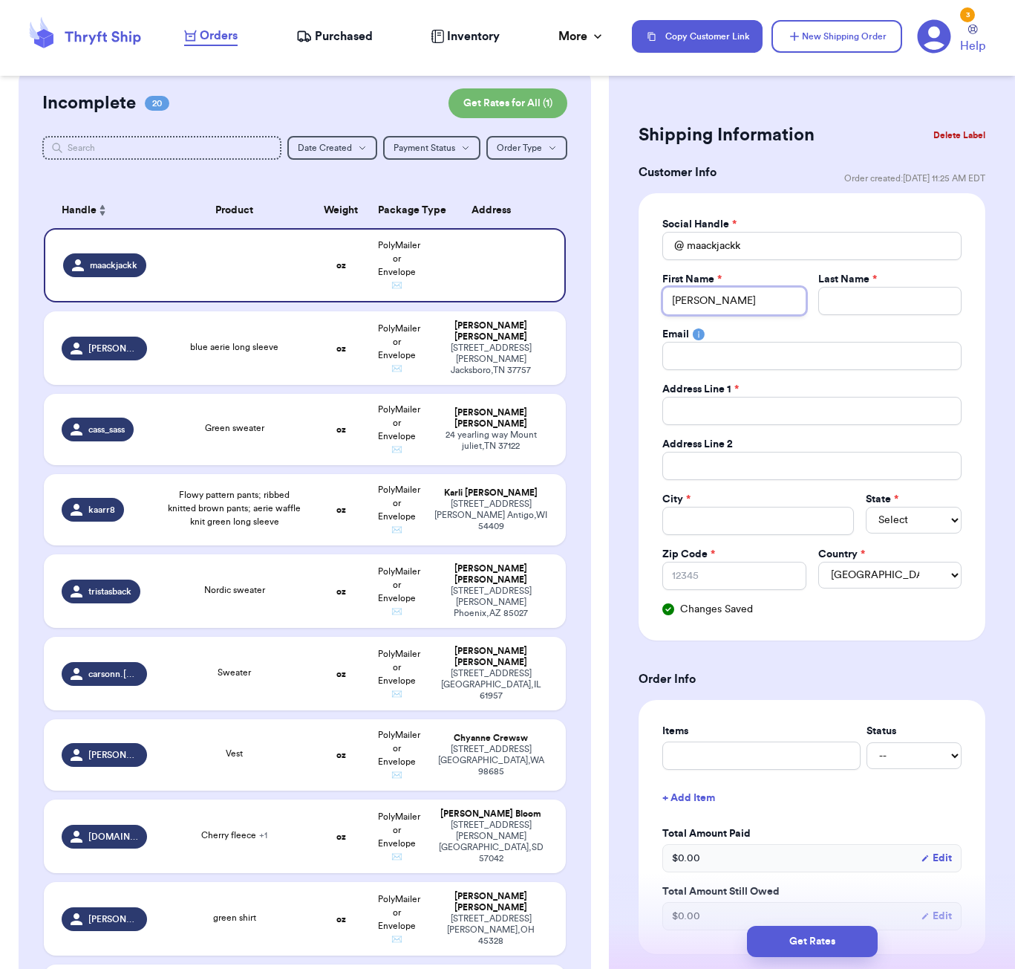
type input "[PERSON_NAME]"
type input "J"
type input "[PERSON_NAME]"
type input "Jac"
type input "Jack"
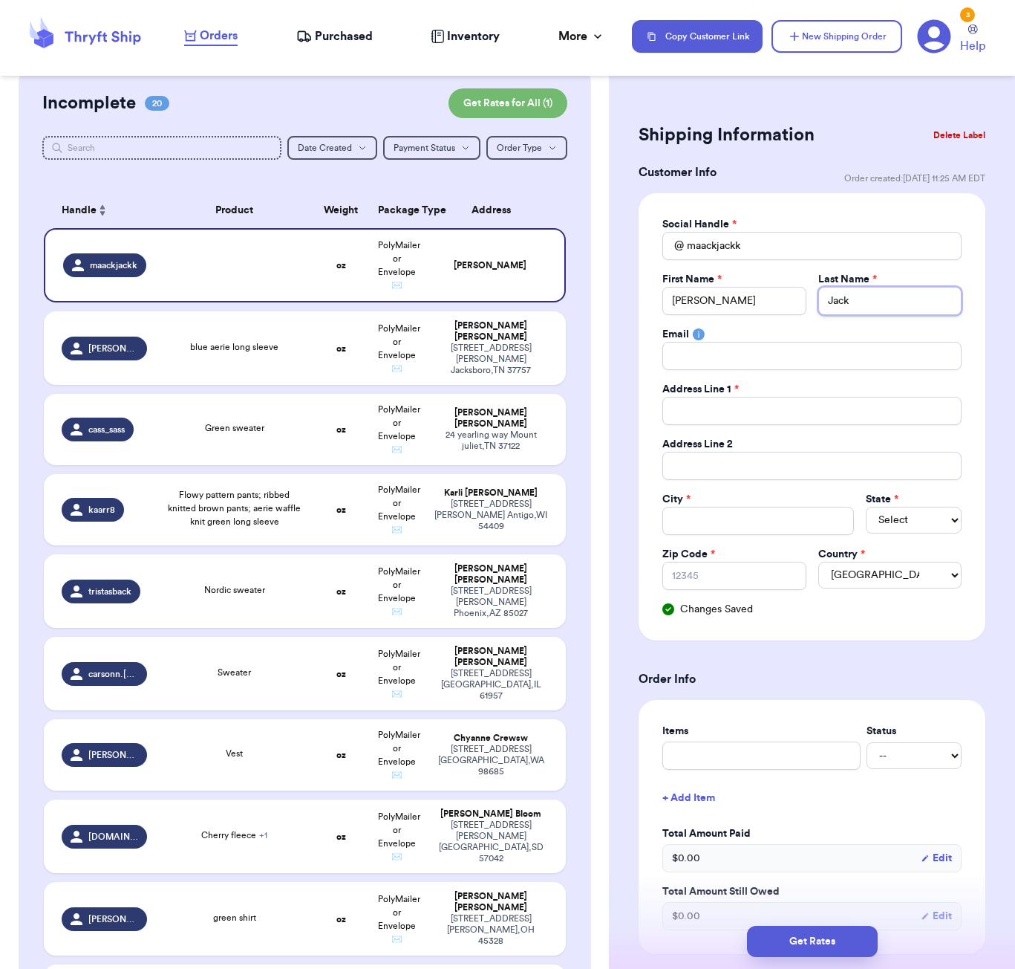
type input "Jacks"
type input "Jackso"
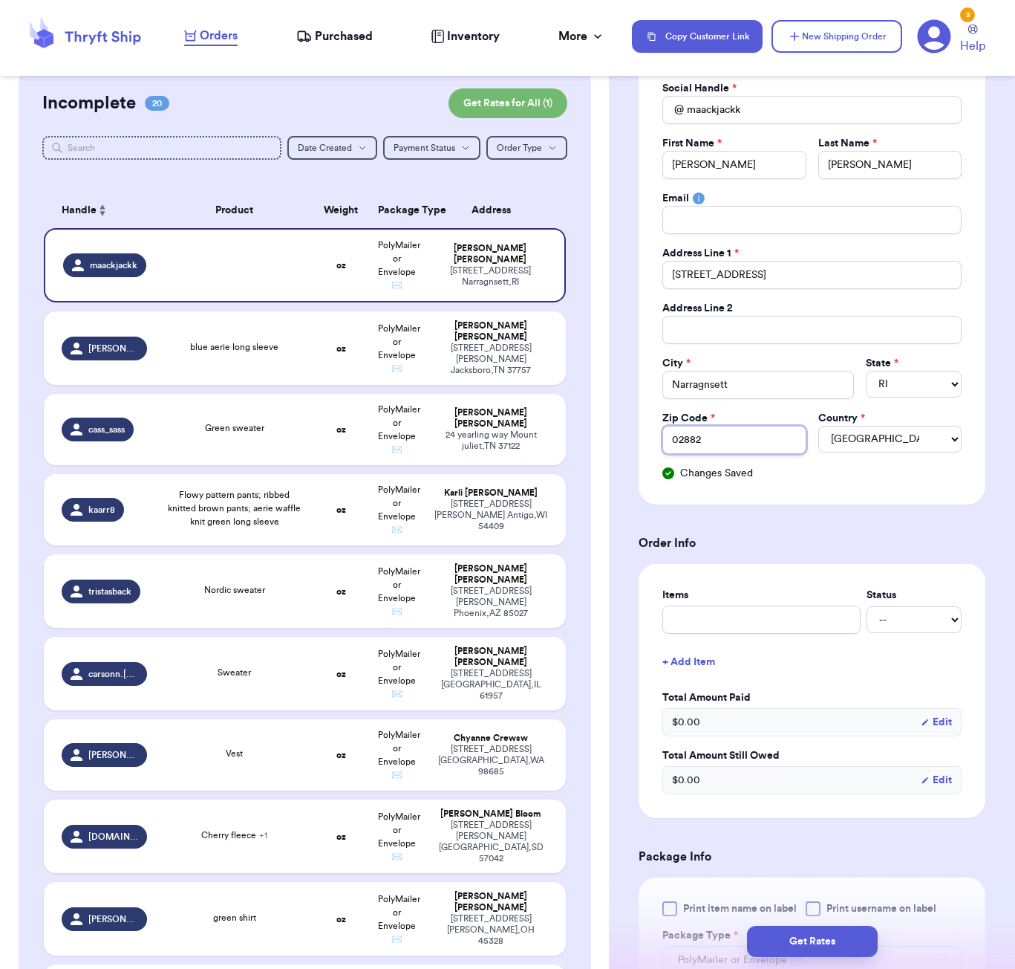
scroll to position [170, 0]
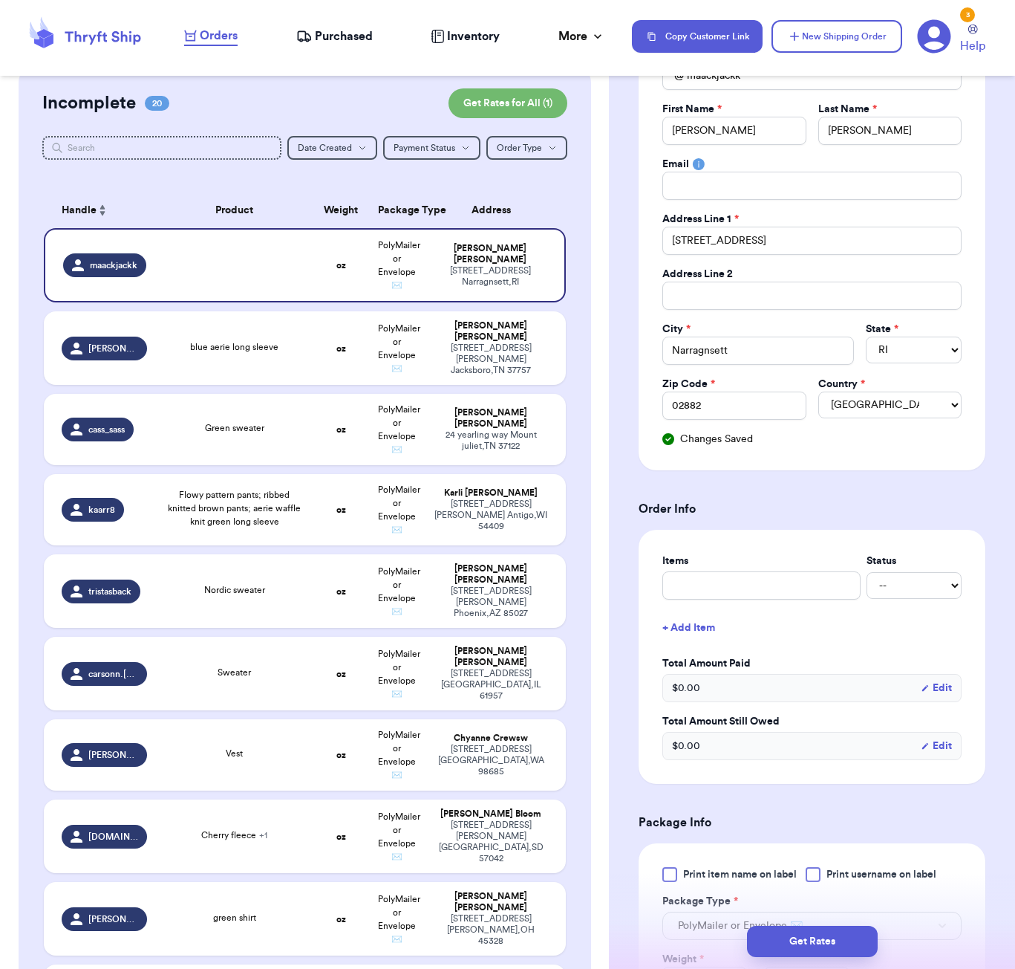
click at [739, 601] on div "Items Status -- Paid Owes + Add Item Total Amount Paid $ 0.00 Edit Total Amount…" at bounding box center [812, 656] width 299 height 206
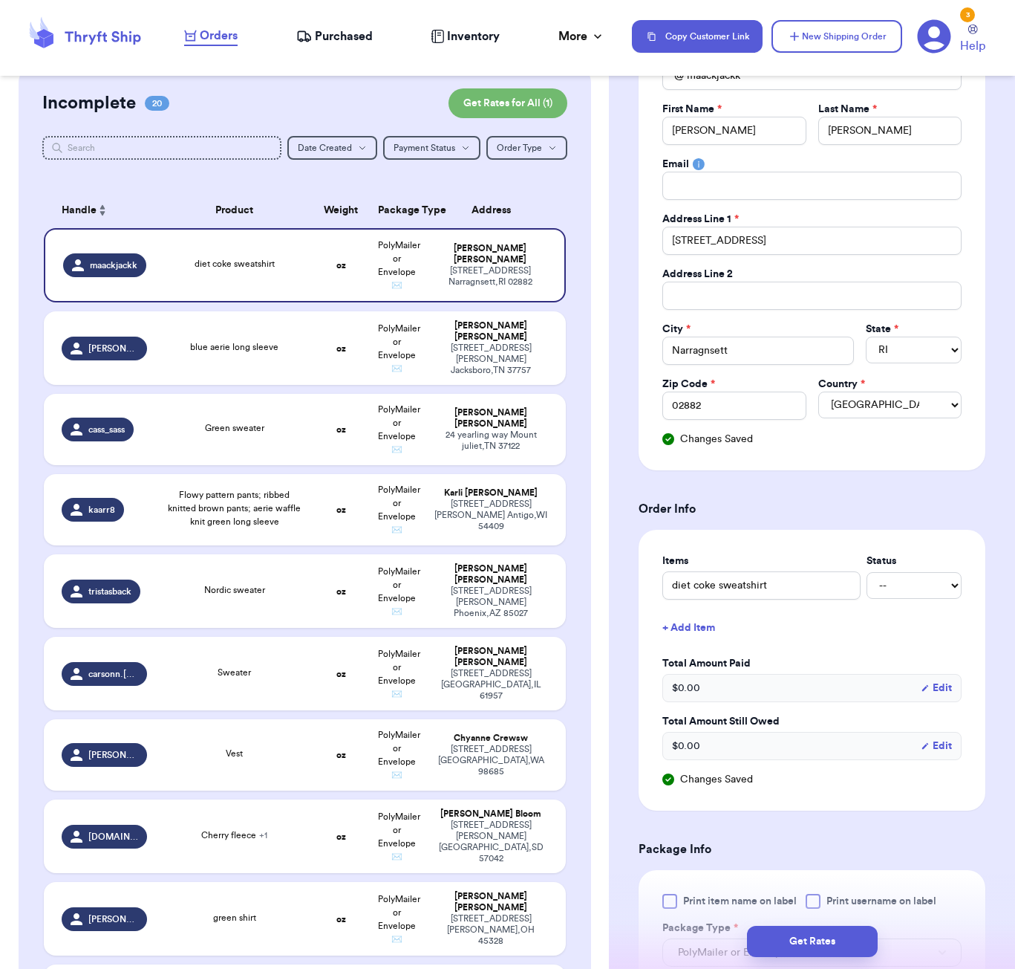
click at [989, 599] on div "Shipping Information Delete Label Customer Info Order created: [DATE] 11:25 AM …" at bounding box center [812, 705] width 406 height 1573
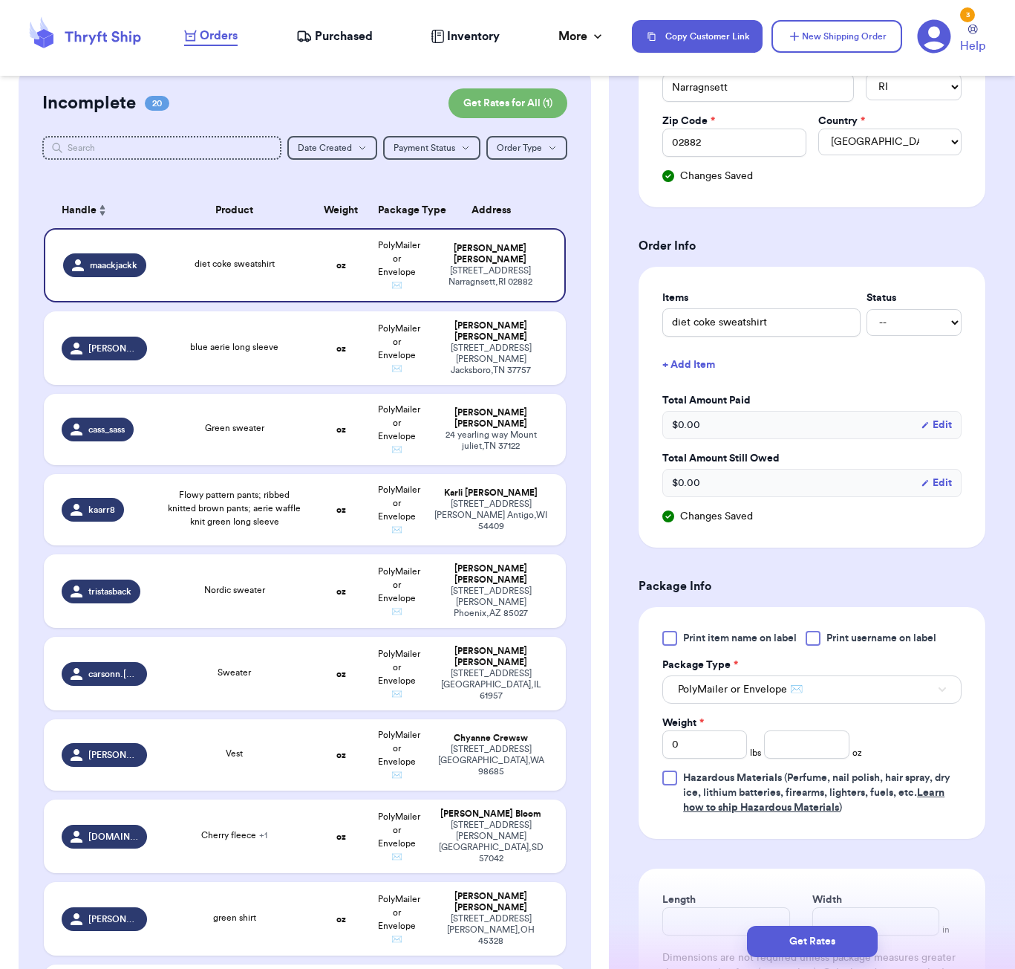
scroll to position [434, 0]
click at [548, 224] on th "Address" at bounding box center [496, 210] width 140 height 36
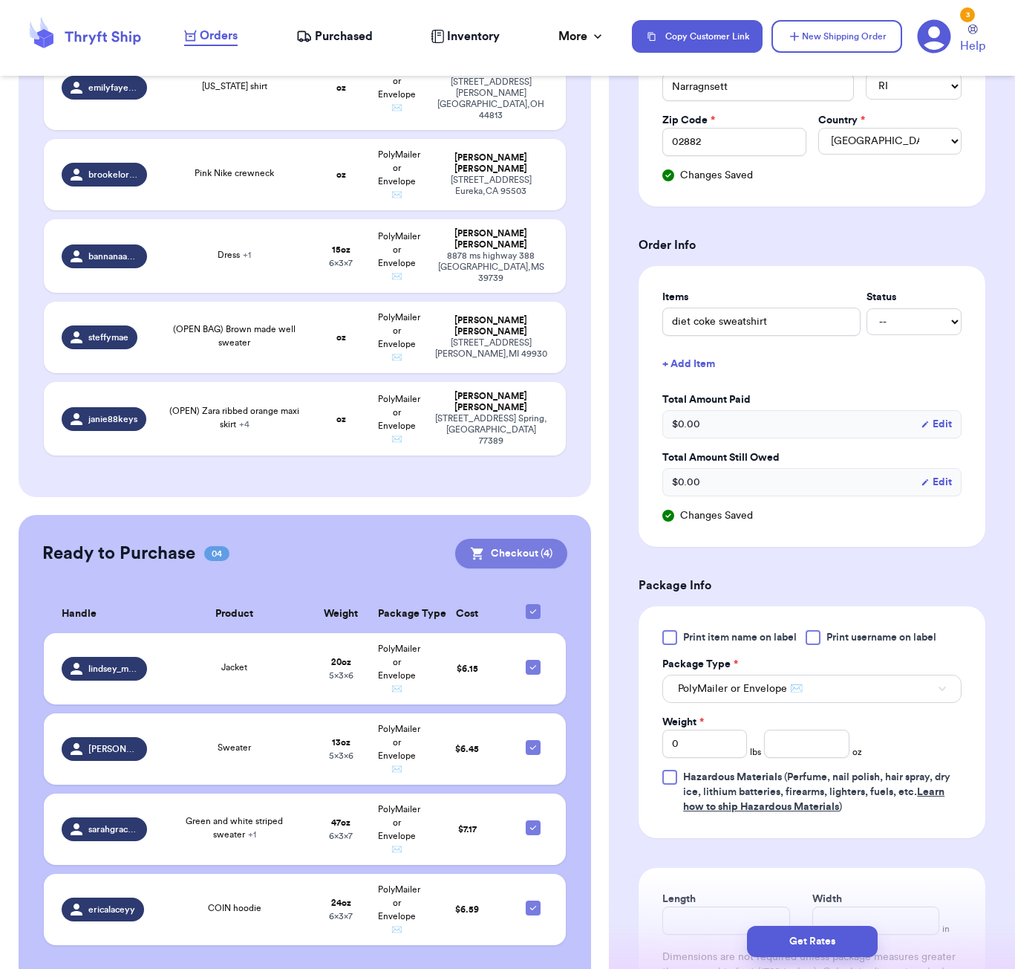
scroll to position [1530, 0]
click at [508, 539] on button "Checkout ( 4 )" at bounding box center [511, 554] width 112 height 30
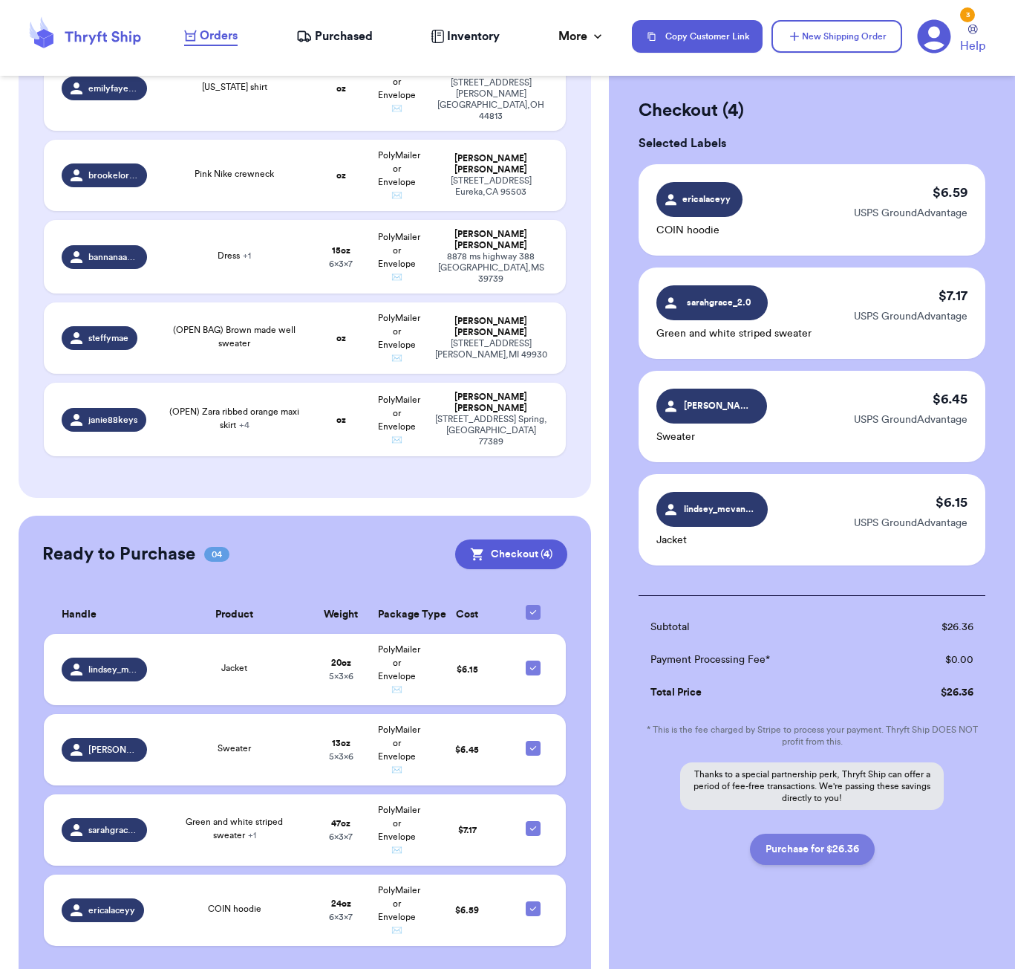
click at [801, 850] on button "Purchase for $26.36" at bounding box center [812, 848] width 125 height 31
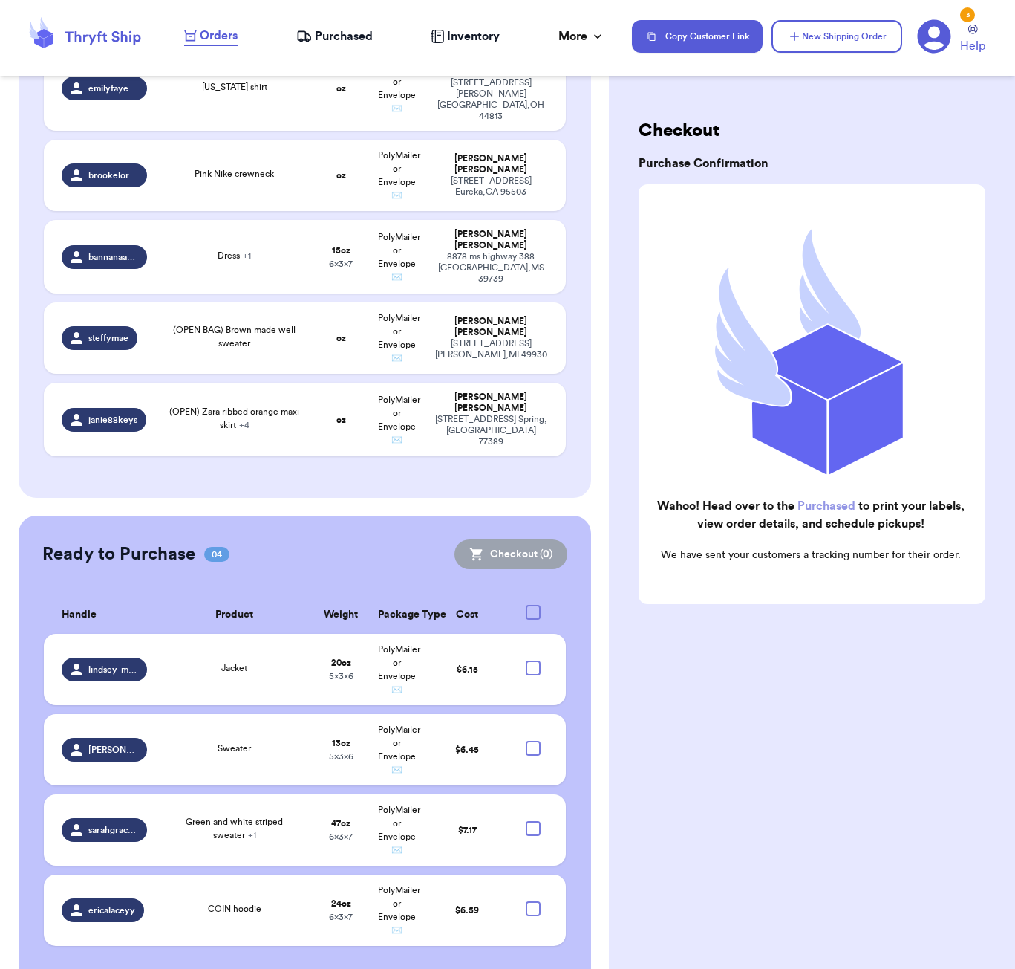
scroll to position [1257, 0]
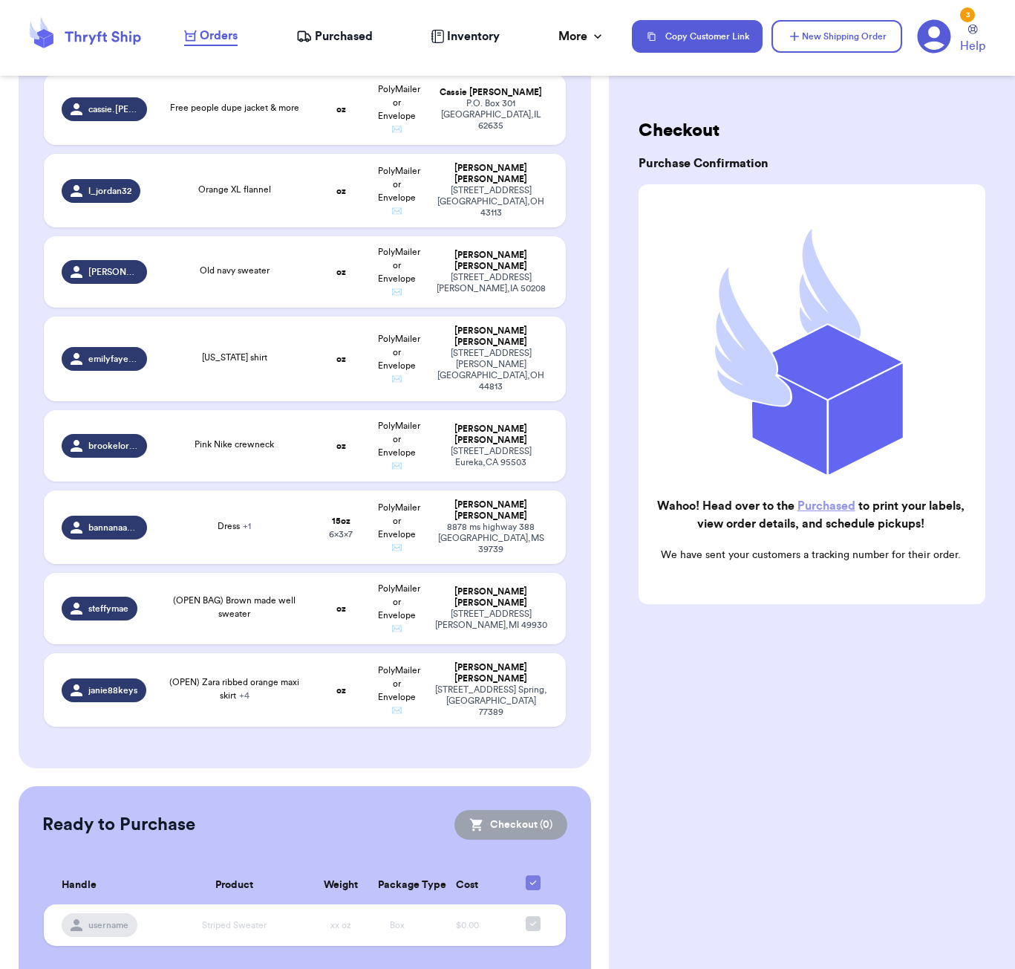
click at [350, 28] on span "Purchased" at bounding box center [344, 36] width 58 height 18
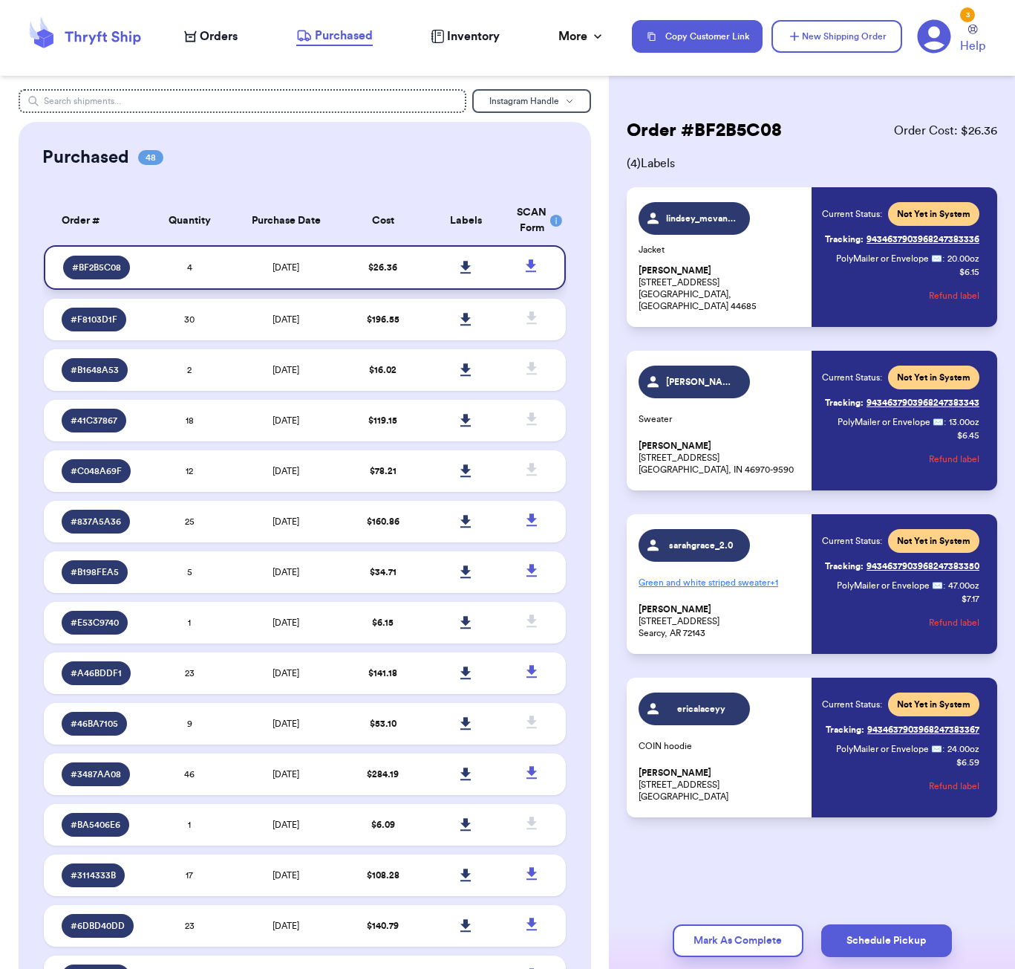
click at [469, 273] on icon at bounding box center [466, 267] width 10 height 13
